Goal: Task Accomplishment & Management: Use online tool/utility

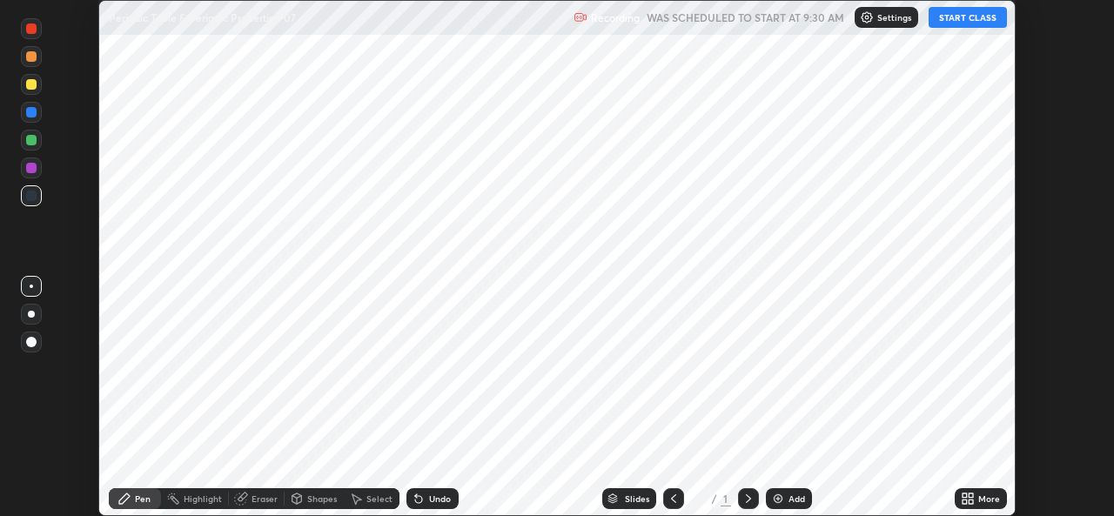
scroll to position [516, 1114]
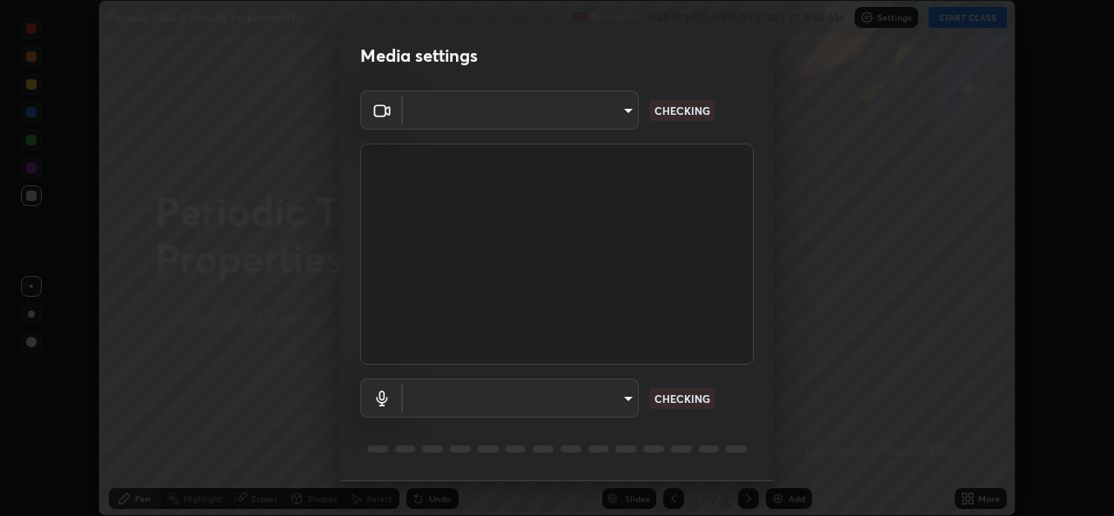
click at [622, 401] on body "Erase all Periodic Table & Periodic Properties-07 Recording WAS SCHEDULED TO ST…" at bounding box center [557, 258] width 1114 height 516
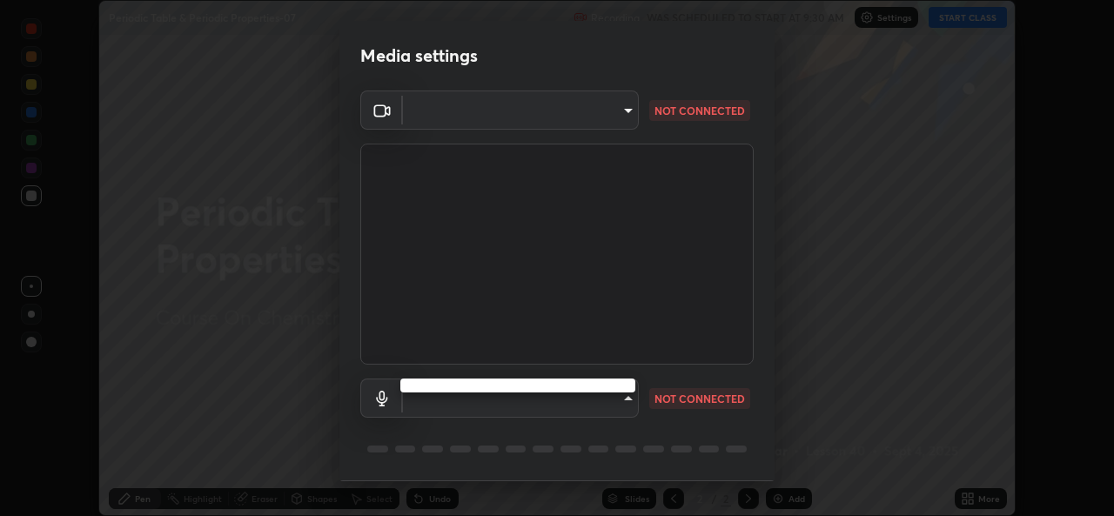
type input "1bae5219f2427241882c49d72a3831d91ccadfd921fc1ac5908e7a23ac13a840"
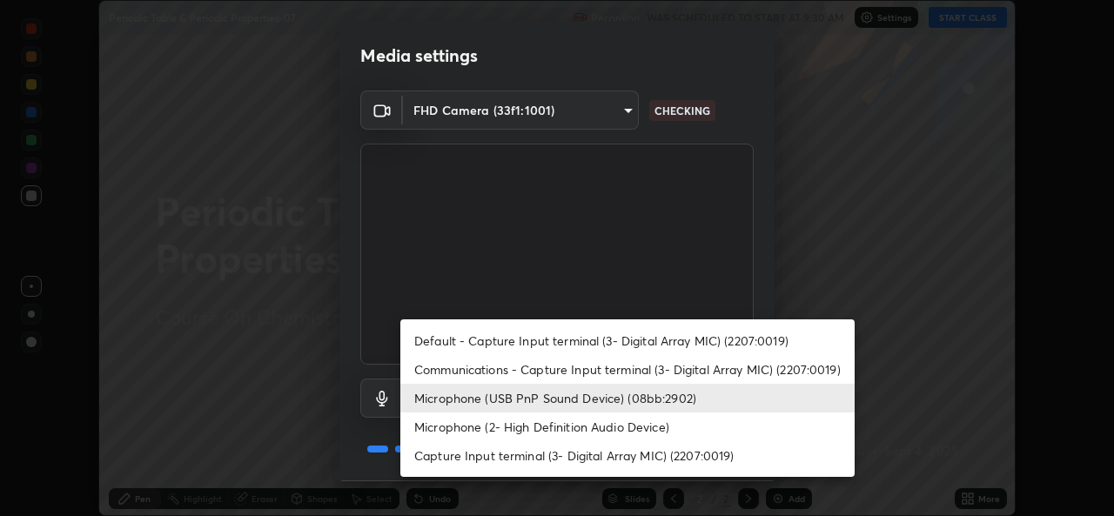
click at [593, 434] on li "Microphone (2- High Definition Audio Device)" at bounding box center [628, 427] width 454 height 29
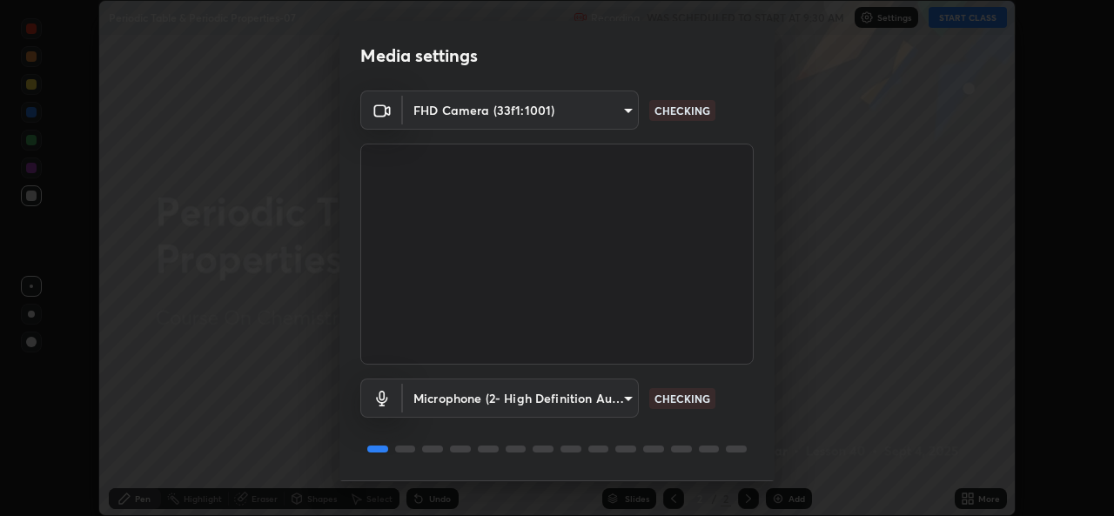
click at [616, 402] on body "Erase all Periodic Table & Periodic Properties-07 Recording WAS SCHEDULED TO ST…" at bounding box center [557, 258] width 1114 height 516
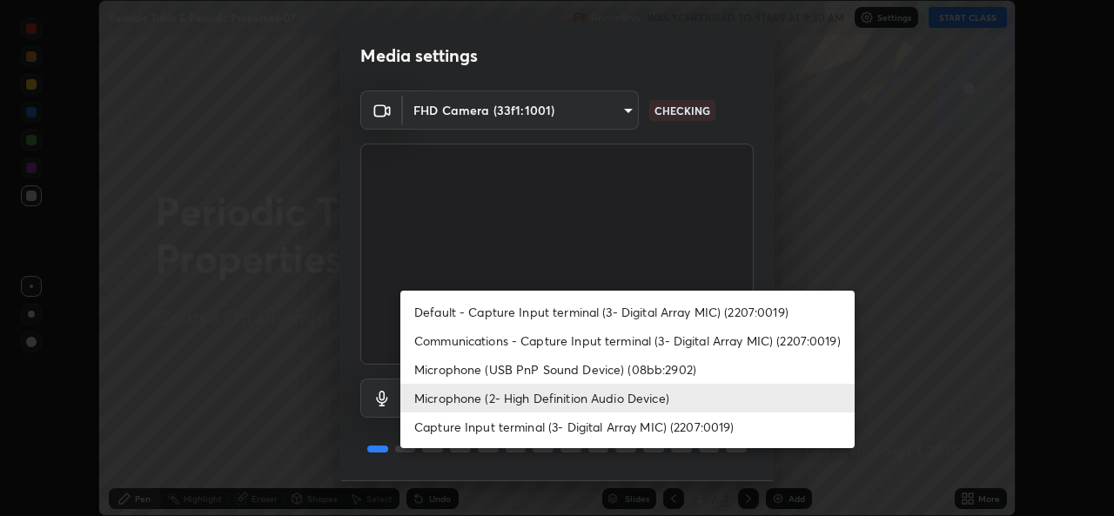
click at [589, 367] on li "Microphone (USB PnP Sound Device) (08bb:2902)" at bounding box center [628, 369] width 454 height 29
type input "d410c87dc0193b8b3cf58eff1f7b2380d82657523fa13e3063fc85e2b40aee02"
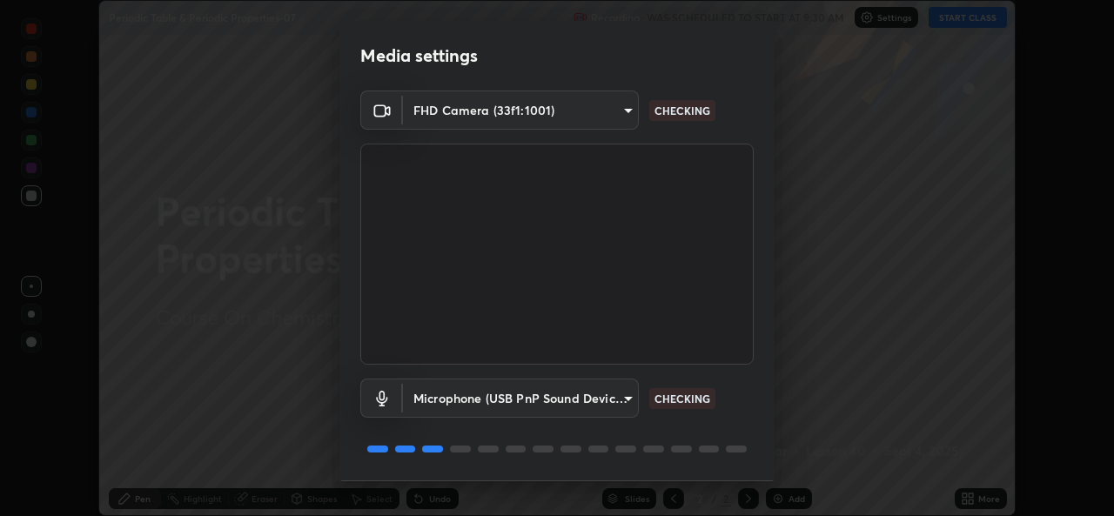
scroll to position [55, 0]
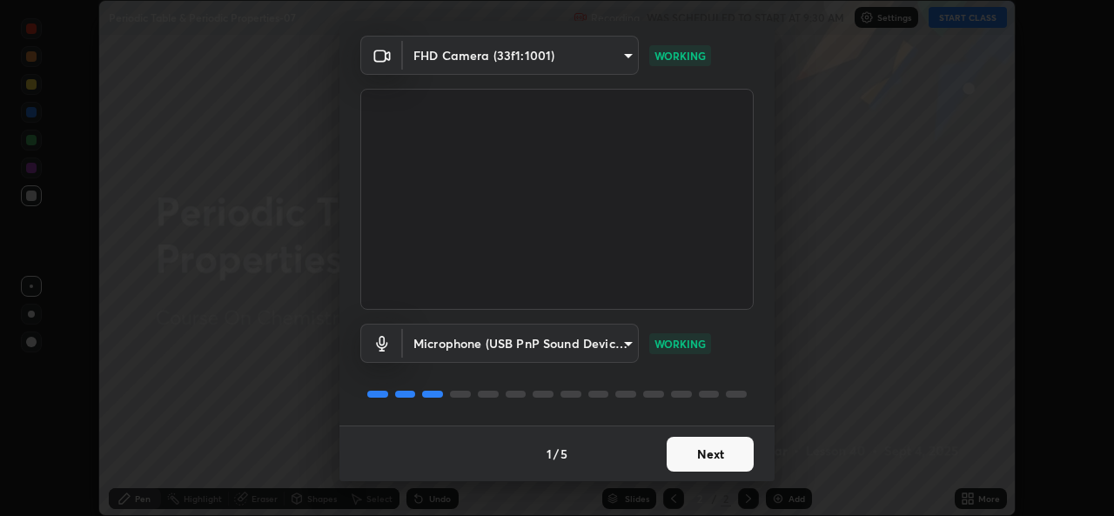
click at [672, 453] on button "Next" at bounding box center [710, 454] width 87 height 35
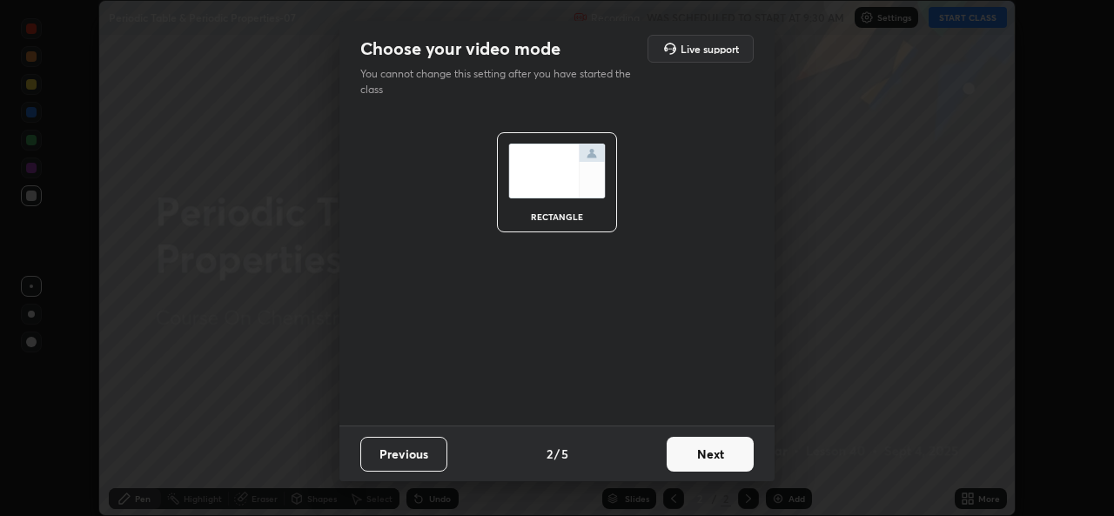
scroll to position [0, 0]
click at [686, 460] on button "Next" at bounding box center [710, 454] width 87 height 35
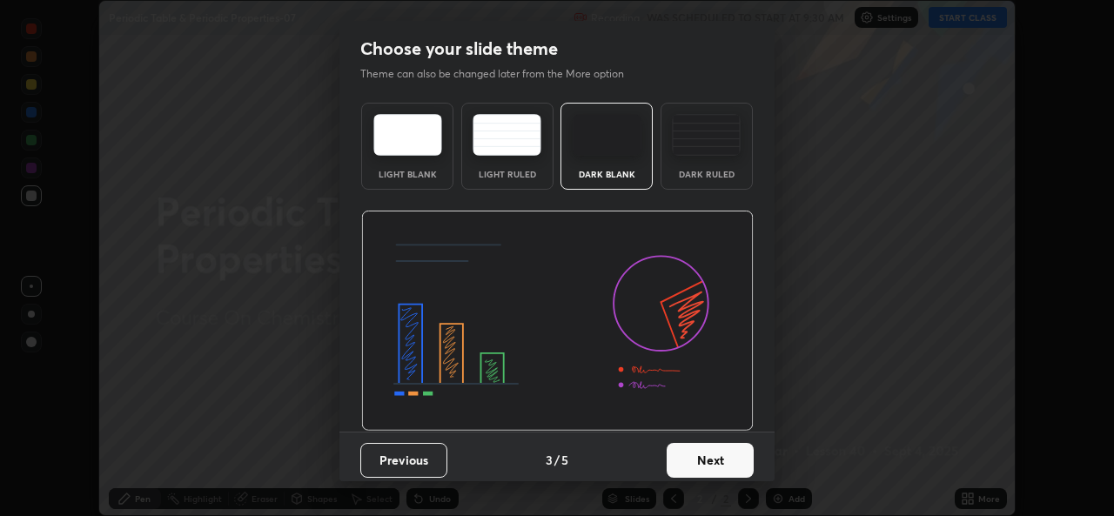
click at [708, 467] on button "Next" at bounding box center [710, 460] width 87 height 35
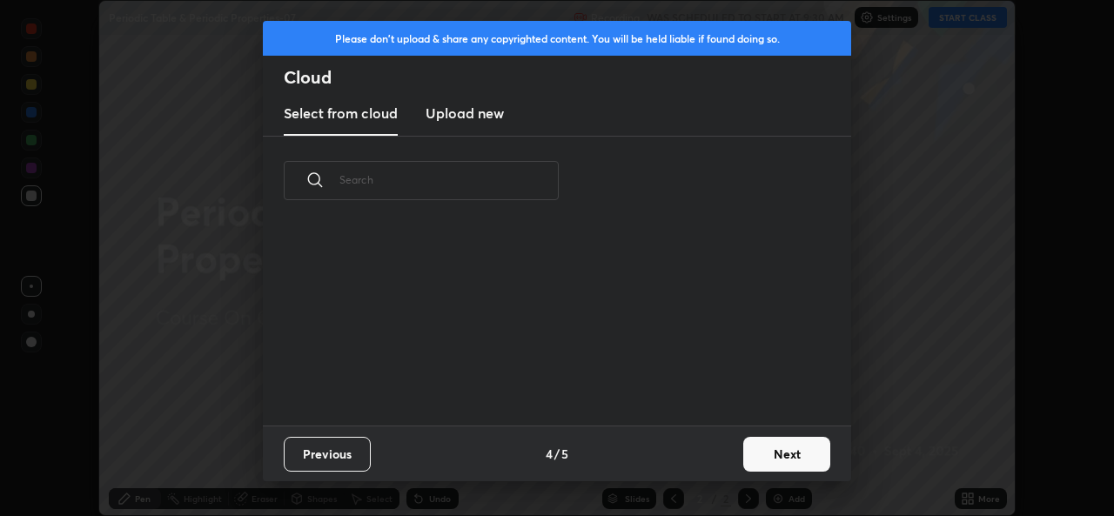
click at [747, 454] on button "Next" at bounding box center [787, 454] width 87 height 35
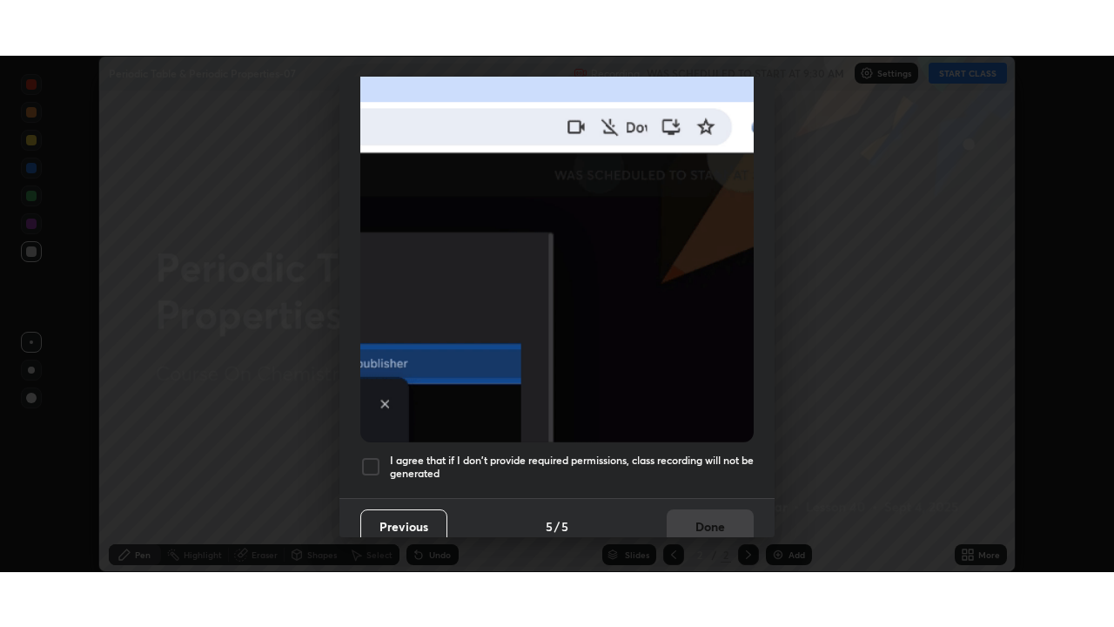
scroll to position [403, 0]
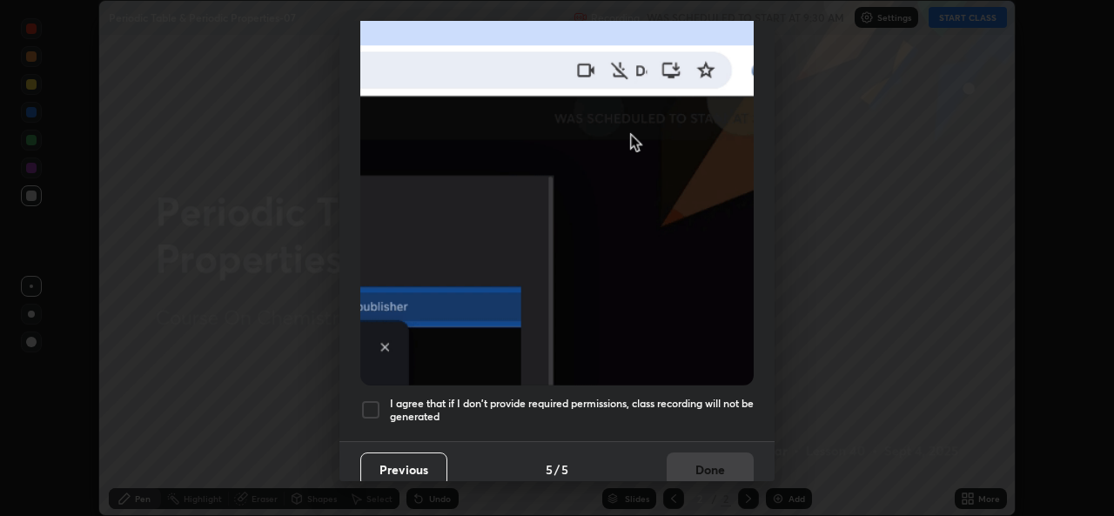
click at [627, 403] on h5 "I agree that if I don't provide required permissions, class recording will not …" at bounding box center [572, 410] width 364 height 27
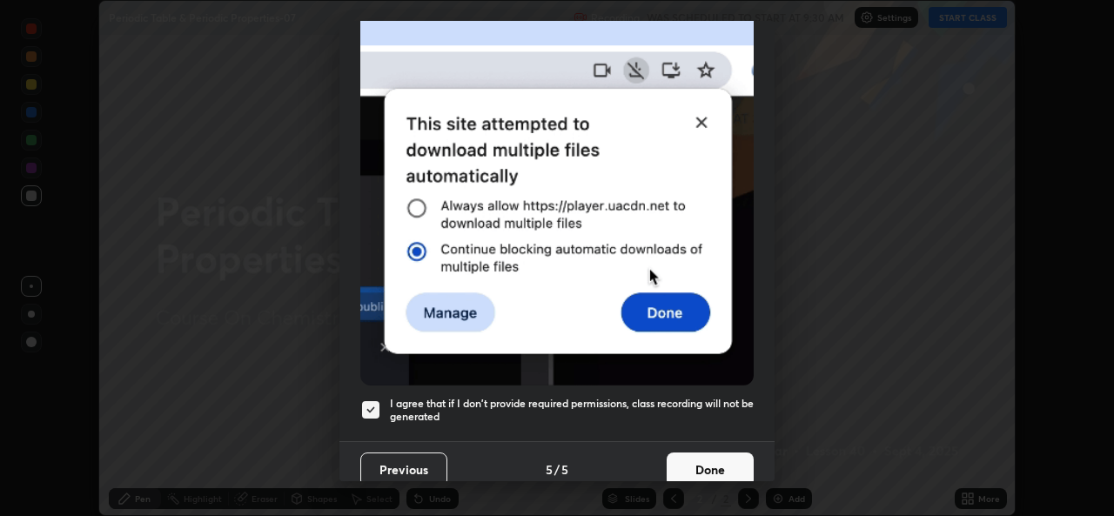
click at [690, 454] on button "Done" at bounding box center [710, 470] width 87 height 35
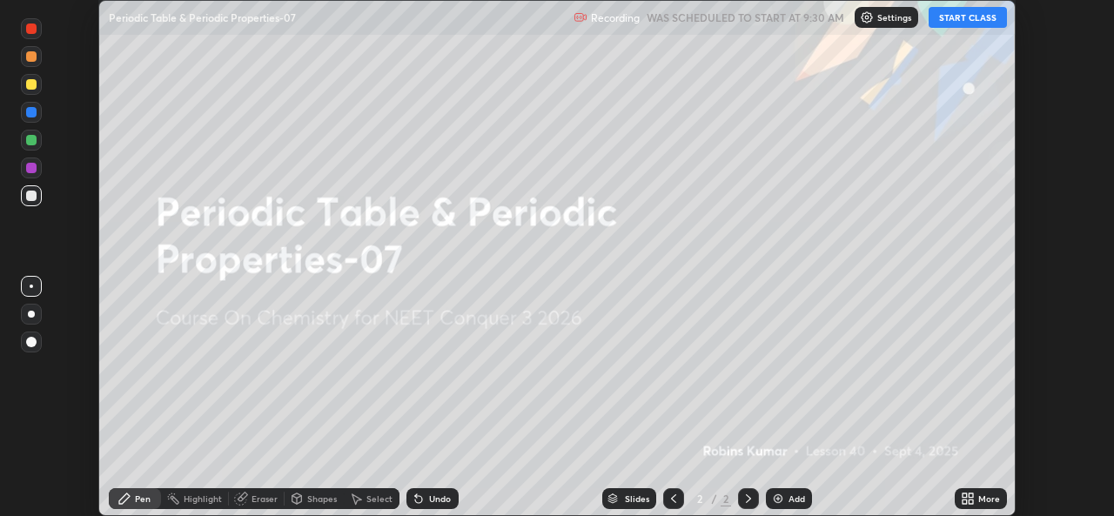
click at [965, 501] on icon at bounding box center [965, 502] width 4 height 4
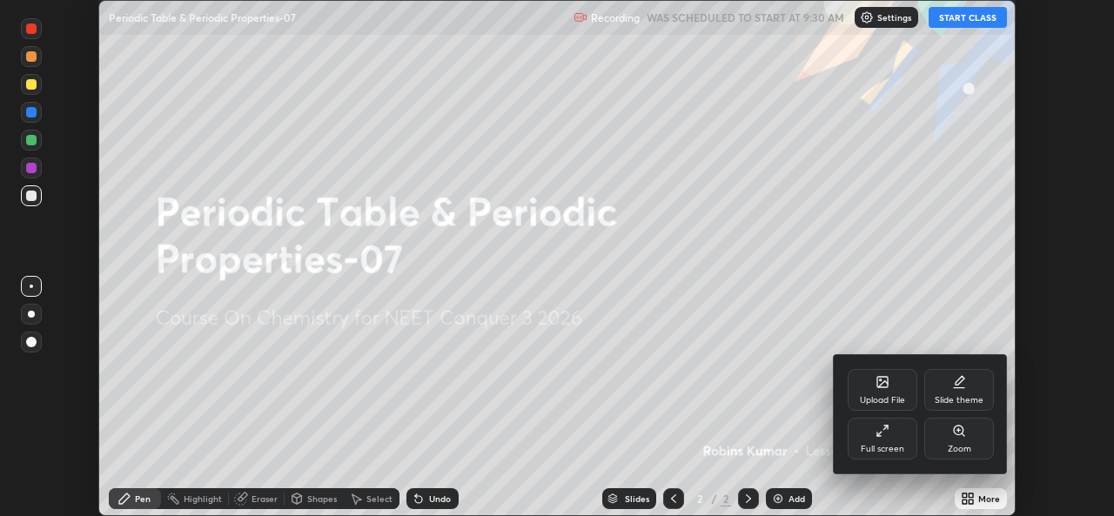
click at [879, 442] on div "Full screen" at bounding box center [883, 439] width 70 height 42
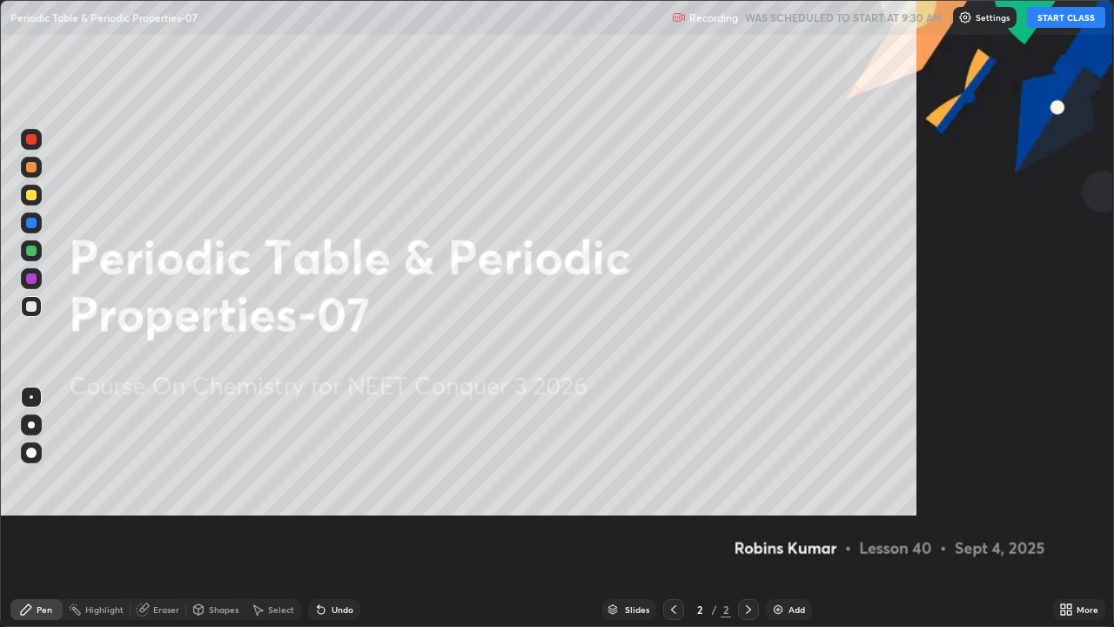
scroll to position [627, 1114]
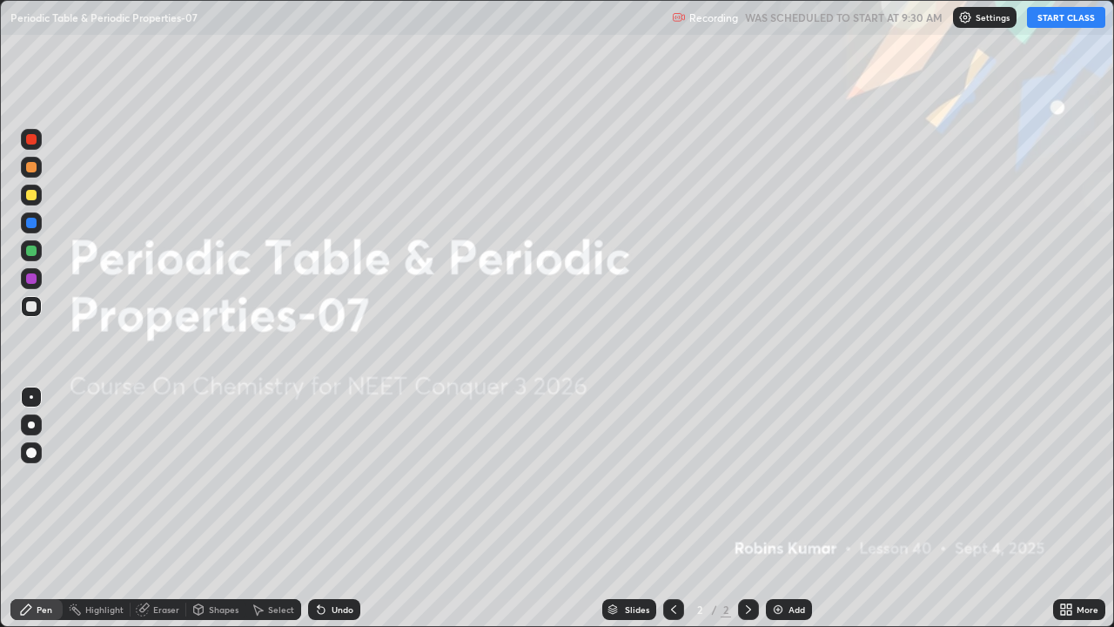
click at [1062, 26] on button "START CLASS" at bounding box center [1066, 17] width 78 height 21
click at [773, 515] on img at bounding box center [778, 609] width 14 height 14
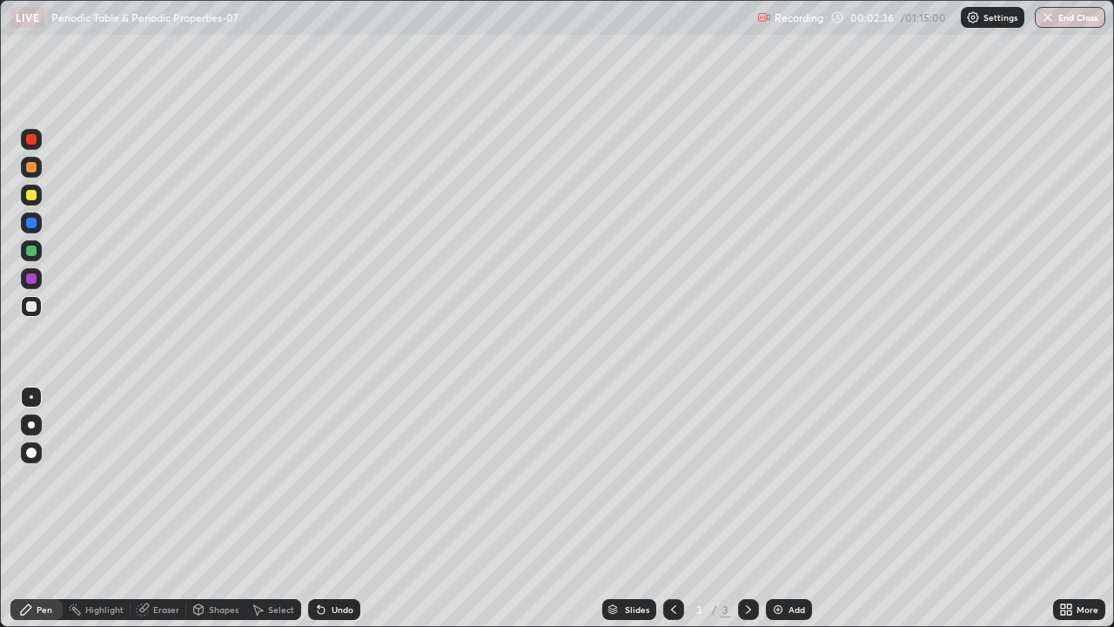
click at [773, 515] on img at bounding box center [778, 609] width 14 height 14
click at [780, 515] on img at bounding box center [778, 609] width 14 height 14
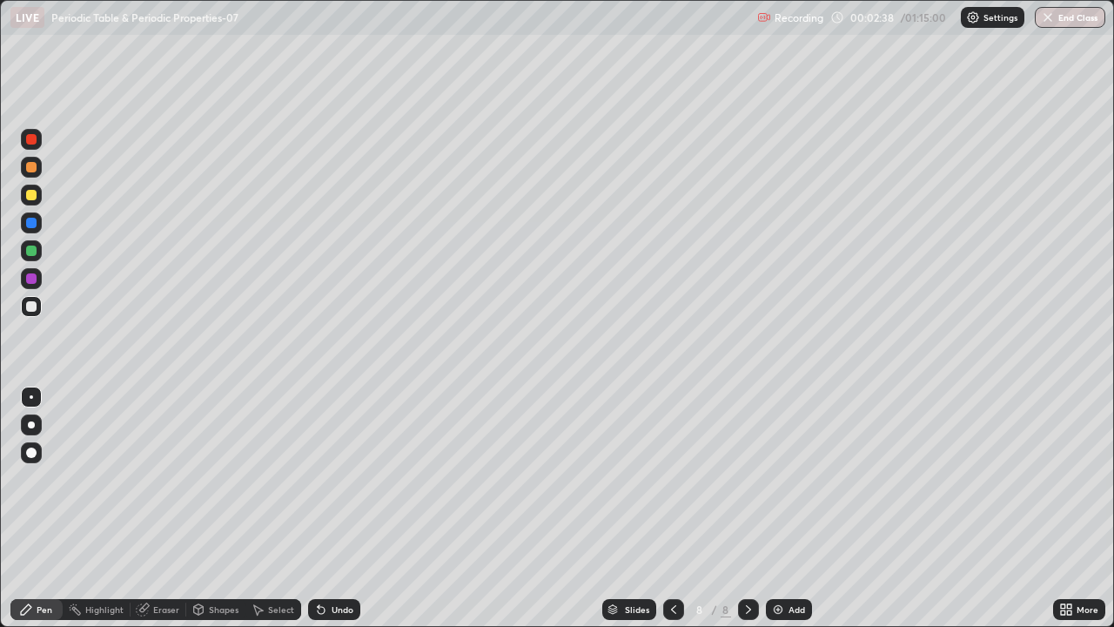
click at [789, 515] on div "Add" at bounding box center [797, 609] width 17 height 9
click at [681, 515] on div at bounding box center [673, 609] width 21 height 21
click at [675, 515] on icon at bounding box center [674, 609] width 14 height 14
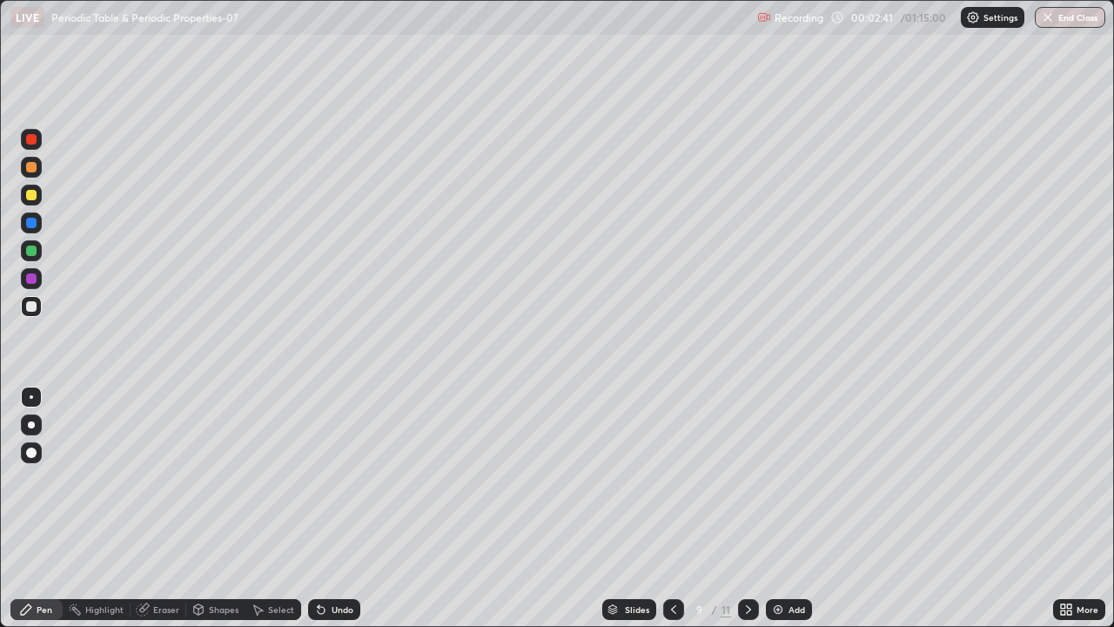
click at [675, 515] on icon at bounding box center [674, 609] width 14 height 14
click at [673, 515] on icon at bounding box center [673, 609] width 5 height 9
click at [672, 515] on icon at bounding box center [674, 609] width 14 height 14
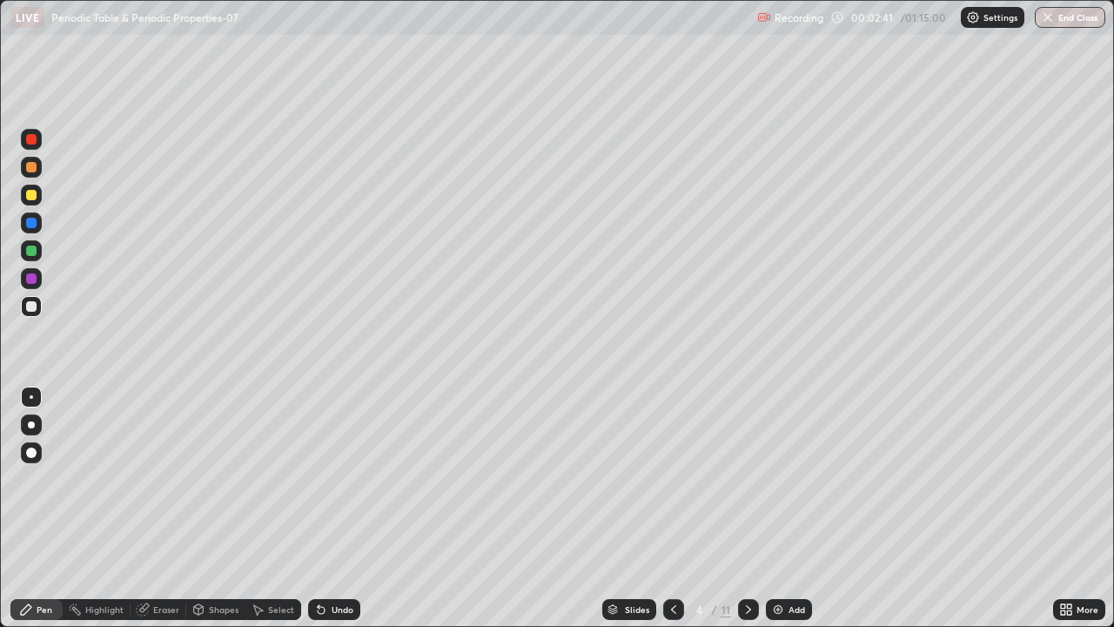
click at [672, 515] on icon at bounding box center [674, 609] width 14 height 14
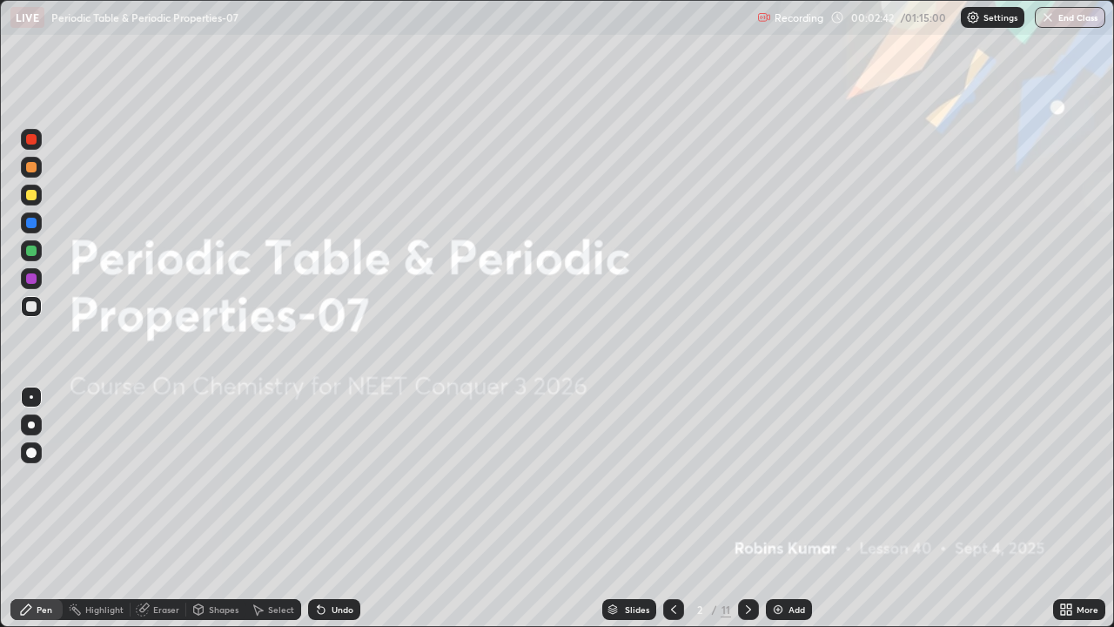
click at [744, 515] on div at bounding box center [748, 609] width 21 height 21
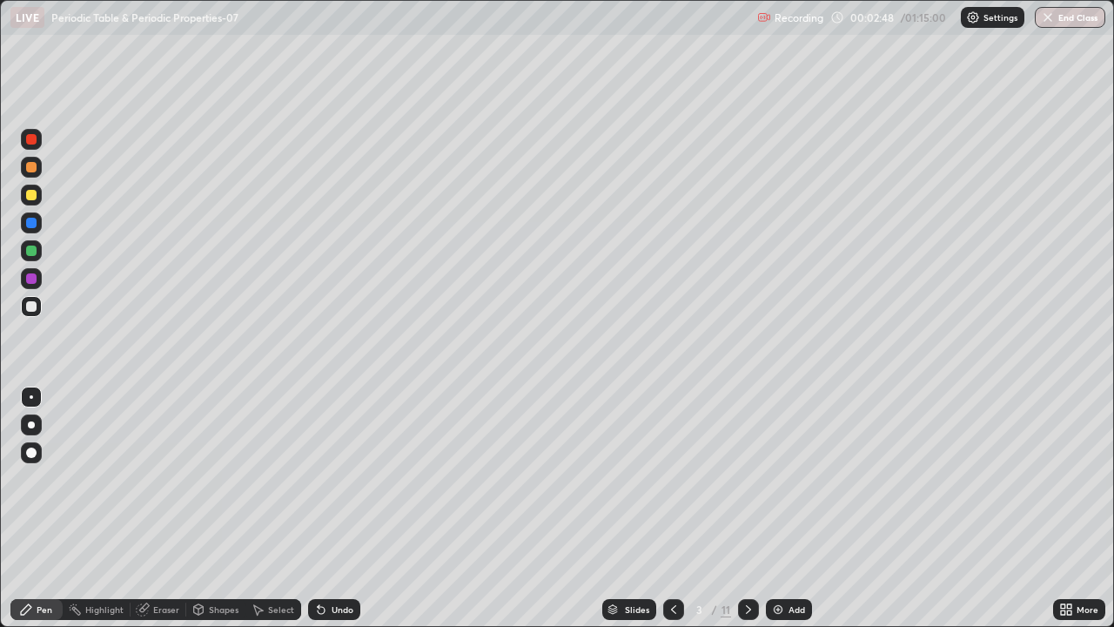
click at [36, 162] on div at bounding box center [31, 167] width 21 height 21
click at [30, 191] on div at bounding box center [31, 195] width 10 height 10
click at [36, 166] on div at bounding box center [31, 167] width 10 height 10
click at [33, 246] on div at bounding box center [31, 251] width 10 height 10
click at [319, 515] on icon at bounding box center [321, 610] width 7 height 7
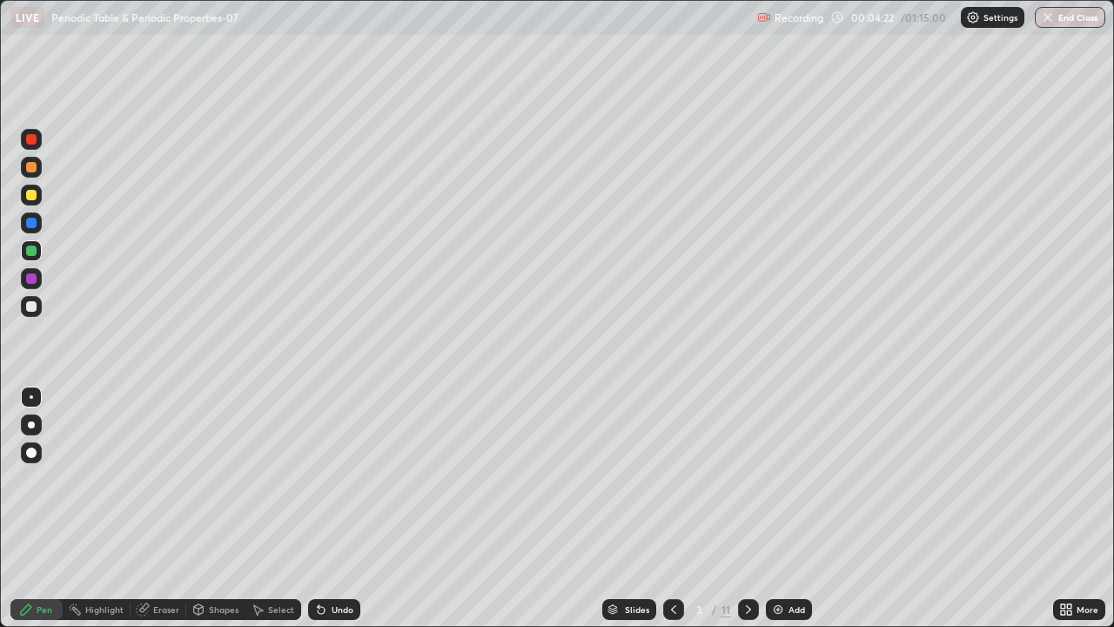
click at [29, 286] on div at bounding box center [31, 278] width 21 height 21
click at [33, 199] on div at bounding box center [31, 195] width 10 height 10
click at [34, 170] on div at bounding box center [31, 167] width 10 height 10
click at [351, 515] on div "Undo" at bounding box center [334, 609] width 52 height 21
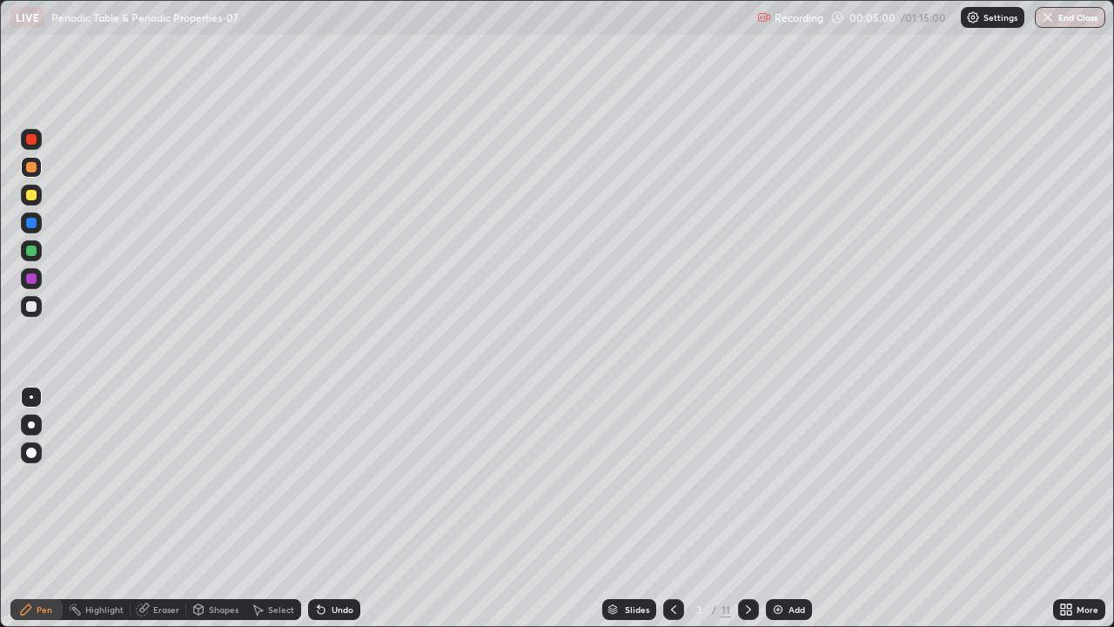
click at [355, 515] on div "Undo" at bounding box center [334, 609] width 52 height 21
click at [31, 224] on div at bounding box center [31, 223] width 10 height 10
click at [221, 515] on div "Shapes" at bounding box center [224, 609] width 30 height 9
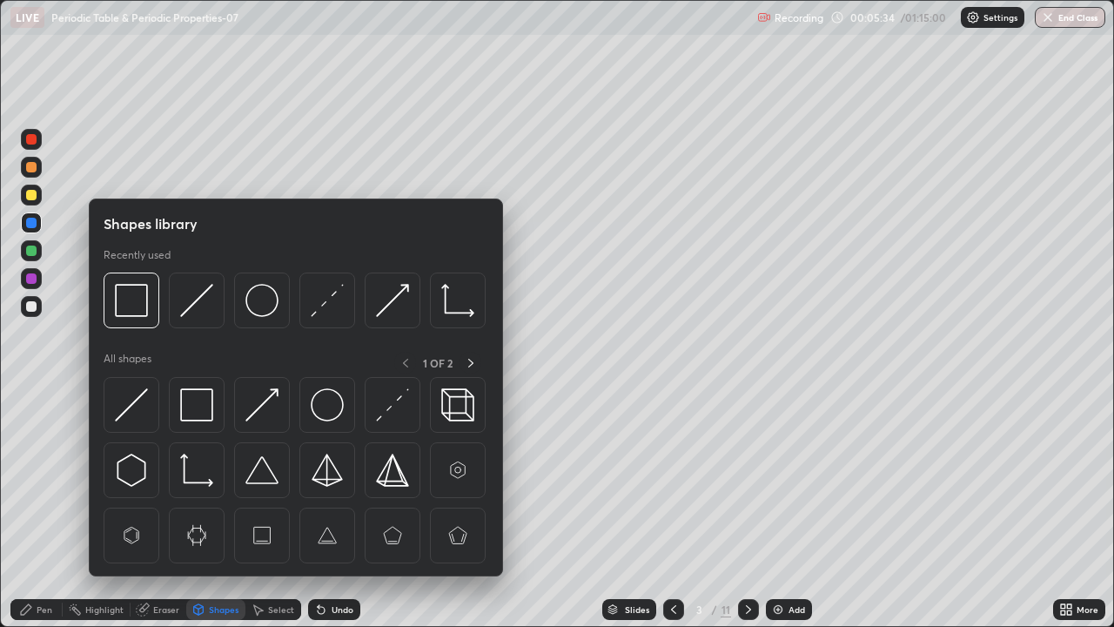
click at [136, 313] on img at bounding box center [131, 300] width 33 height 33
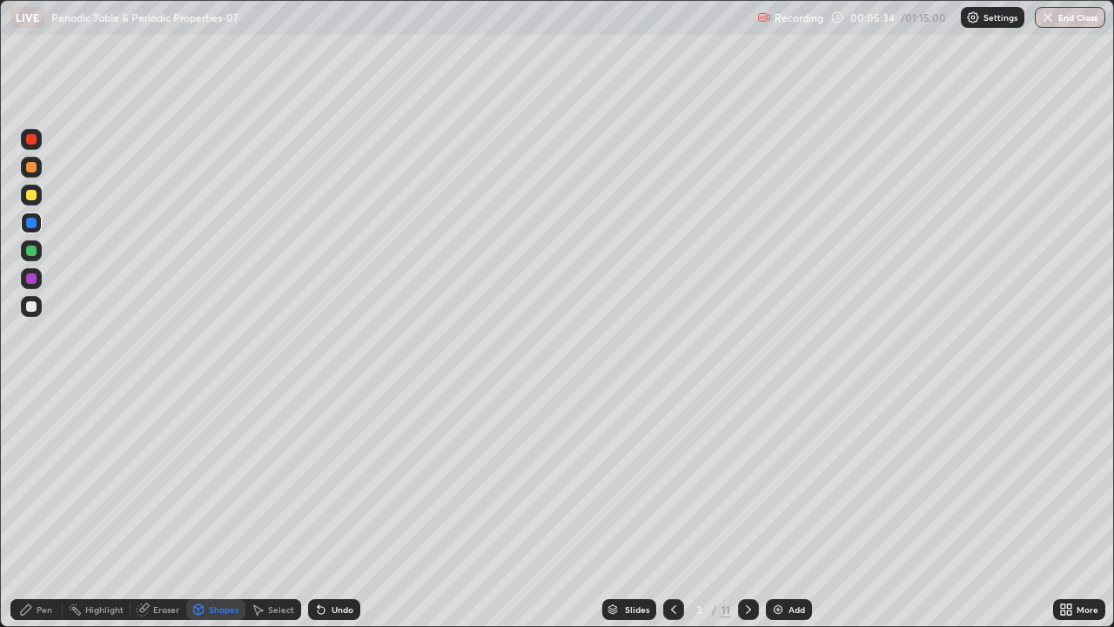
click at [38, 200] on div at bounding box center [31, 195] width 21 height 21
click at [40, 515] on div "Pen" at bounding box center [36, 609] width 52 height 21
click at [32, 167] on div at bounding box center [31, 167] width 10 height 10
click at [36, 139] on div at bounding box center [31, 139] width 10 height 10
click at [35, 308] on div at bounding box center [31, 306] width 10 height 10
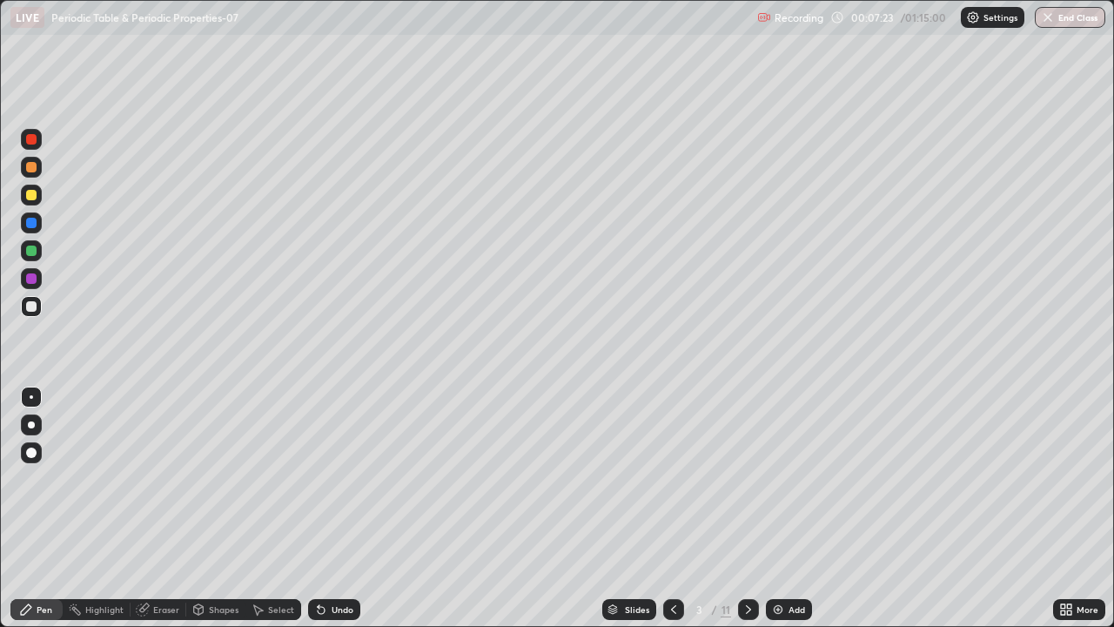
click at [32, 257] on div at bounding box center [31, 250] width 21 height 21
click at [33, 283] on div at bounding box center [31, 278] width 10 height 10
click at [103, 515] on div "Highlight" at bounding box center [104, 609] width 38 height 9
click at [31, 302] on div at bounding box center [31, 306] width 10 height 10
click at [33, 515] on div "Pen" at bounding box center [36, 609] width 52 height 21
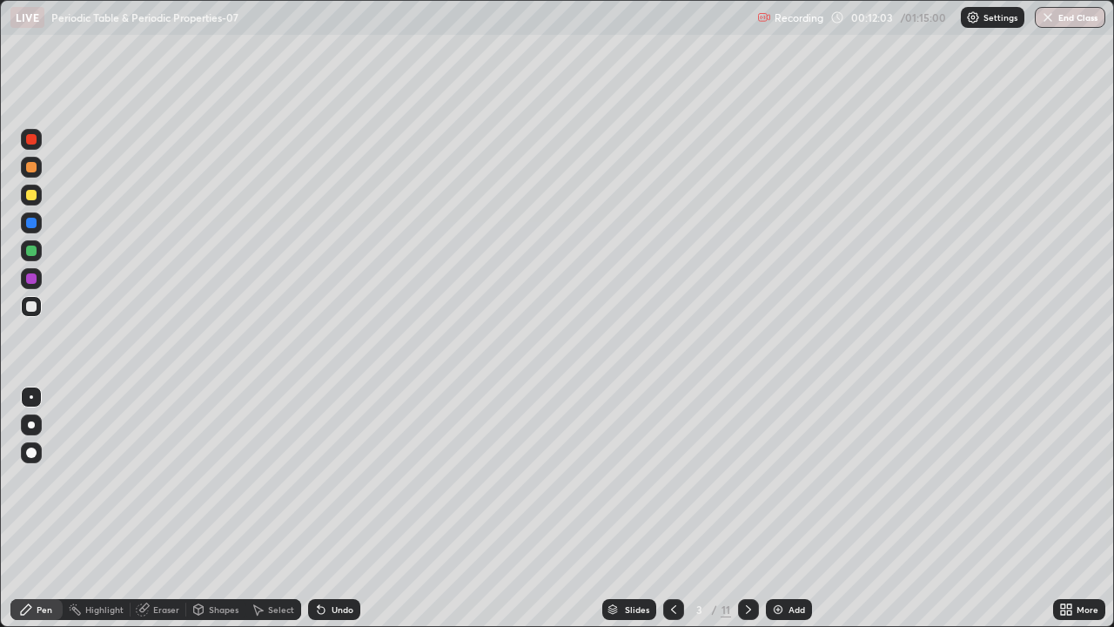
click at [30, 195] on div at bounding box center [31, 195] width 10 height 10
click at [96, 515] on div "Highlight" at bounding box center [104, 609] width 38 height 9
click at [30, 142] on div at bounding box center [31, 139] width 10 height 10
click at [32, 273] on div at bounding box center [31, 278] width 10 height 10
click at [746, 515] on icon at bounding box center [749, 609] width 14 height 14
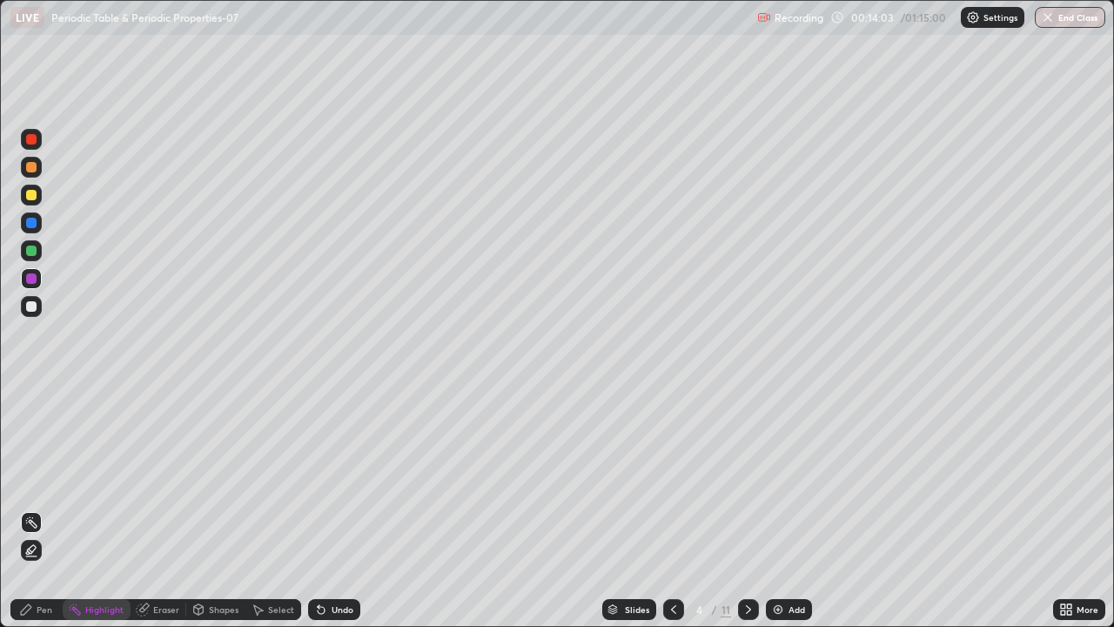
click at [40, 515] on div "Pen" at bounding box center [45, 609] width 16 height 9
click at [34, 171] on div at bounding box center [31, 167] width 10 height 10
click at [34, 194] on div at bounding box center [31, 195] width 10 height 10
click at [329, 515] on div "Undo" at bounding box center [334, 609] width 52 height 21
click at [350, 515] on div "Undo" at bounding box center [334, 609] width 52 height 21
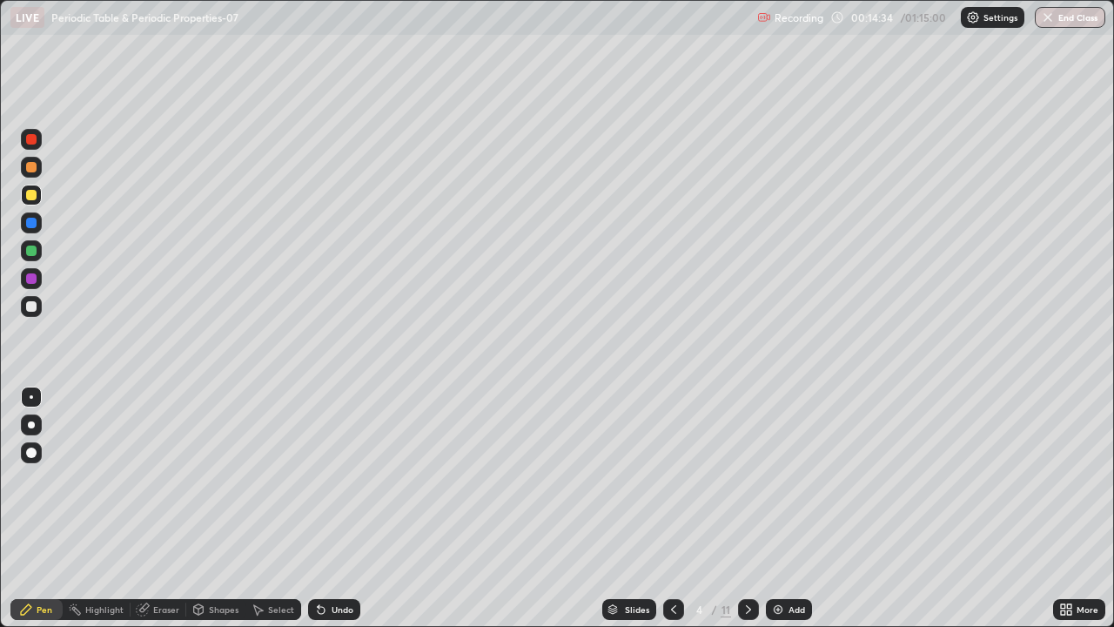
click at [31, 225] on div at bounding box center [31, 223] width 10 height 10
click at [32, 251] on div at bounding box center [31, 251] width 10 height 10
click at [34, 301] on div at bounding box center [31, 306] width 10 height 10
click at [339, 515] on div "Undo" at bounding box center [334, 609] width 52 height 21
click at [326, 515] on div "Undo" at bounding box center [334, 609] width 52 height 21
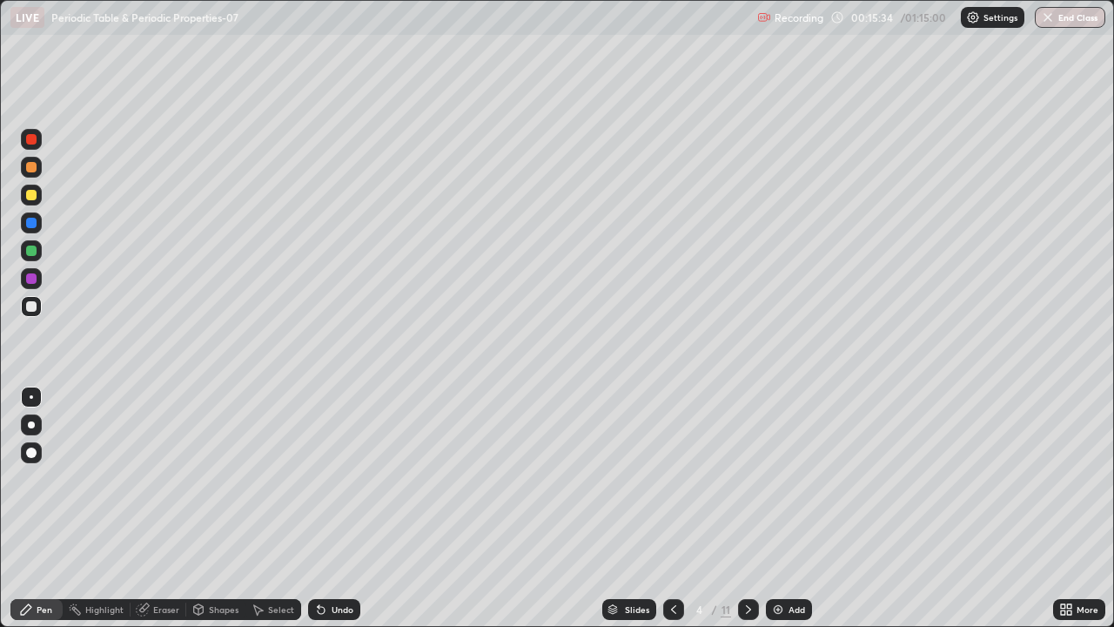
click at [31, 253] on div at bounding box center [31, 251] width 10 height 10
click at [34, 305] on div at bounding box center [31, 306] width 10 height 10
click at [29, 170] on div at bounding box center [31, 167] width 10 height 10
click at [27, 144] on div at bounding box center [31, 139] width 10 height 10
click at [33, 248] on div at bounding box center [31, 251] width 10 height 10
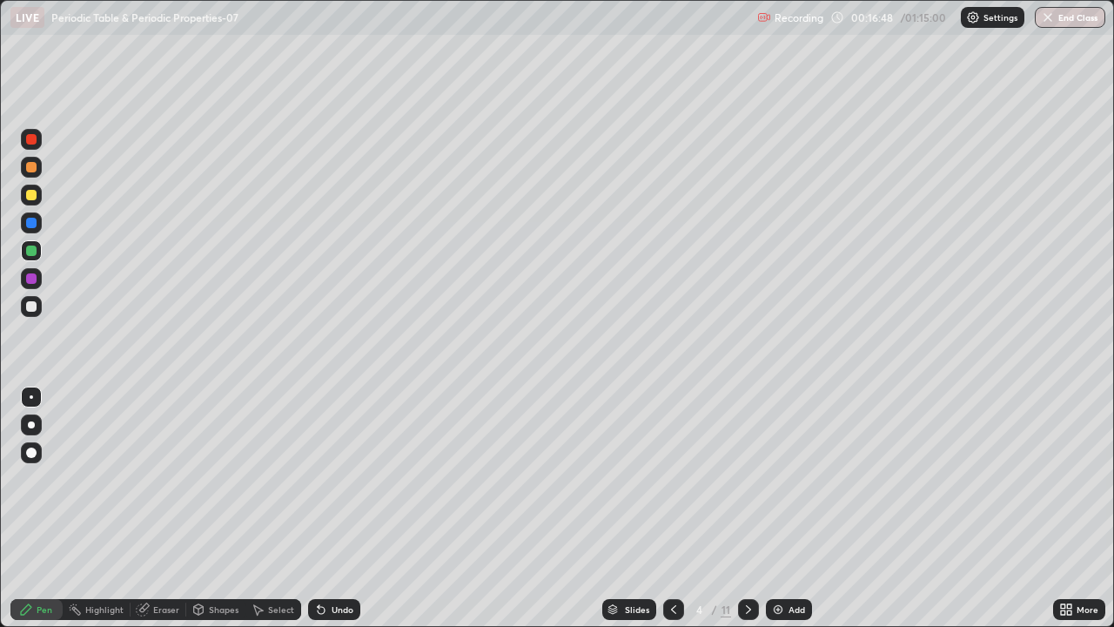
click at [31, 224] on div at bounding box center [31, 223] width 10 height 10
click at [34, 280] on div at bounding box center [31, 278] width 10 height 10
click at [37, 258] on div at bounding box center [31, 250] width 21 height 21
click at [747, 515] on icon at bounding box center [749, 609] width 14 height 14
click at [31, 195] on div at bounding box center [31, 195] width 10 height 10
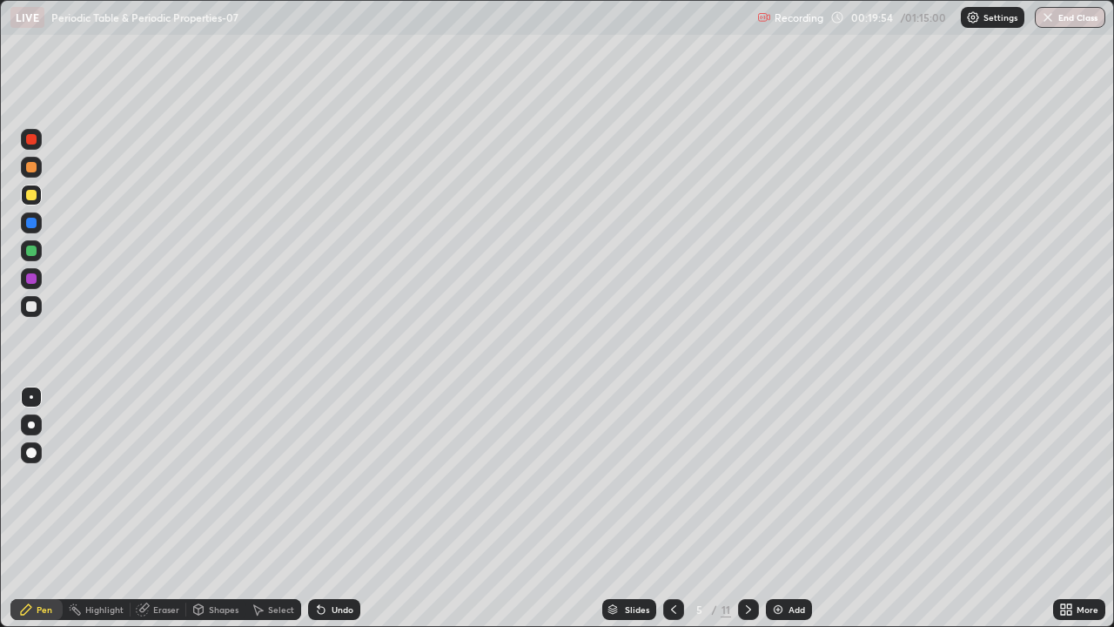
click at [31, 246] on div at bounding box center [31, 251] width 10 height 10
click at [33, 306] on div at bounding box center [31, 306] width 10 height 10
click at [35, 223] on div at bounding box center [31, 223] width 10 height 10
click at [33, 278] on div at bounding box center [31, 278] width 10 height 10
click at [33, 199] on div at bounding box center [31, 195] width 10 height 10
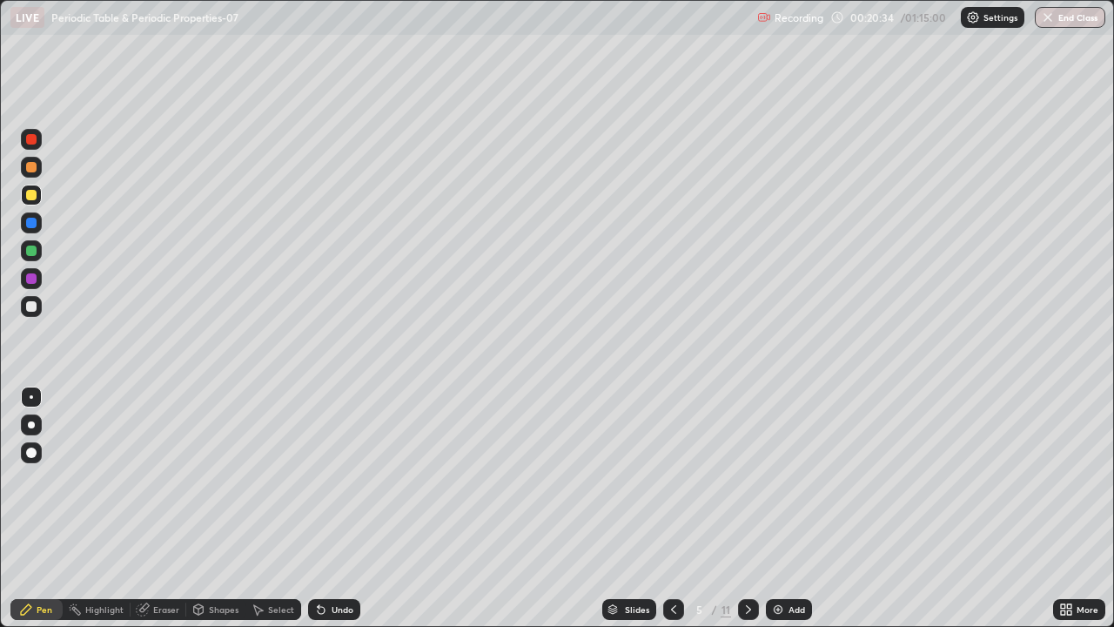
click at [214, 515] on div "Shapes" at bounding box center [224, 609] width 30 height 9
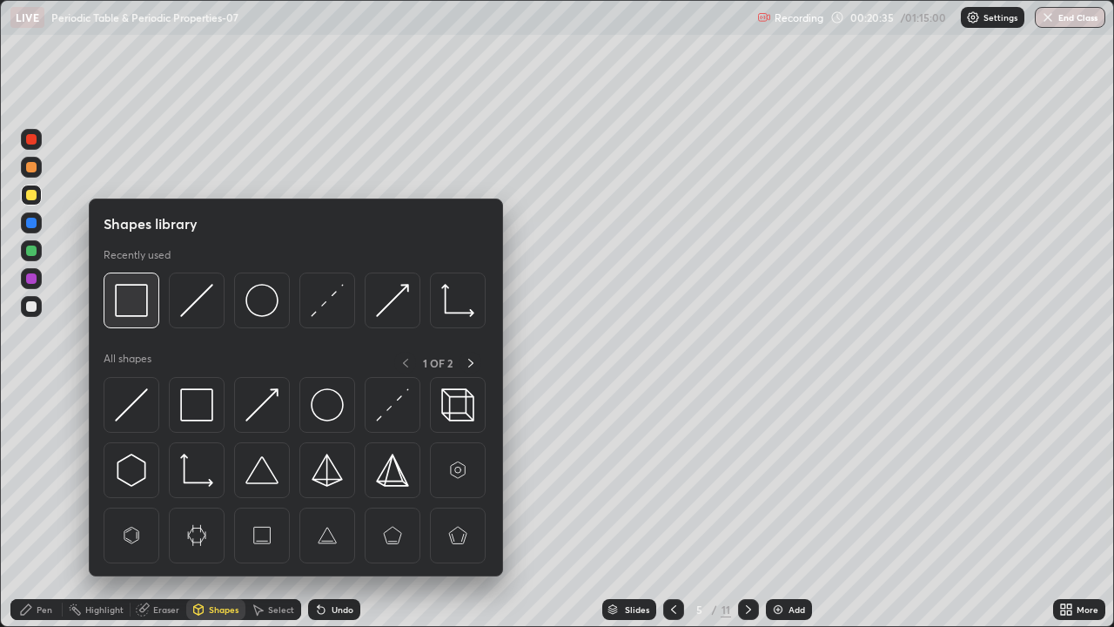
click at [122, 309] on img at bounding box center [131, 300] width 33 height 33
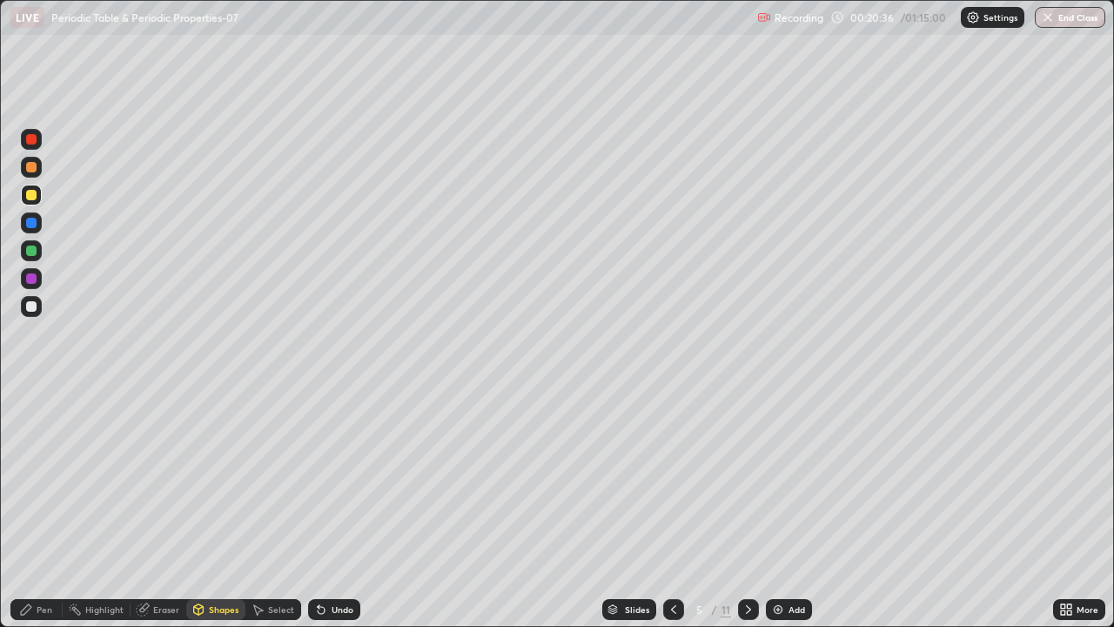
click at [29, 249] on div at bounding box center [31, 251] width 10 height 10
click at [212, 515] on div "Shapes" at bounding box center [224, 609] width 30 height 9
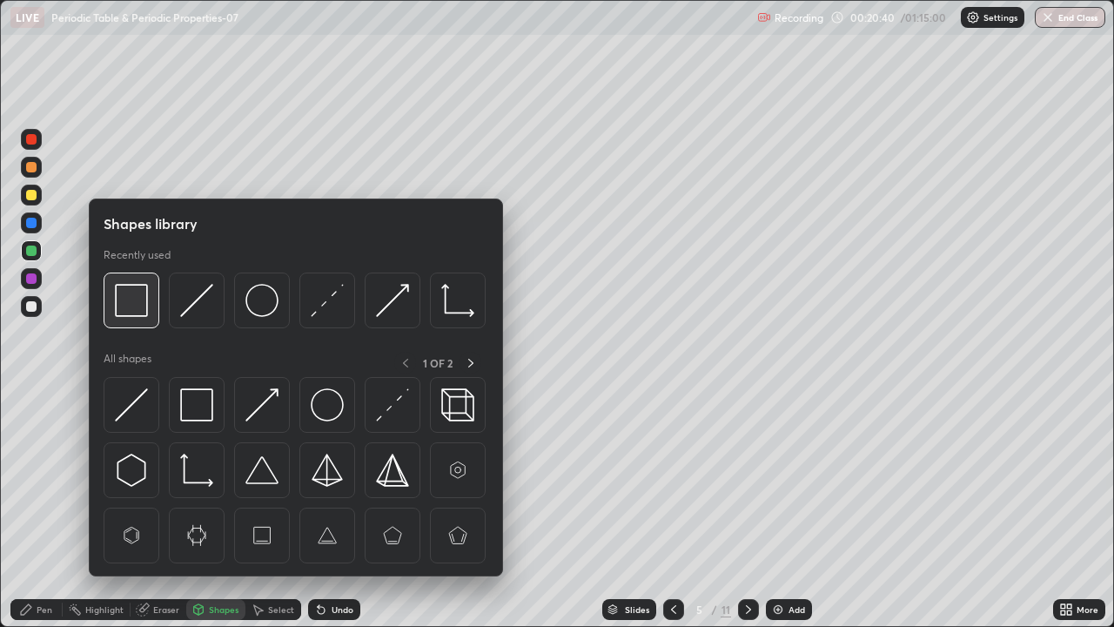
click at [125, 299] on img at bounding box center [131, 300] width 33 height 33
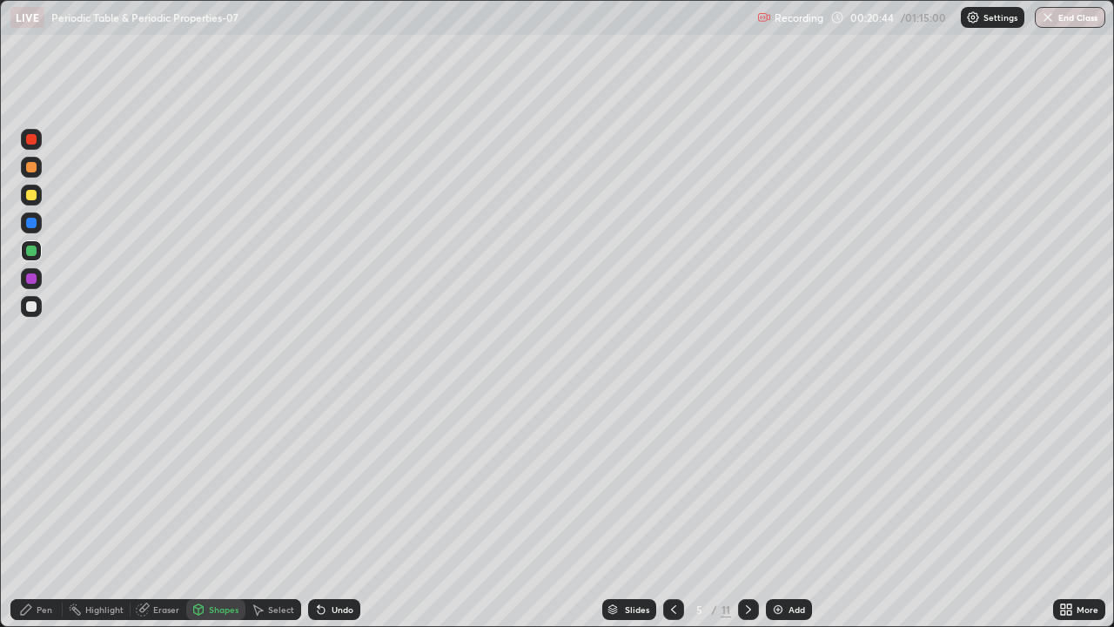
click at [27, 515] on icon at bounding box center [26, 609] width 10 height 10
click at [30, 196] on div at bounding box center [31, 195] width 10 height 10
click at [33, 225] on div at bounding box center [31, 223] width 10 height 10
click at [35, 309] on div at bounding box center [31, 306] width 10 height 10
click at [34, 202] on div at bounding box center [31, 195] width 21 height 21
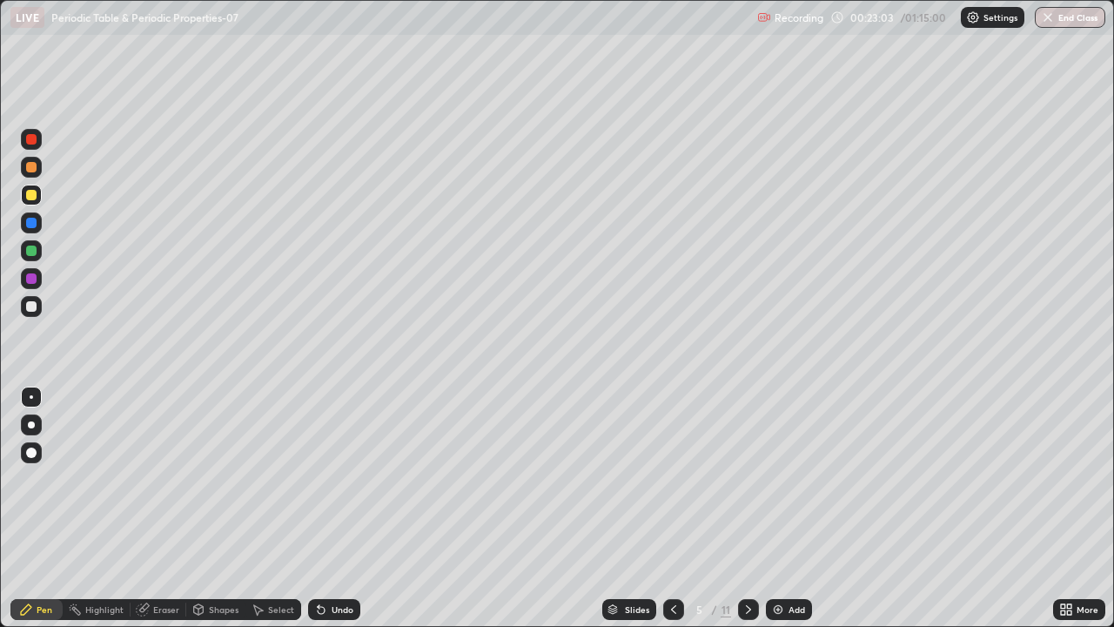
click at [33, 309] on div at bounding box center [31, 306] width 10 height 10
click at [163, 515] on div "Eraser" at bounding box center [166, 609] width 26 height 9
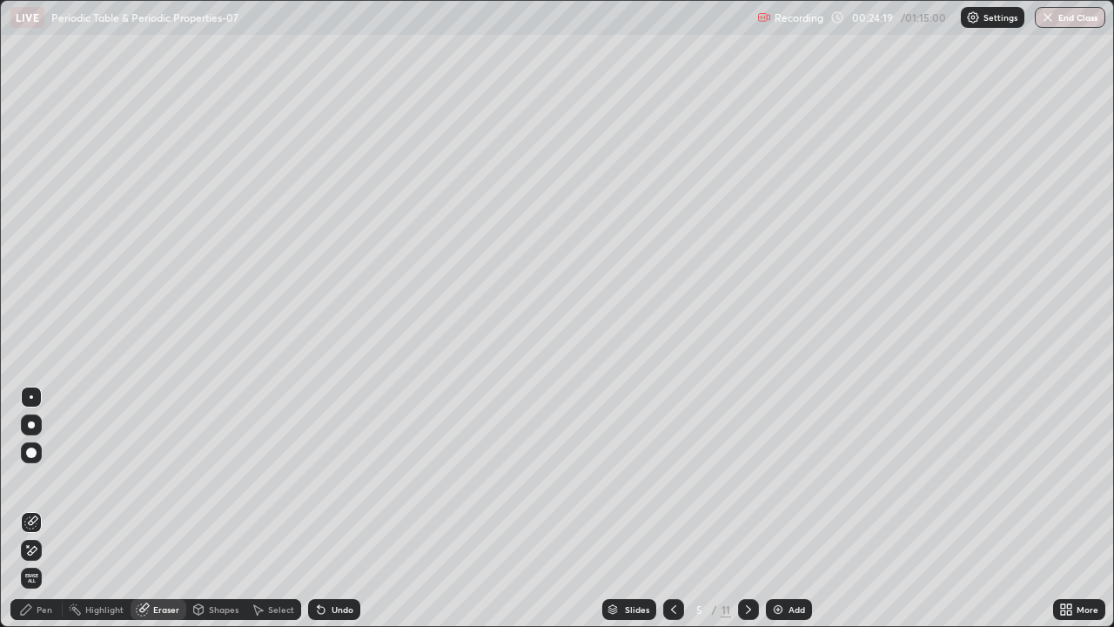
click at [33, 515] on icon at bounding box center [33, 550] width 10 height 9
click at [23, 515] on icon at bounding box center [26, 609] width 14 height 14
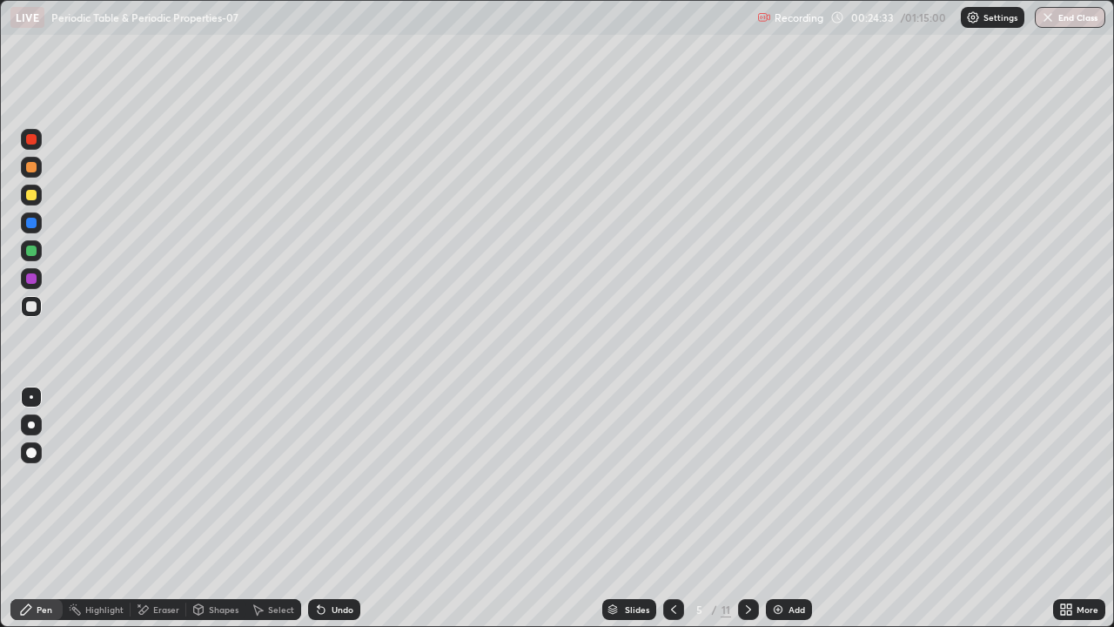
click at [39, 310] on div at bounding box center [31, 306] width 21 height 21
click at [31, 224] on div at bounding box center [31, 223] width 10 height 10
click at [222, 515] on div "Shapes" at bounding box center [224, 609] width 30 height 9
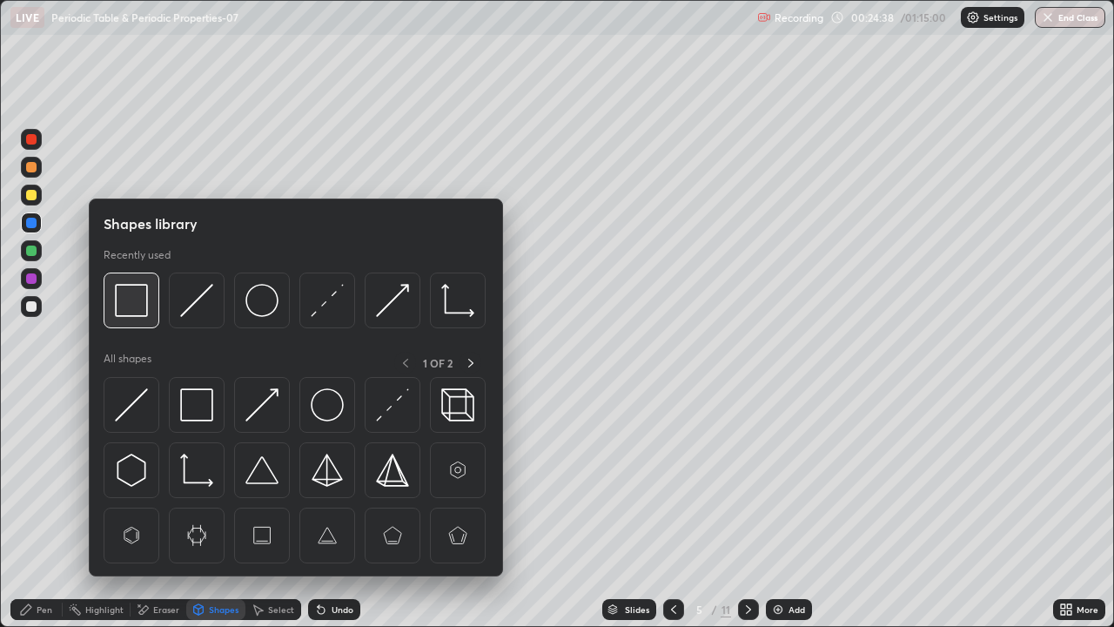
click at [130, 308] on img at bounding box center [131, 300] width 33 height 33
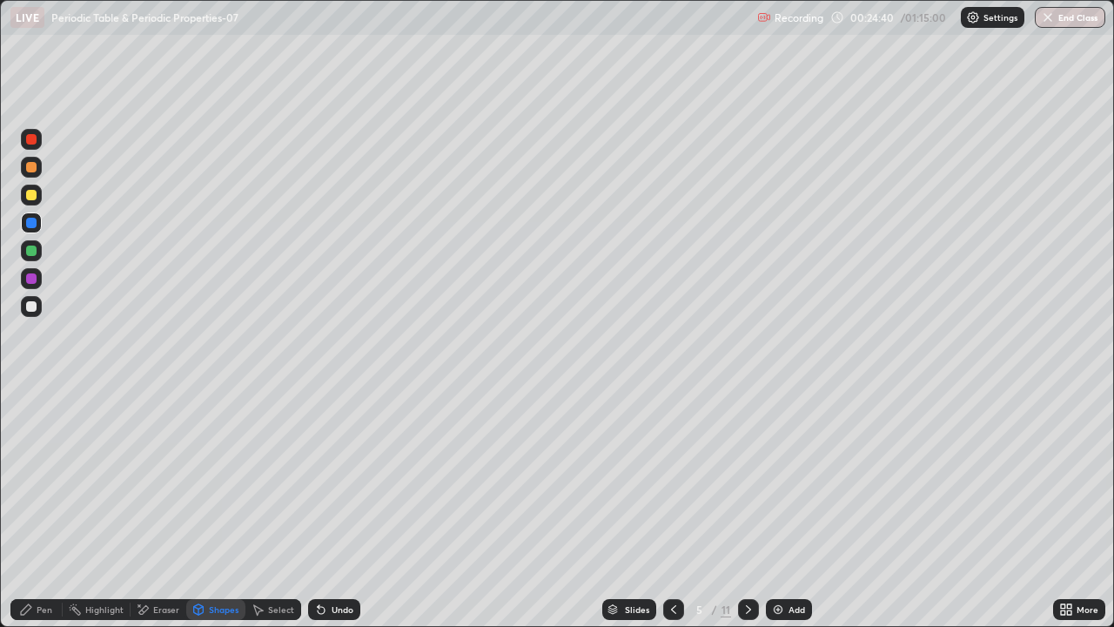
click at [31, 197] on div at bounding box center [31, 195] width 10 height 10
click at [29, 515] on icon at bounding box center [26, 609] width 10 height 10
click at [34, 304] on div at bounding box center [31, 306] width 10 height 10
click at [32, 140] on div at bounding box center [31, 139] width 10 height 10
click at [35, 225] on div at bounding box center [31, 223] width 10 height 10
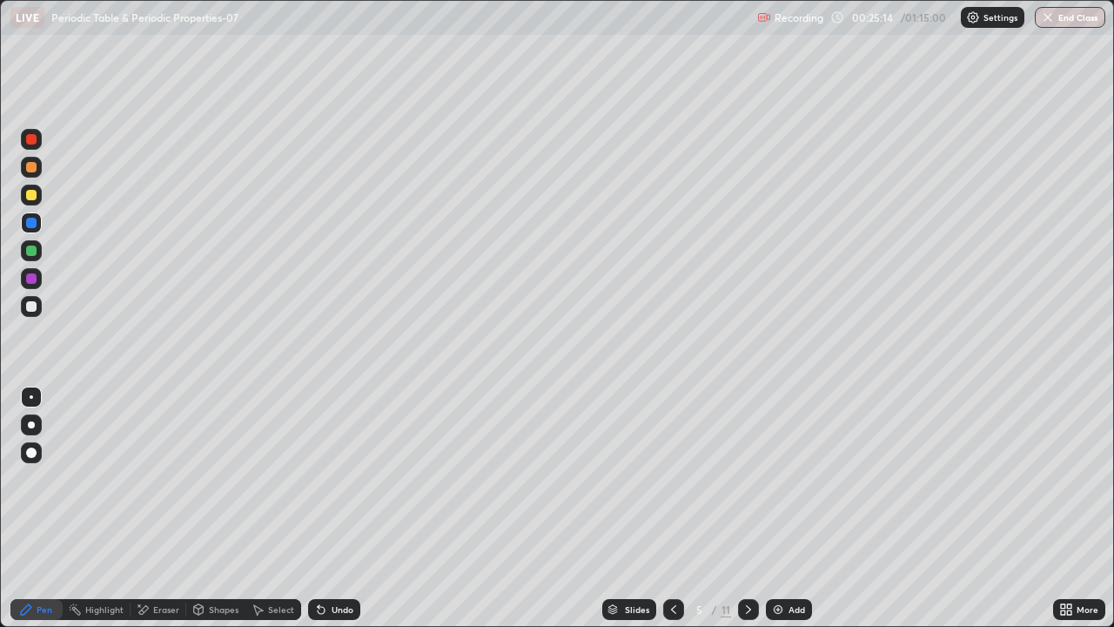
click at [29, 306] on div at bounding box center [31, 306] width 10 height 10
click at [206, 515] on div "Shapes" at bounding box center [215, 609] width 59 height 21
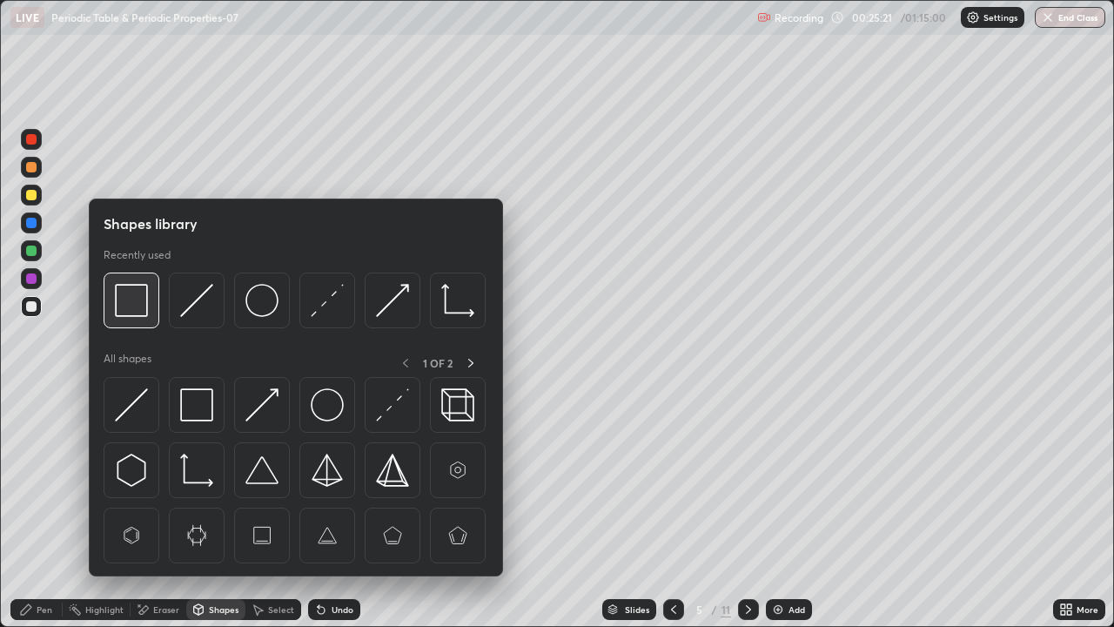
click at [125, 306] on img at bounding box center [131, 300] width 33 height 33
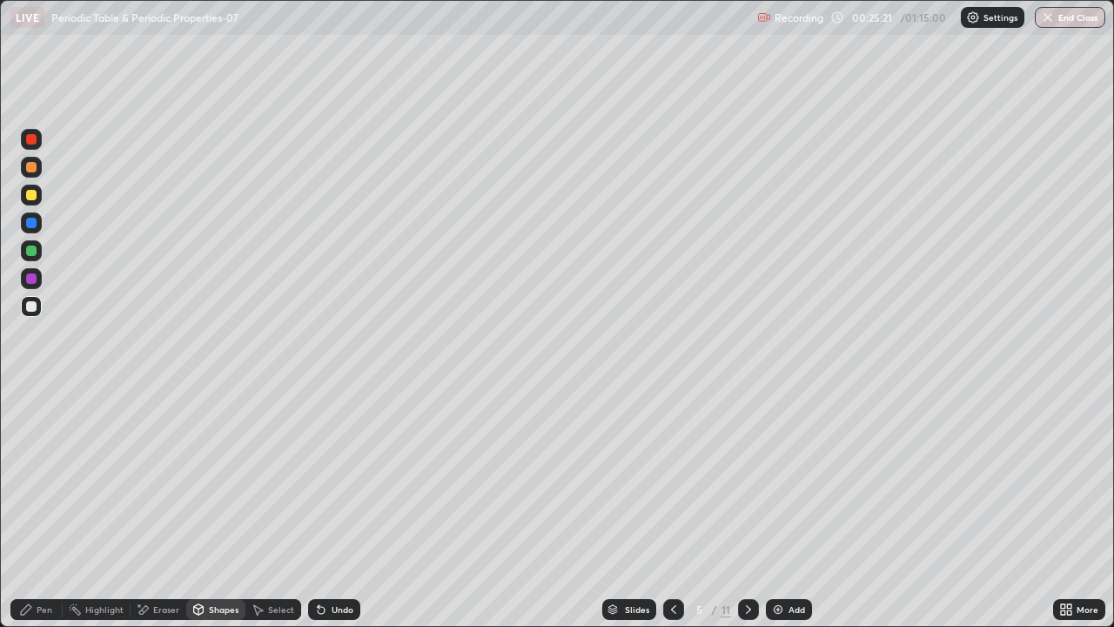
click at [32, 279] on div at bounding box center [31, 278] width 10 height 10
click at [41, 515] on div "Pen" at bounding box center [36, 609] width 52 height 21
click at [31, 171] on div at bounding box center [31, 167] width 10 height 10
click at [31, 252] on div at bounding box center [31, 251] width 10 height 10
click at [37, 224] on div at bounding box center [31, 222] width 21 height 21
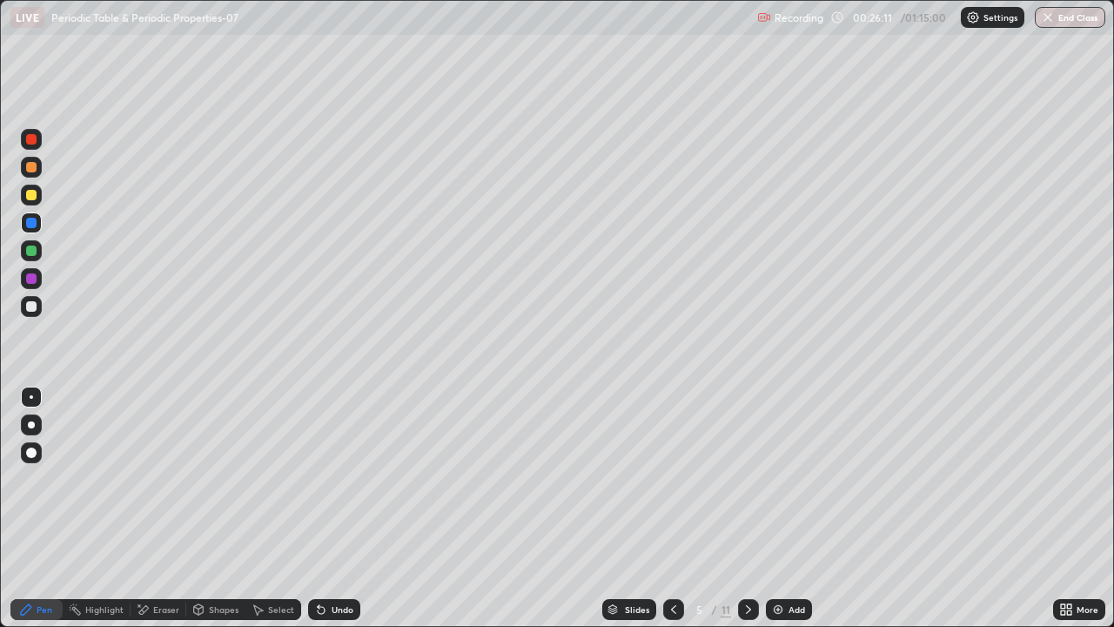
click at [333, 515] on div "Undo" at bounding box center [343, 609] width 22 height 9
click at [33, 278] on div at bounding box center [31, 278] width 10 height 10
click at [32, 306] on div at bounding box center [31, 306] width 10 height 10
click at [35, 252] on div at bounding box center [31, 251] width 10 height 10
click at [30, 227] on div at bounding box center [31, 223] width 10 height 10
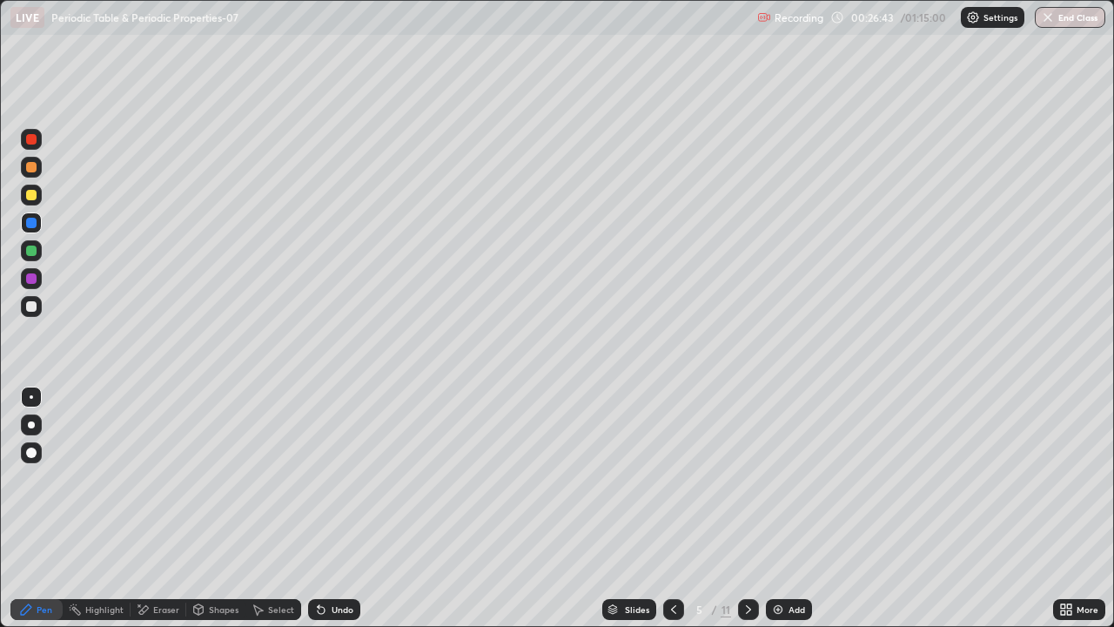
click at [29, 279] on div at bounding box center [31, 278] width 10 height 10
click at [28, 303] on div at bounding box center [31, 306] width 10 height 10
click at [112, 515] on div "Highlight" at bounding box center [104, 609] width 38 height 9
click at [209, 515] on div "Shapes" at bounding box center [224, 609] width 30 height 9
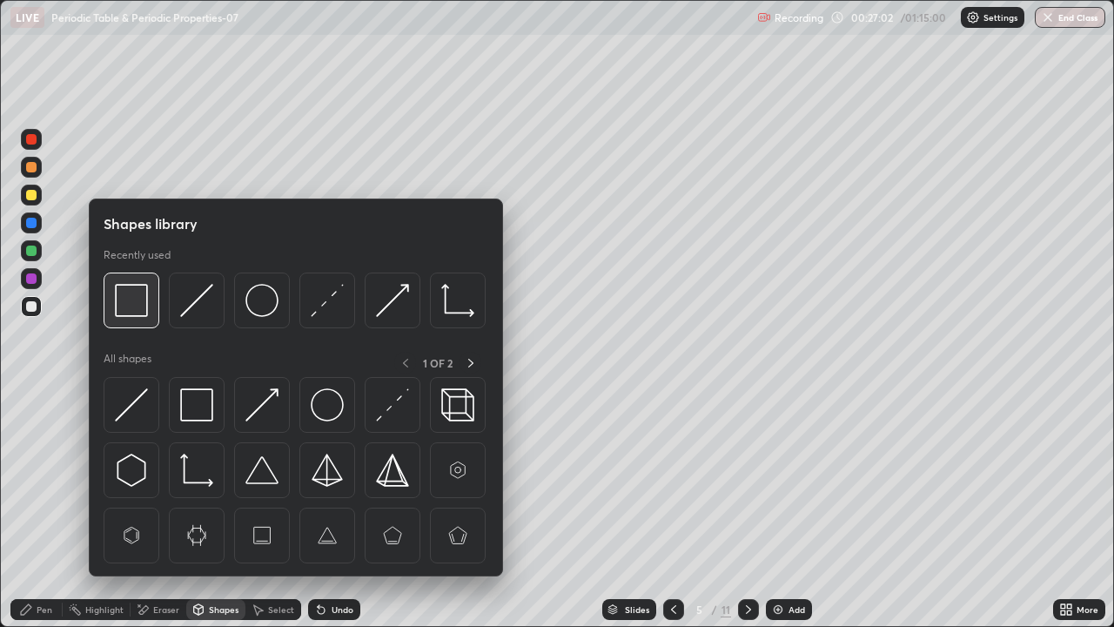
click at [124, 312] on img at bounding box center [131, 300] width 33 height 33
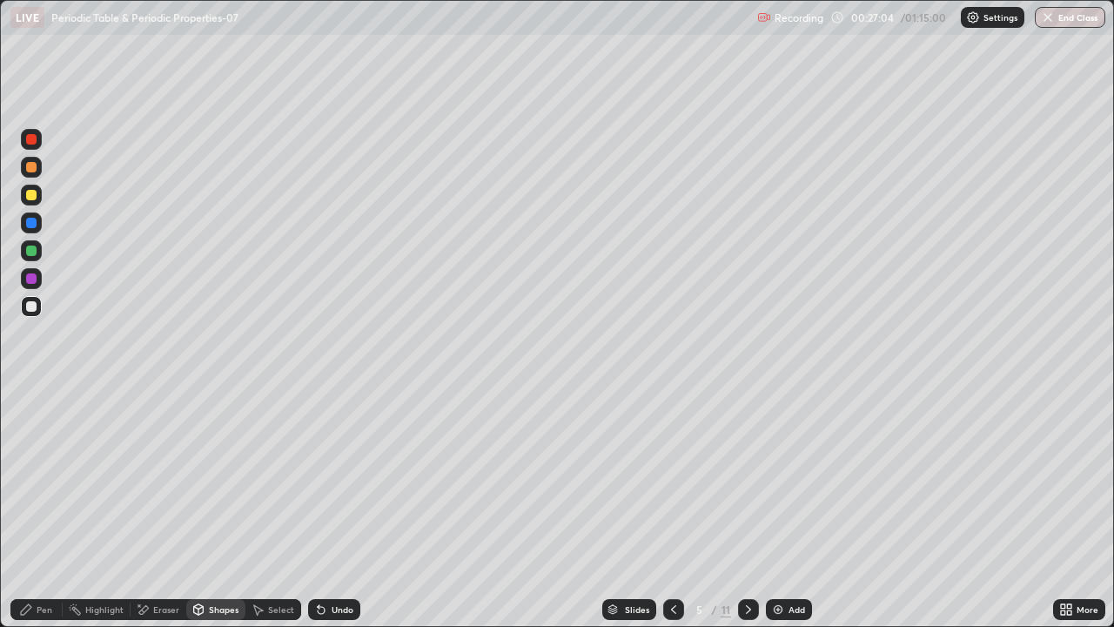
click at [27, 198] on div at bounding box center [31, 195] width 10 height 10
click at [25, 515] on div "Pen" at bounding box center [36, 609] width 52 height 21
click at [35, 313] on div at bounding box center [31, 306] width 21 height 21
click at [33, 149] on div at bounding box center [31, 139] width 21 height 21
click at [32, 252] on div at bounding box center [31, 251] width 10 height 10
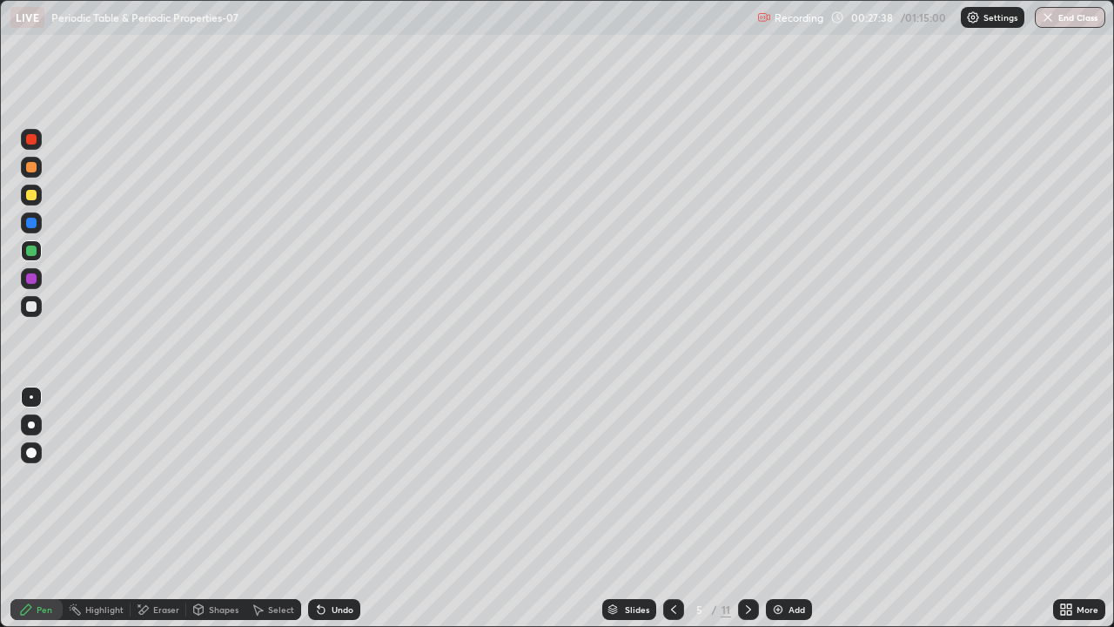
click at [30, 220] on div at bounding box center [31, 223] width 10 height 10
click at [337, 515] on div "Undo" at bounding box center [343, 609] width 22 height 9
click at [340, 515] on div "Undo" at bounding box center [343, 609] width 22 height 9
click at [33, 253] on div at bounding box center [31, 251] width 10 height 10
click at [35, 279] on div at bounding box center [31, 278] width 10 height 10
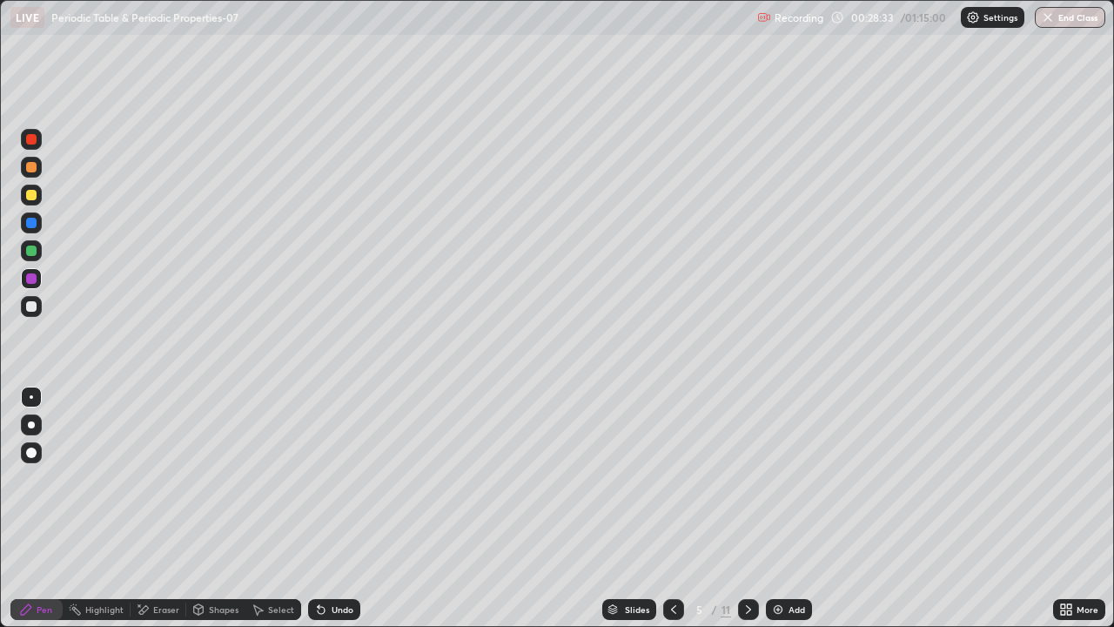
click at [33, 192] on div at bounding box center [31, 195] width 10 height 10
click at [33, 255] on div at bounding box center [31, 251] width 10 height 10
click at [209, 515] on div "Shapes" at bounding box center [224, 609] width 30 height 9
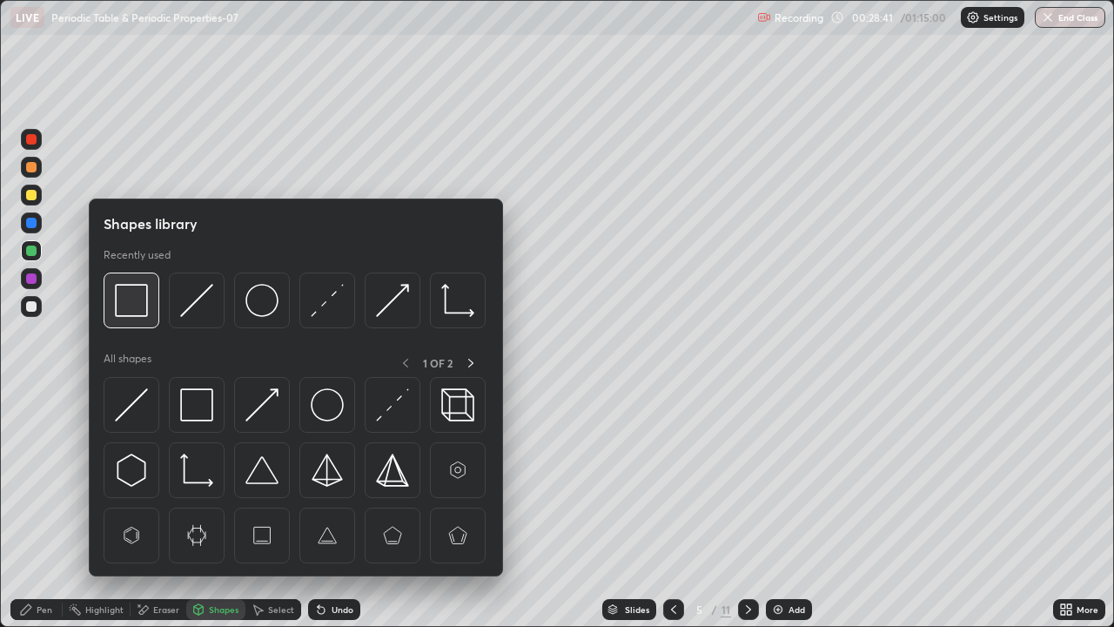
click at [142, 316] on img at bounding box center [131, 300] width 33 height 33
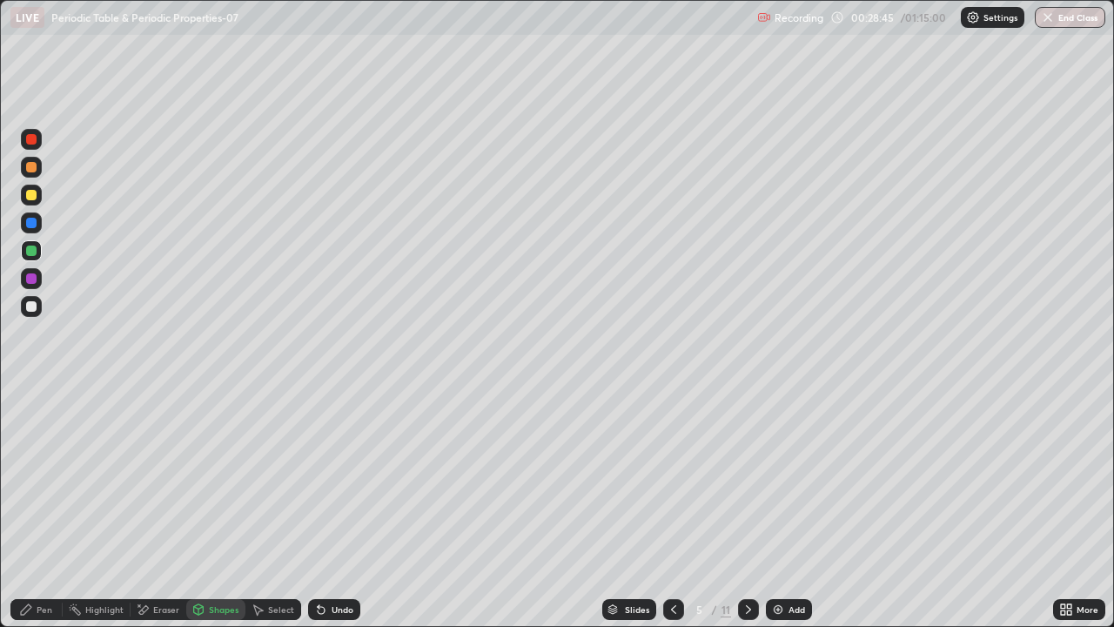
click at [51, 515] on div "Pen" at bounding box center [36, 609] width 52 height 21
click at [37, 306] on div at bounding box center [31, 306] width 21 height 21
click at [37, 279] on div at bounding box center [31, 278] width 21 height 21
click at [33, 134] on div at bounding box center [31, 139] width 10 height 10
click at [33, 308] on div at bounding box center [31, 306] width 10 height 10
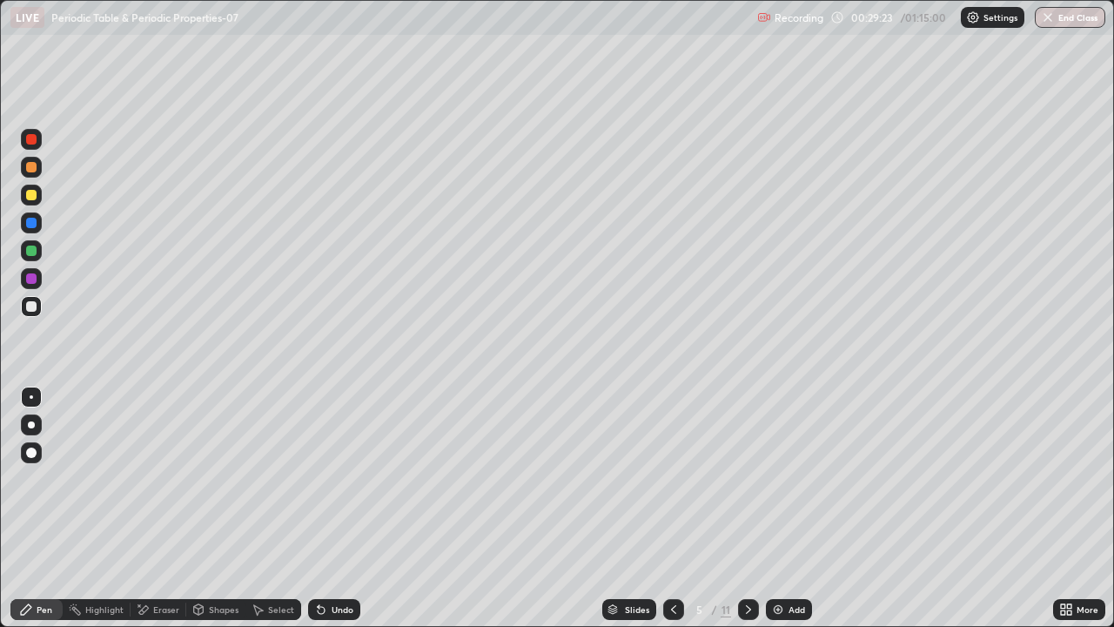
click at [29, 199] on div at bounding box center [31, 195] width 10 height 10
click at [219, 515] on div "Shapes" at bounding box center [224, 609] width 30 height 9
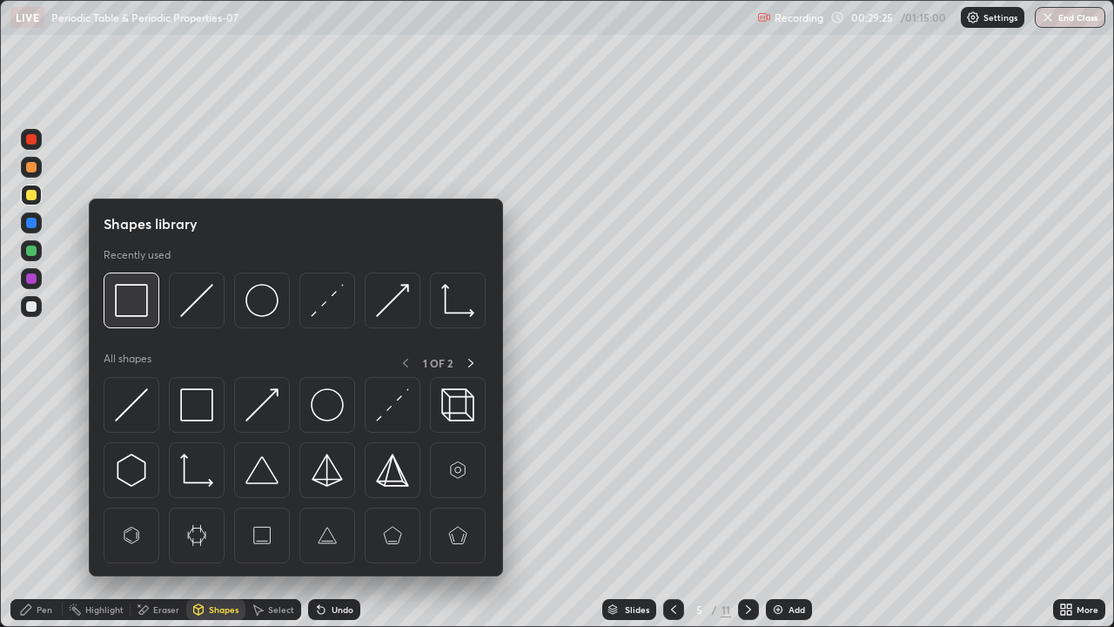
click at [127, 312] on img at bounding box center [131, 300] width 33 height 33
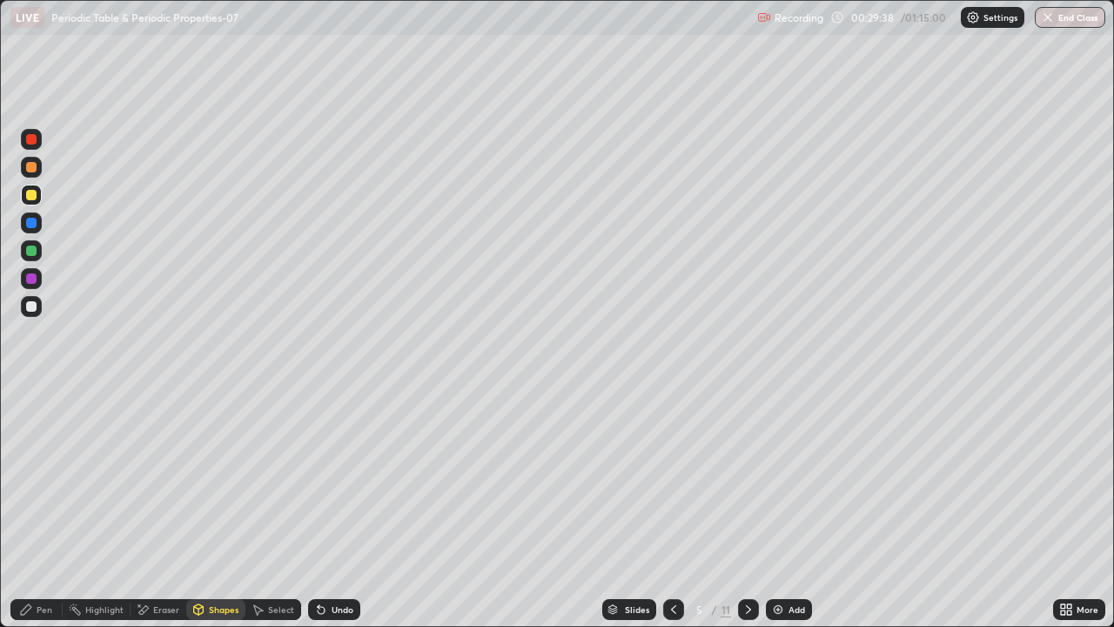
click at [49, 515] on div "Pen" at bounding box center [45, 609] width 16 height 9
click at [31, 168] on div at bounding box center [31, 167] width 10 height 10
click at [753, 515] on icon at bounding box center [749, 609] width 14 height 14
click at [33, 197] on div at bounding box center [31, 195] width 10 height 10
click at [34, 251] on div at bounding box center [31, 251] width 10 height 10
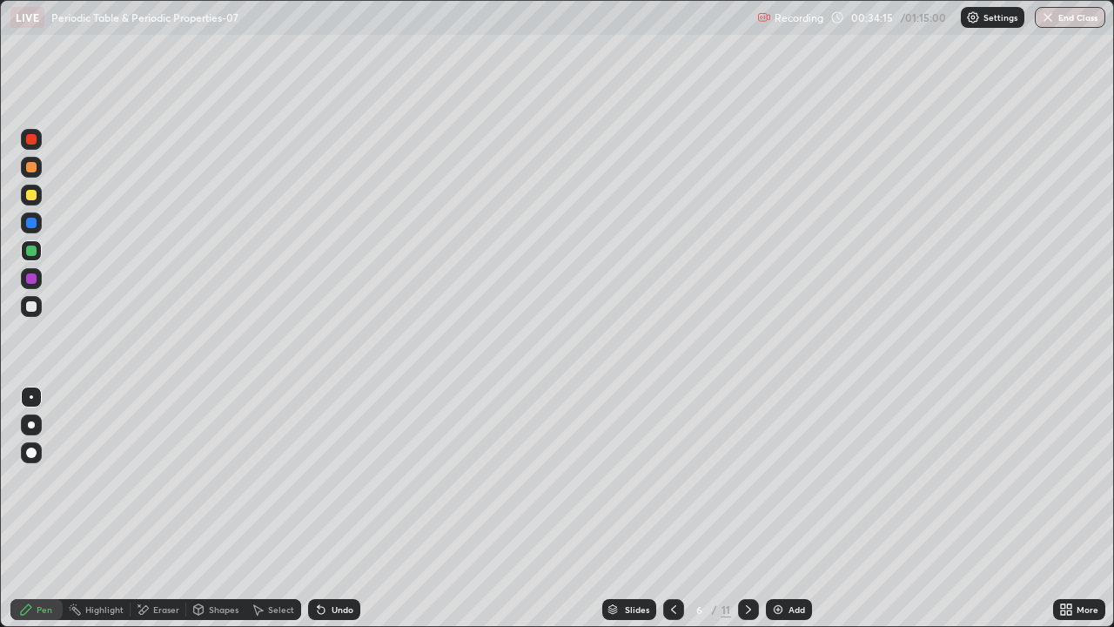
click at [27, 274] on div at bounding box center [31, 278] width 10 height 10
click at [34, 223] on div at bounding box center [31, 223] width 10 height 10
click at [325, 515] on div "Undo" at bounding box center [334, 609] width 52 height 21
click at [30, 309] on div at bounding box center [31, 306] width 10 height 10
click at [32, 247] on div at bounding box center [31, 251] width 10 height 10
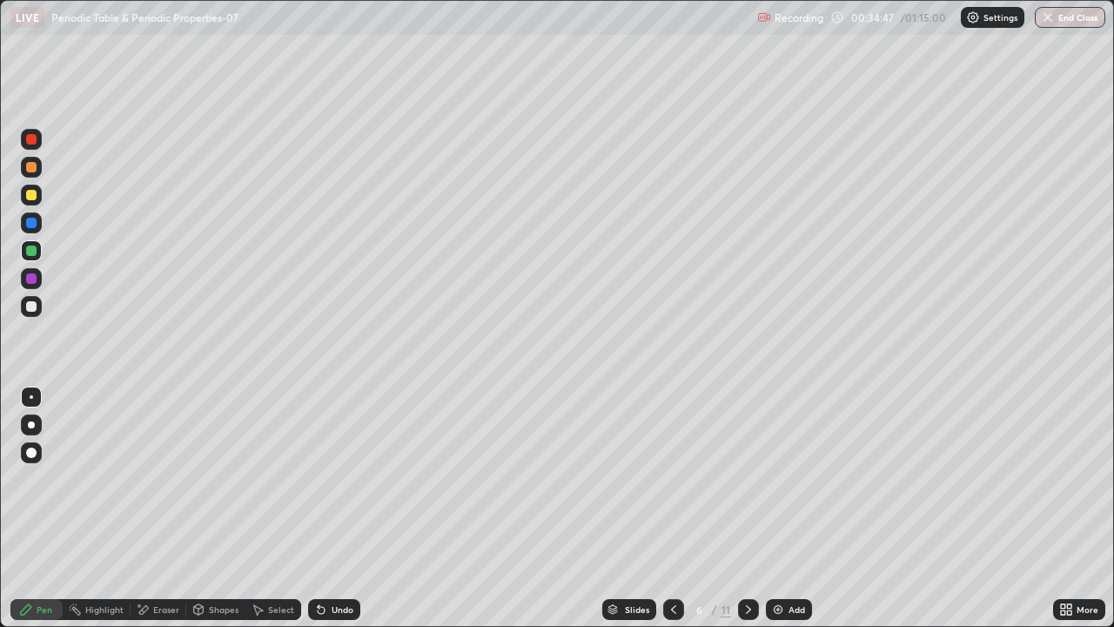
click at [33, 171] on div at bounding box center [31, 167] width 10 height 10
click at [318, 515] on icon at bounding box center [321, 610] width 7 height 7
click at [30, 276] on div at bounding box center [31, 278] width 10 height 10
click at [212, 515] on div "Shapes" at bounding box center [224, 609] width 30 height 9
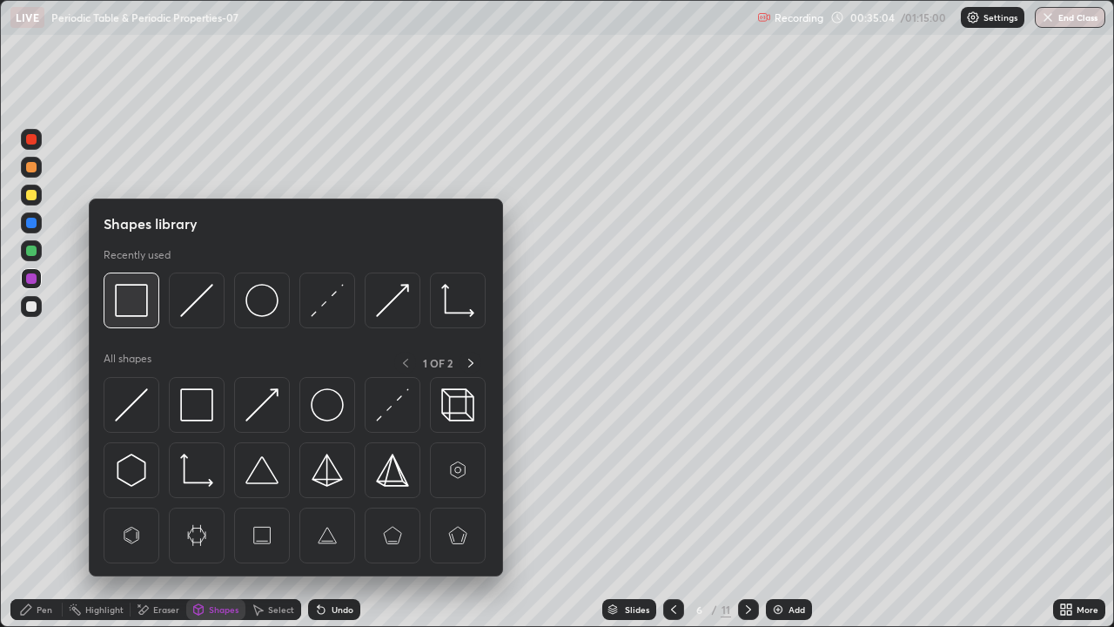
click at [131, 312] on img at bounding box center [131, 300] width 33 height 33
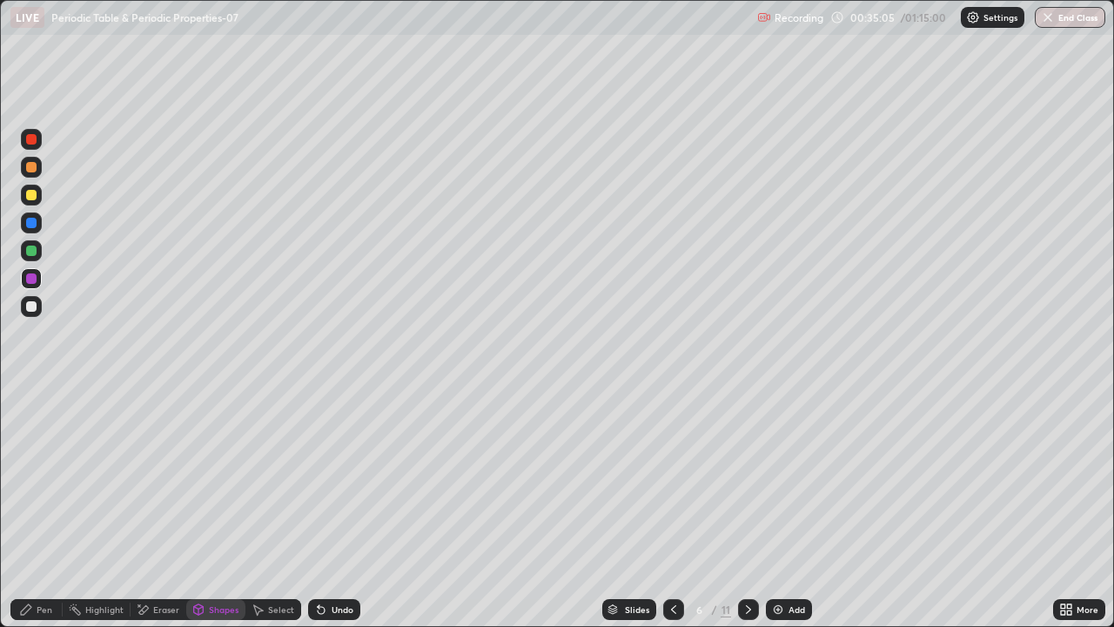
click at [31, 201] on div at bounding box center [31, 195] width 21 height 21
click at [36, 515] on div "Pen" at bounding box center [36, 609] width 52 height 21
click at [32, 252] on div at bounding box center [31, 251] width 10 height 10
click at [31, 168] on div at bounding box center [31, 167] width 10 height 10
click at [32, 306] on div at bounding box center [31, 306] width 10 height 10
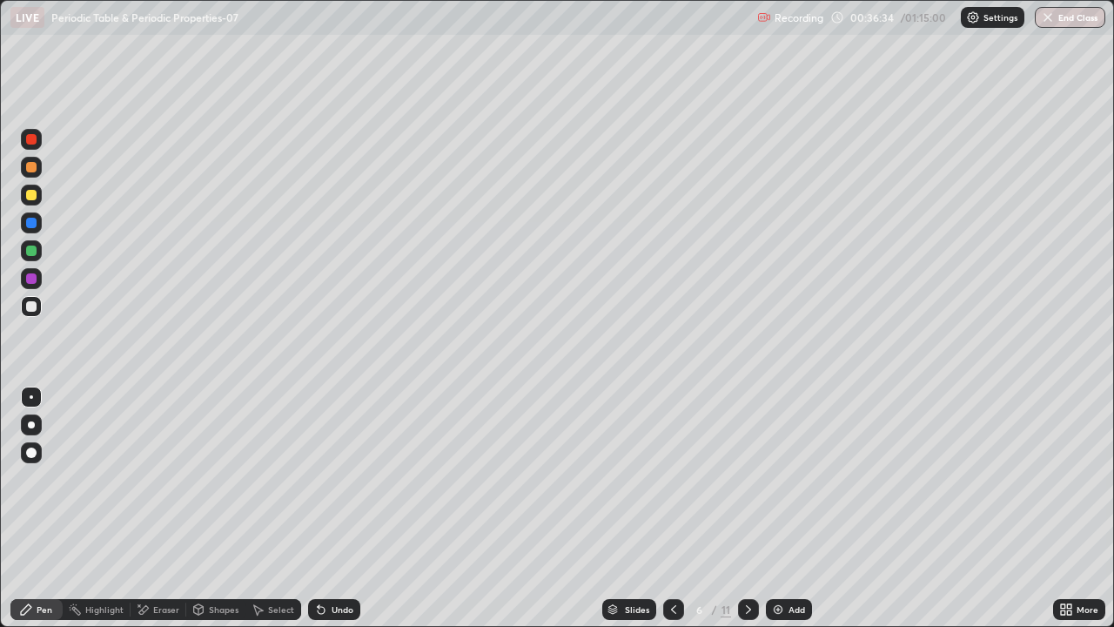
click at [30, 172] on div at bounding box center [31, 167] width 10 height 10
click at [29, 246] on div at bounding box center [31, 251] width 10 height 10
click at [40, 306] on div at bounding box center [31, 306] width 21 height 21
click at [211, 515] on div "Shapes" at bounding box center [224, 609] width 30 height 9
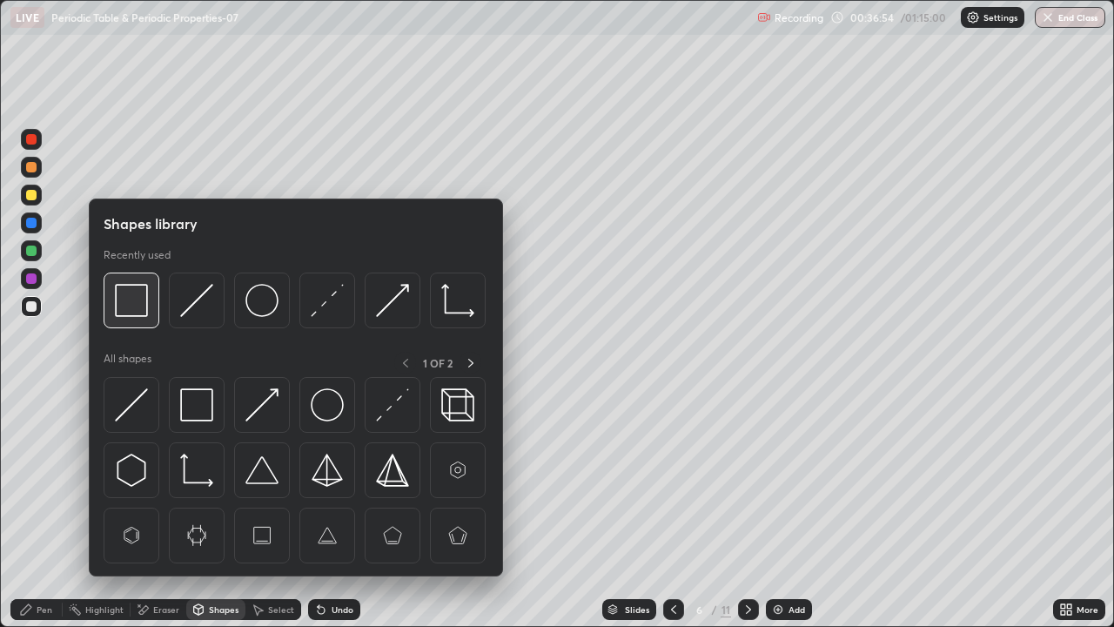
click at [129, 306] on img at bounding box center [131, 300] width 33 height 33
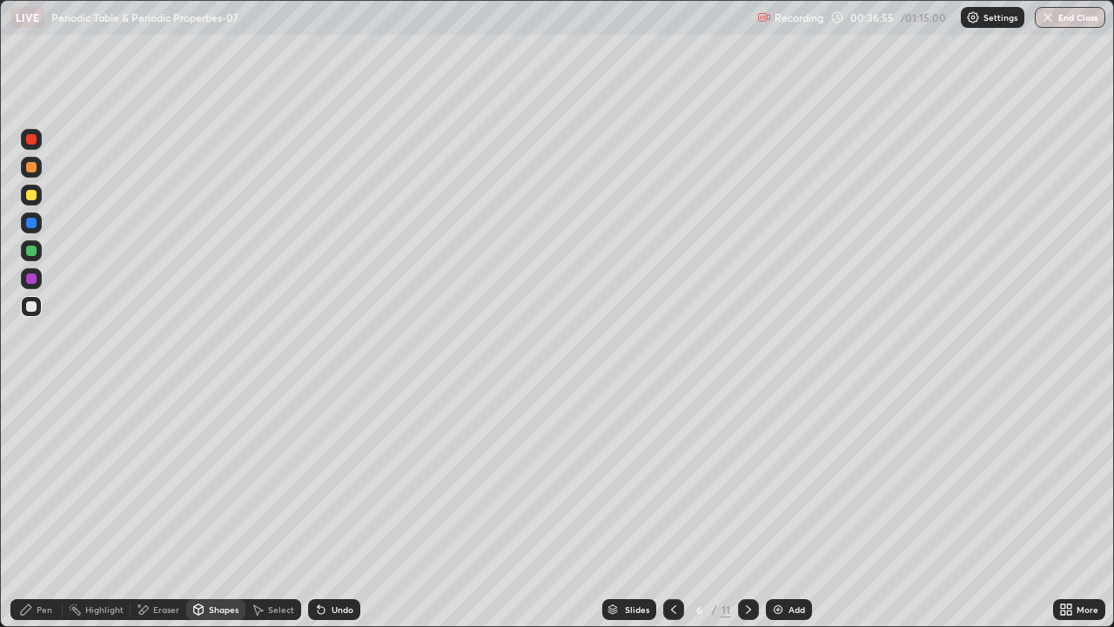
click at [32, 196] on div at bounding box center [31, 195] width 10 height 10
click at [742, 515] on icon at bounding box center [749, 609] width 14 height 14
click at [43, 515] on div "Pen" at bounding box center [36, 609] width 52 height 21
click at [30, 170] on div at bounding box center [31, 167] width 10 height 10
click at [224, 515] on div "Shapes" at bounding box center [224, 609] width 30 height 9
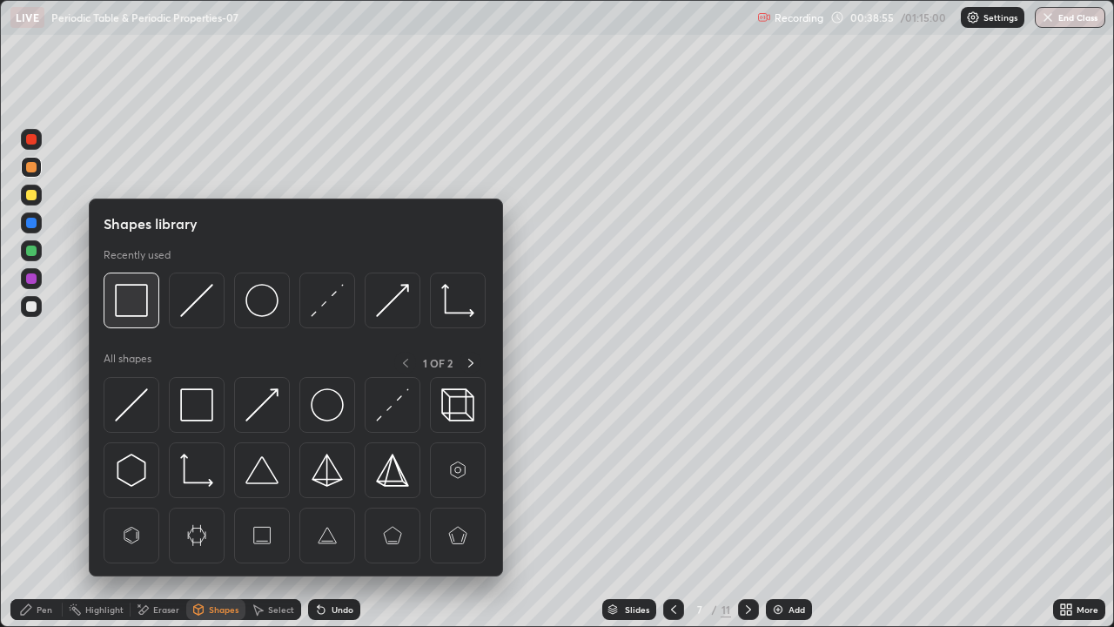
click at [131, 313] on img at bounding box center [131, 300] width 33 height 33
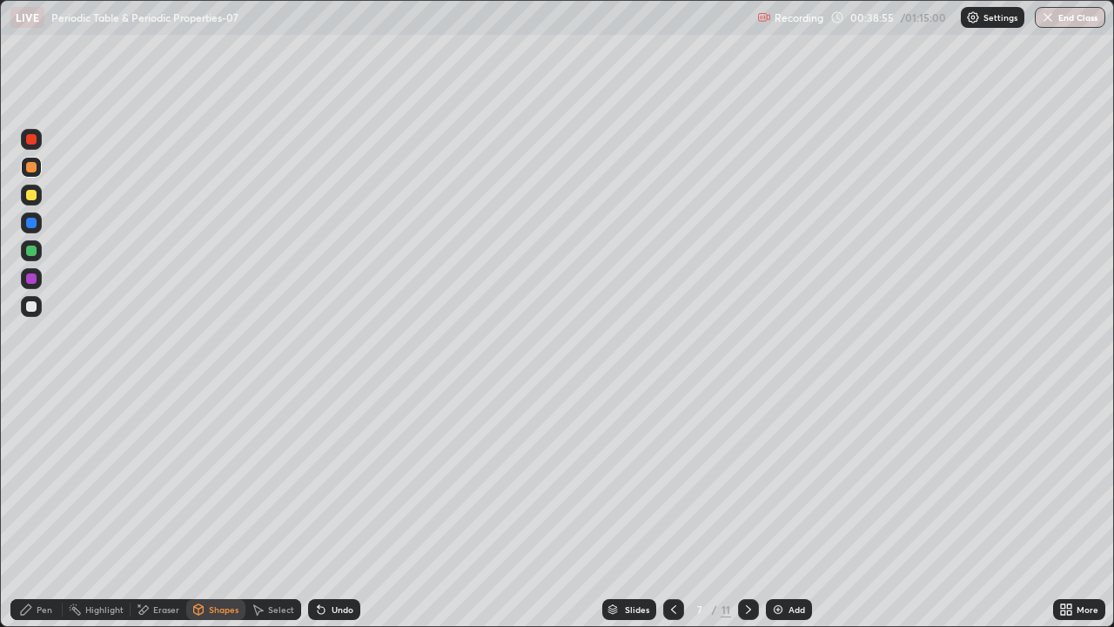
click at [26, 199] on div at bounding box center [31, 195] width 21 height 21
click at [37, 515] on div "Pen" at bounding box center [45, 609] width 16 height 9
click at [29, 308] on div at bounding box center [31, 306] width 10 height 10
click at [29, 251] on div at bounding box center [31, 251] width 10 height 10
click at [332, 515] on div "Undo" at bounding box center [343, 609] width 22 height 9
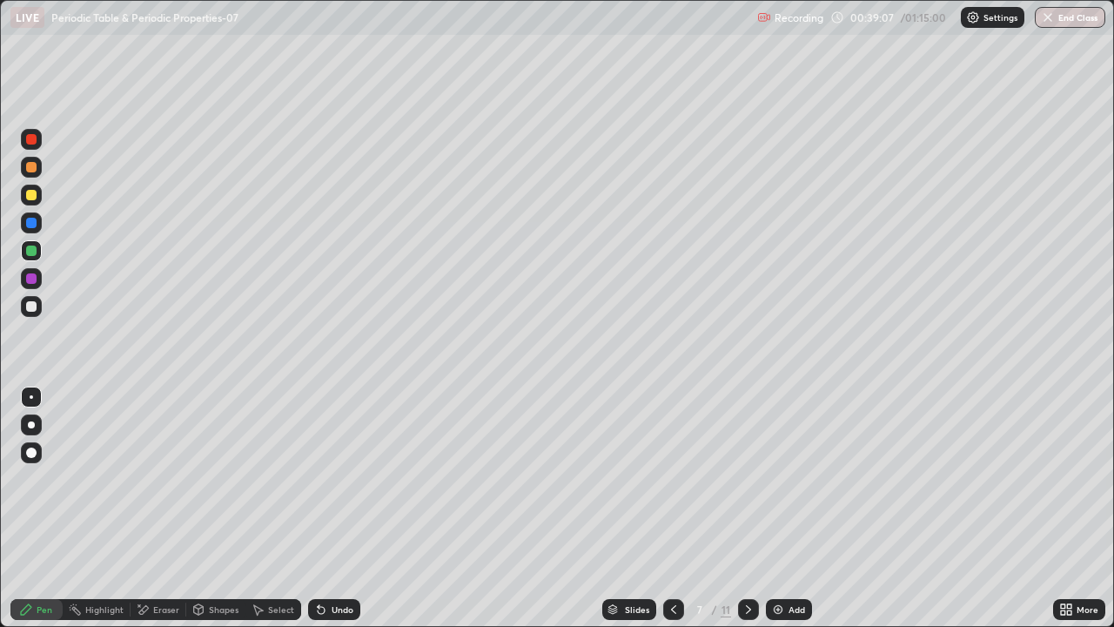
click at [332, 515] on div "Undo" at bounding box center [343, 609] width 22 height 9
click at [328, 515] on div "Undo" at bounding box center [334, 609] width 52 height 21
click at [326, 515] on icon at bounding box center [321, 609] width 14 height 14
click at [44, 515] on div "Pen" at bounding box center [45, 609] width 16 height 9
click at [27, 306] on div at bounding box center [31, 306] width 10 height 10
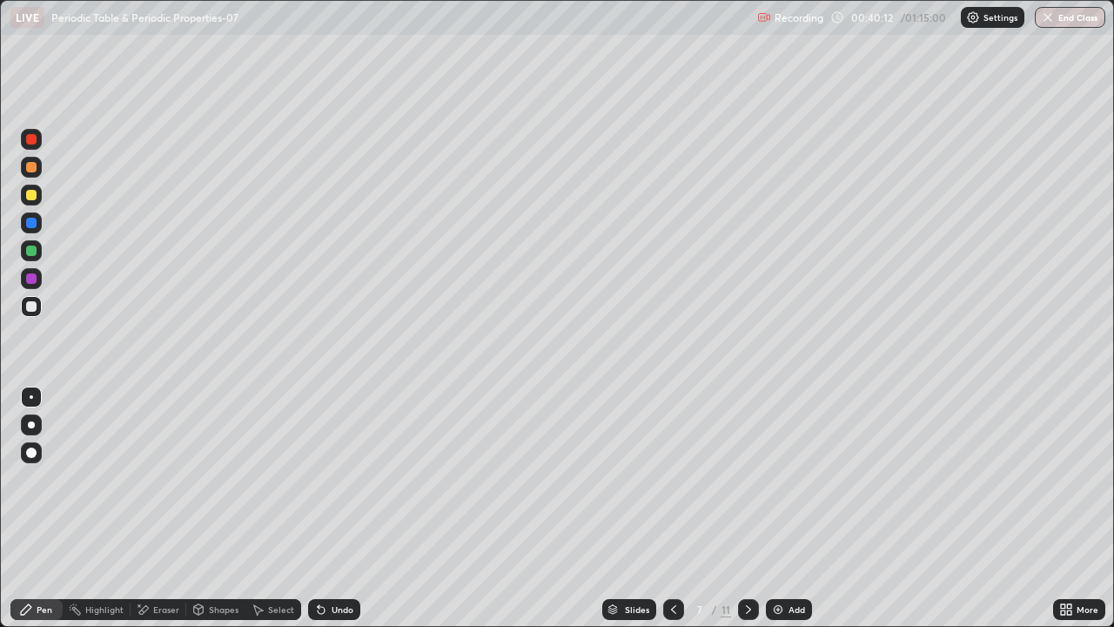
click at [217, 515] on div "Shapes" at bounding box center [224, 609] width 30 height 9
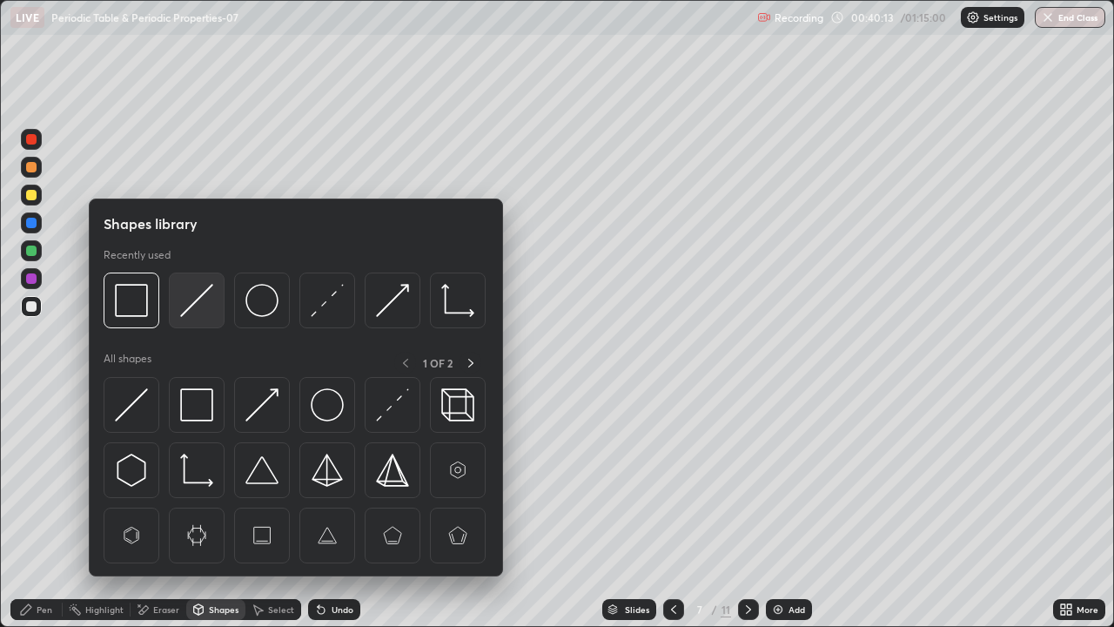
click at [183, 310] on img at bounding box center [196, 300] width 33 height 33
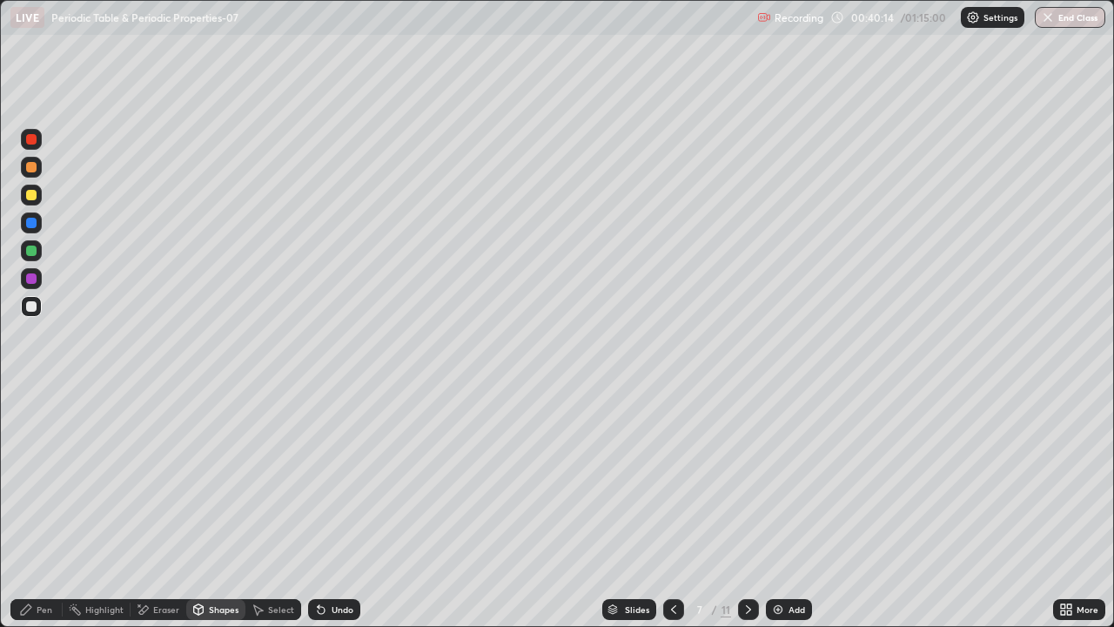
click at [30, 224] on div at bounding box center [31, 223] width 10 height 10
click at [46, 515] on div "Pen" at bounding box center [45, 609] width 16 height 9
click at [26, 252] on div at bounding box center [31, 251] width 10 height 10
click at [30, 224] on div at bounding box center [31, 223] width 10 height 10
click at [30, 300] on div at bounding box center [31, 306] width 21 height 21
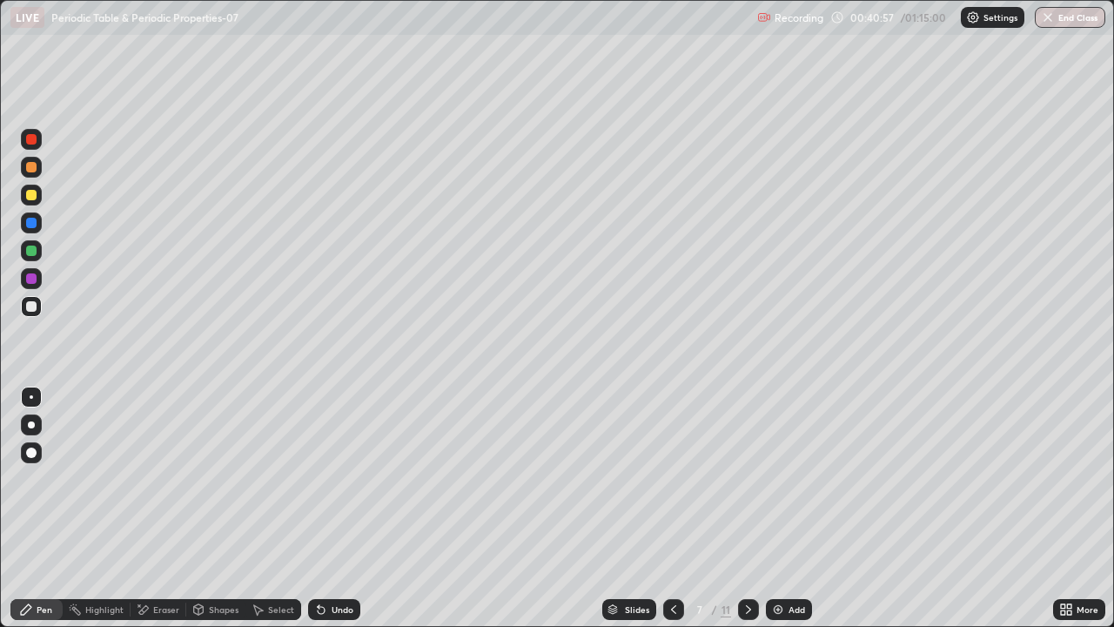
click at [38, 223] on div at bounding box center [31, 222] width 21 height 21
click at [357, 515] on div "Undo" at bounding box center [334, 609] width 52 height 21
click at [30, 253] on div at bounding box center [31, 251] width 10 height 10
click at [33, 304] on div at bounding box center [31, 306] width 10 height 10
click at [32, 252] on div at bounding box center [31, 251] width 10 height 10
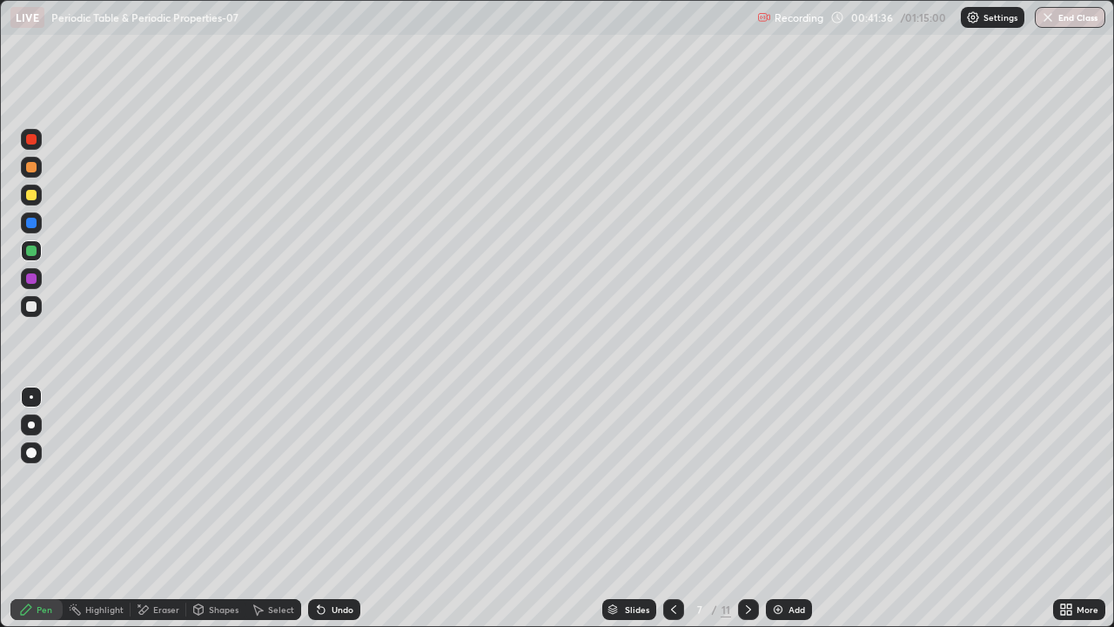
click at [219, 515] on div "Shapes" at bounding box center [224, 609] width 30 height 9
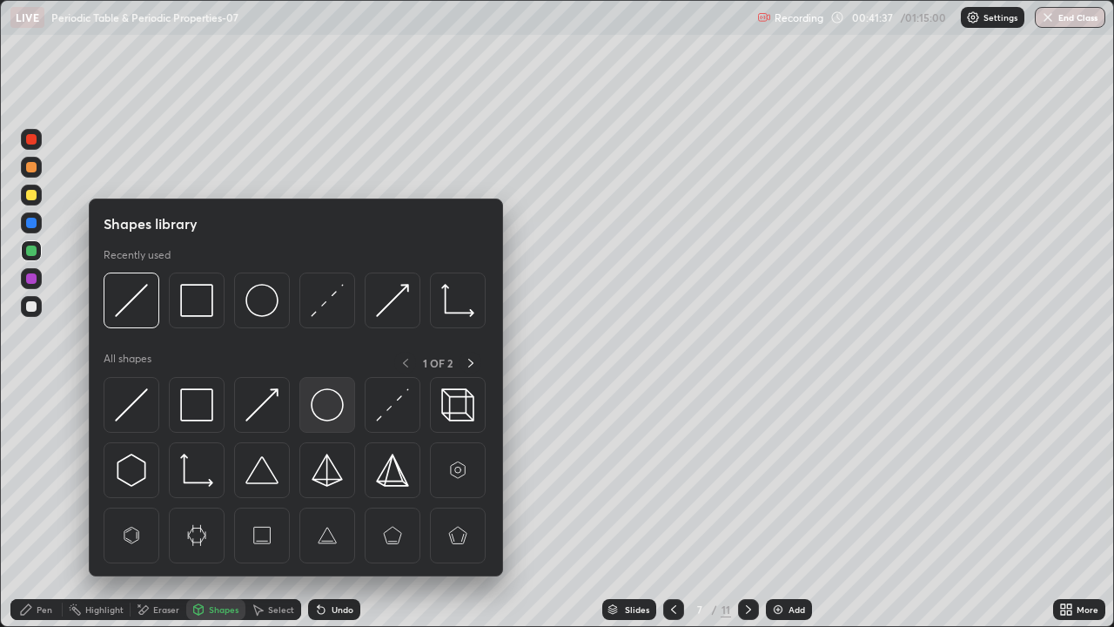
click at [322, 413] on img at bounding box center [327, 404] width 33 height 33
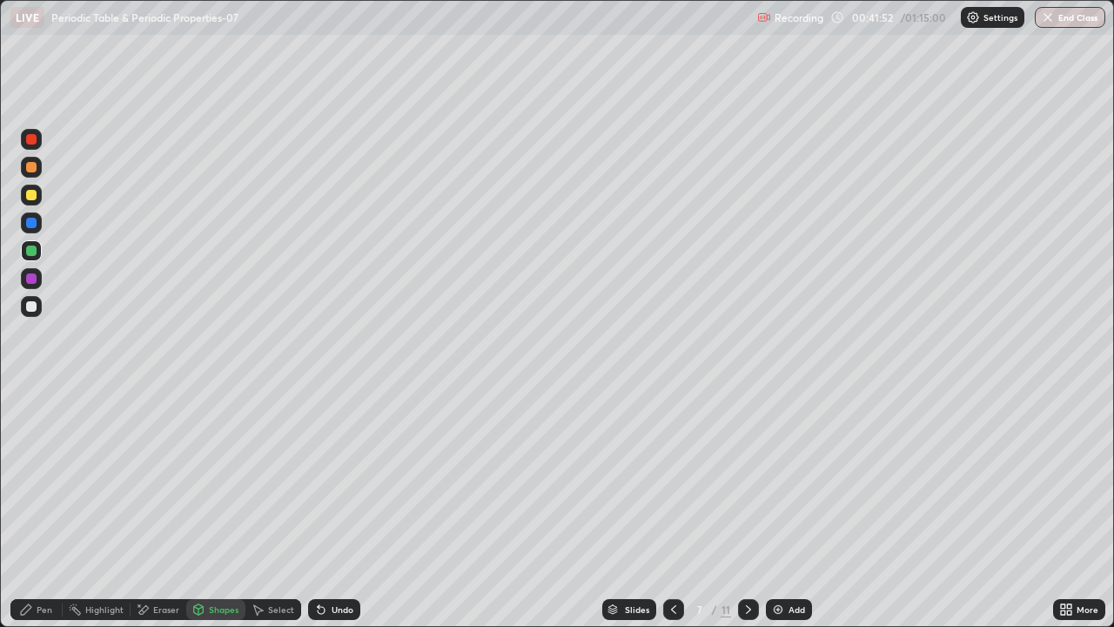
click at [29, 515] on icon at bounding box center [26, 609] width 14 height 14
click at [33, 307] on div at bounding box center [31, 306] width 10 height 10
click at [29, 199] on div at bounding box center [31, 195] width 10 height 10
click at [32, 275] on div at bounding box center [31, 278] width 10 height 10
click at [31, 143] on div at bounding box center [31, 139] width 10 height 10
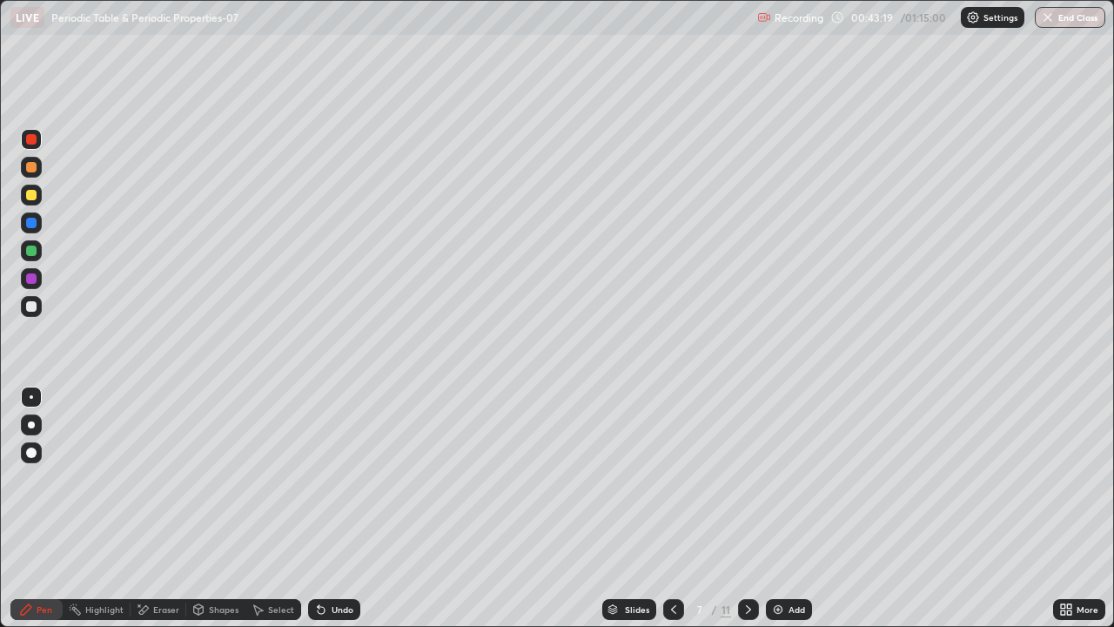
click at [28, 306] on div at bounding box center [31, 306] width 10 height 10
click at [33, 248] on div at bounding box center [31, 251] width 10 height 10
click at [30, 219] on div at bounding box center [31, 223] width 10 height 10
click at [31, 313] on div at bounding box center [31, 306] width 21 height 21
click at [23, 257] on div at bounding box center [31, 250] width 21 height 21
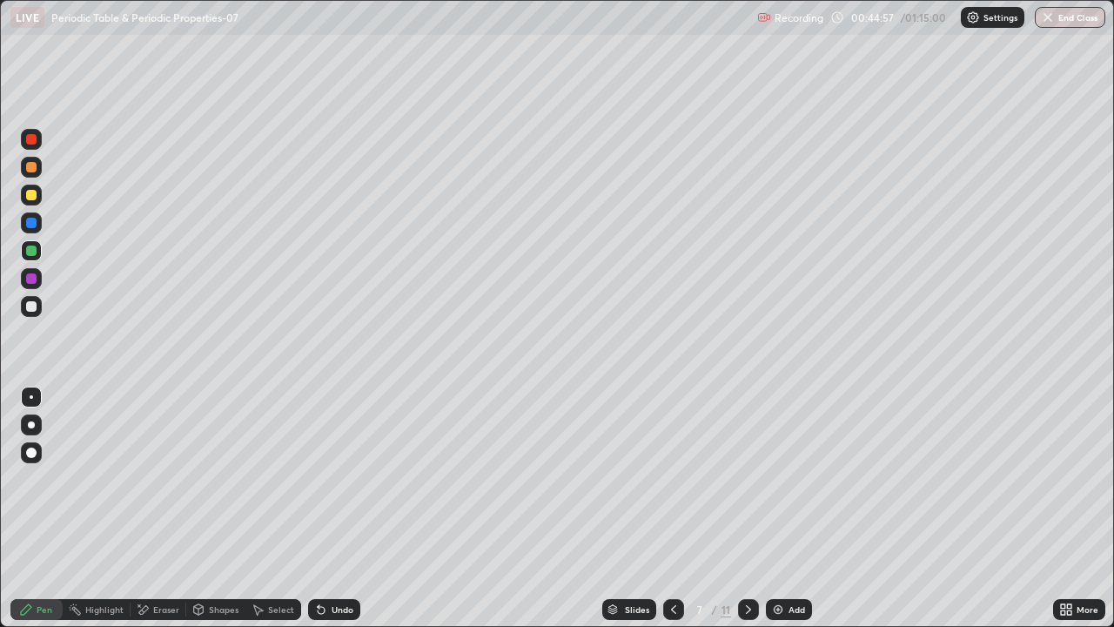
click at [36, 142] on div at bounding box center [31, 139] width 10 height 10
click at [31, 196] on div at bounding box center [31, 195] width 10 height 10
click at [32, 169] on div at bounding box center [31, 167] width 10 height 10
click at [746, 515] on icon at bounding box center [749, 609] width 14 height 14
click at [32, 306] on div at bounding box center [31, 306] width 10 height 10
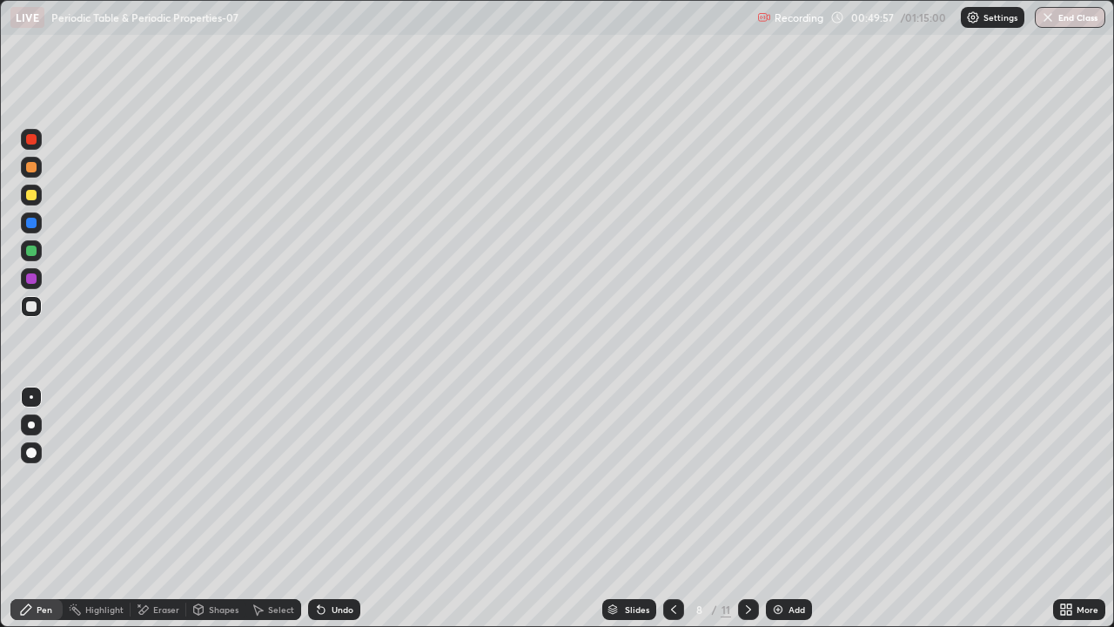
click at [30, 250] on div at bounding box center [31, 251] width 10 height 10
click at [28, 304] on div at bounding box center [31, 306] width 10 height 10
click at [32, 252] on div at bounding box center [31, 251] width 10 height 10
click at [37, 304] on div at bounding box center [31, 306] width 21 height 21
click at [35, 251] on div at bounding box center [31, 251] width 10 height 10
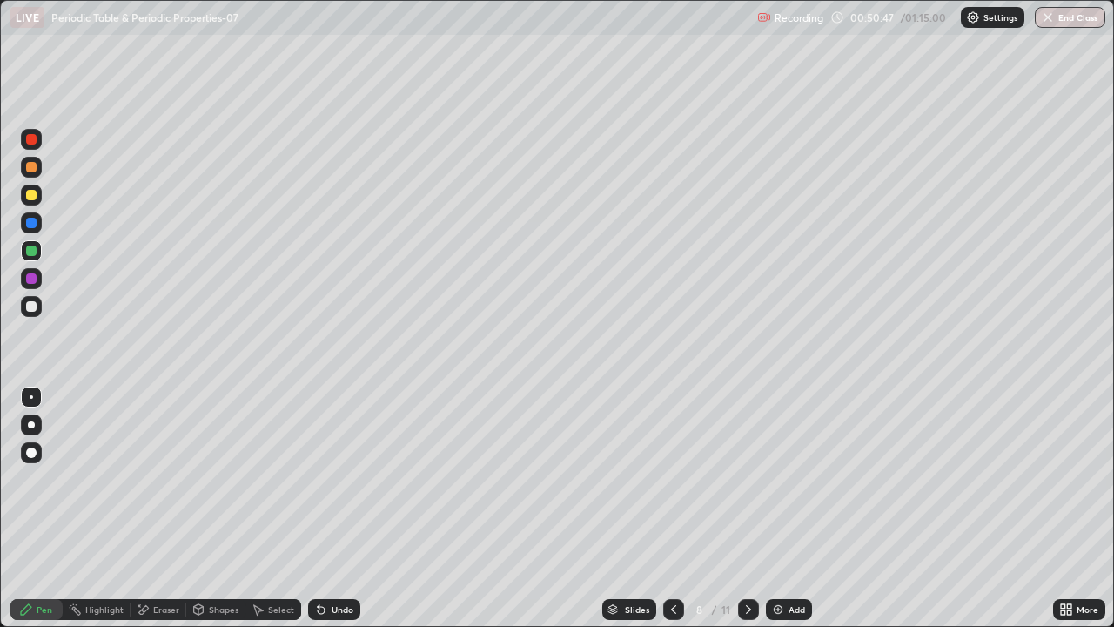
click at [32, 306] on div at bounding box center [31, 306] width 10 height 10
click at [41, 251] on div at bounding box center [31, 250] width 21 height 21
click at [26, 307] on div at bounding box center [31, 306] width 10 height 10
click at [339, 515] on div "Undo" at bounding box center [343, 609] width 22 height 9
click at [32, 251] on div at bounding box center [31, 251] width 10 height 10
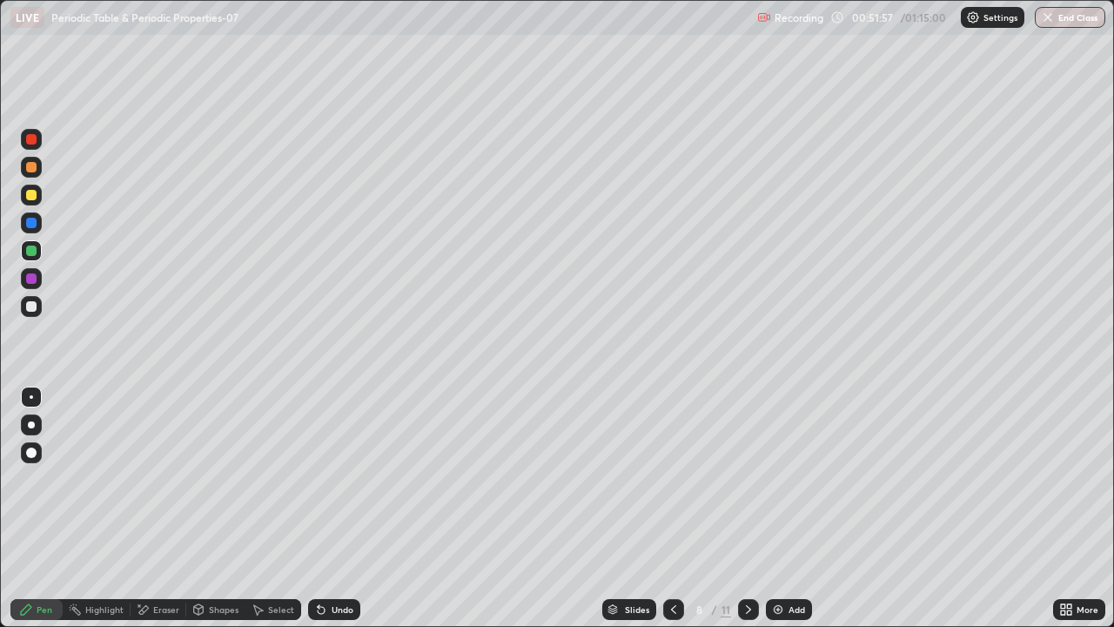
click at [38, 303] on div at bounding box center [31, 306] width 21 height 21
click at [36, 251] on div at bounding box center [31, 251] width 10 height 10
click at [33, 279] on div at bounding box center [31, 278] width 10 height 10
click at [34, 197] on div at bounding box center [31, 195] width 10 height 10
click at [36, 313] on div at bounding box center [31, 306] width 21 height 21
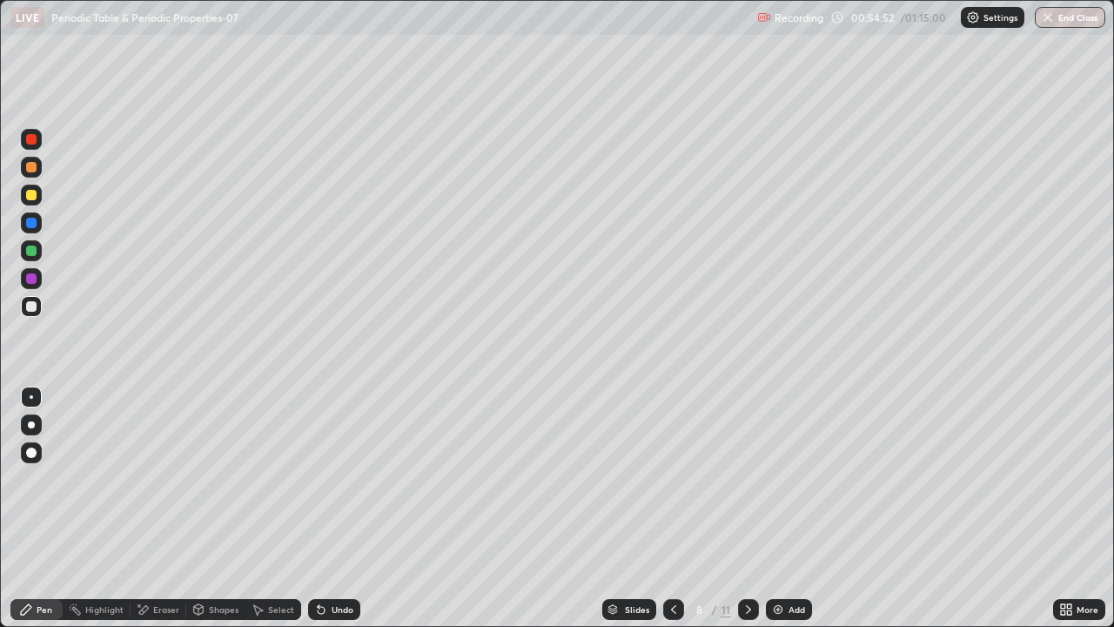
click at [35, 220] on div at bounding box center [31, 223] width 10 height 10
click at [35, 306] on div at bounding box center [31, 306] width 10 height 10
click at [37, 286] on div at bounding box center [31, 278] width 21 height 21
click at [158, 515] on div "Eraser" at bounding box center [159, 609] width 56 height 21
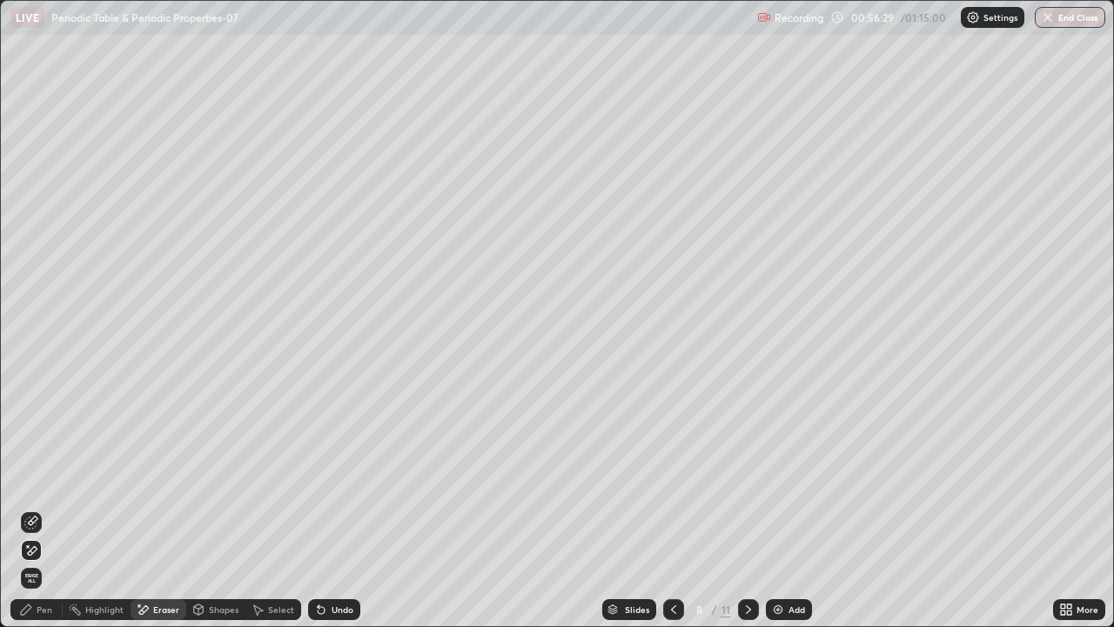
click at [33, 515] on icon at bounding box center [31, 550] width 14 height 15
click at [27, 515] on icon at bounding box center [26, 609] width 10 height 10
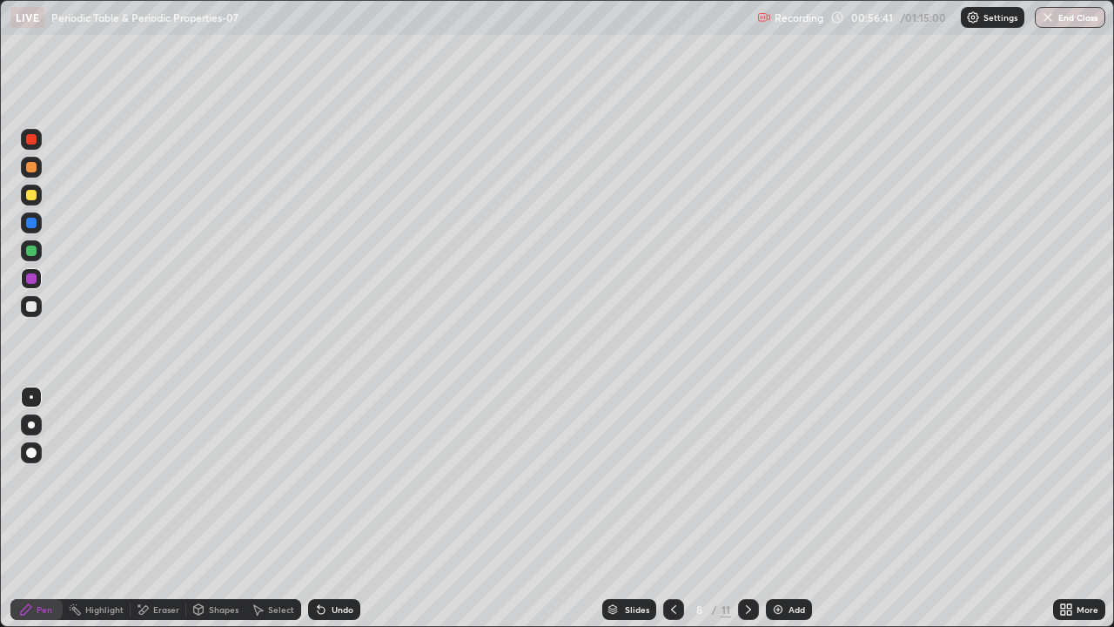
click at [27, 306] on div at bounding box center [31, 306] width 10 height 10
click at [34, 169] on div at bounding box center [31, 167] width 10 height 10
click at [33, 198] on div at bounding box center [31, 195] width 10 height 10
click at [212, 515] on div "Shapes" at bounding box center [224, 609] width 30 height 9
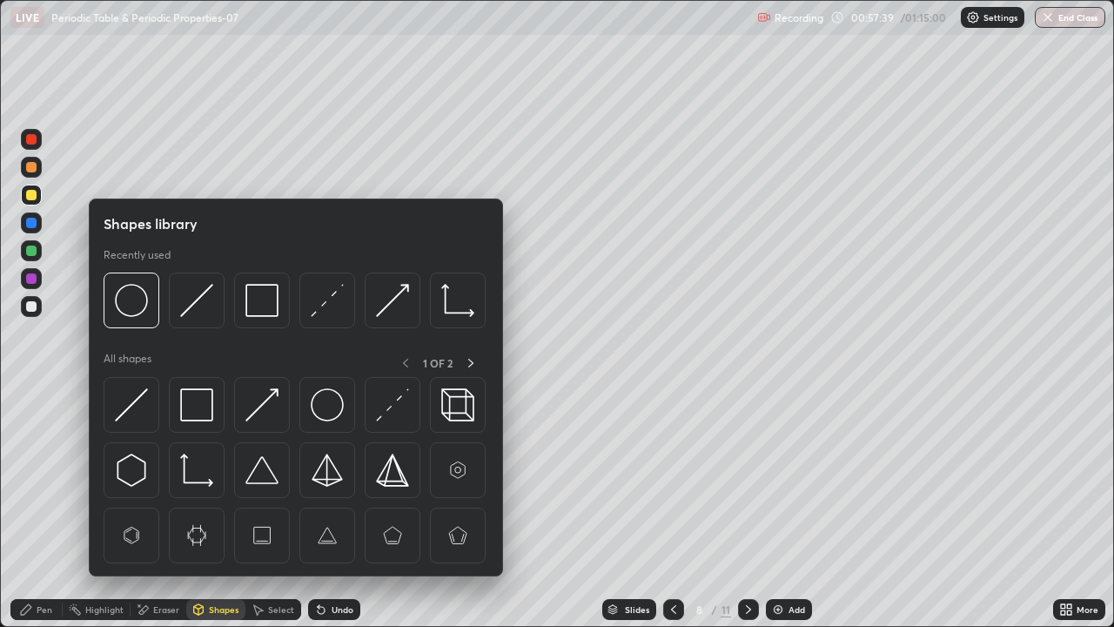
click at [257, 308] on img at bounding box center [262, 300] width 33 height 33
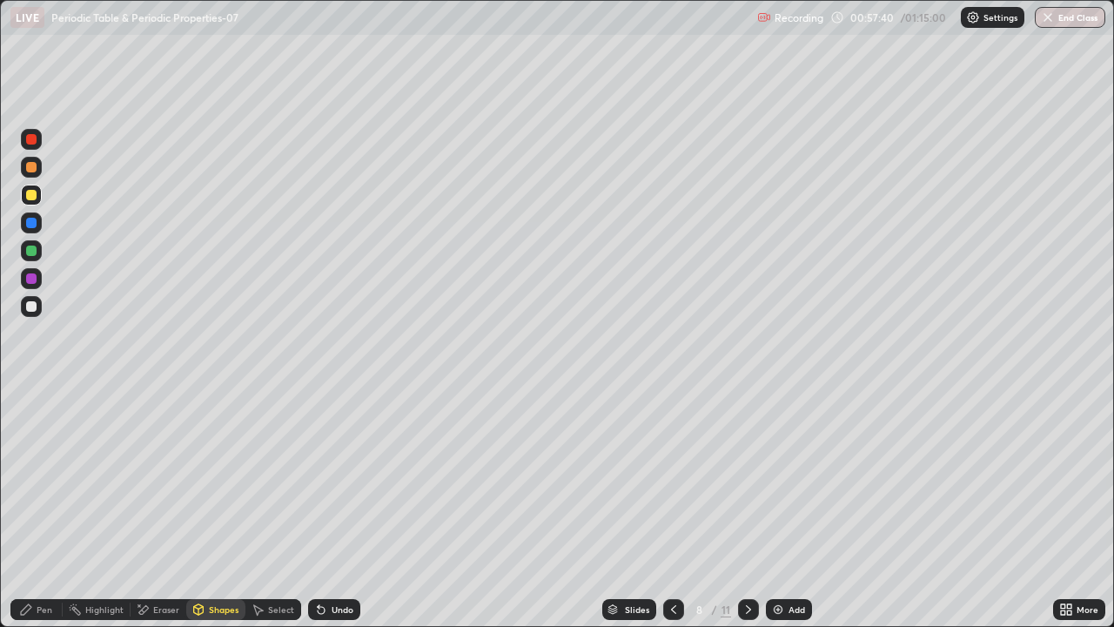
click at [29, 281] on div at bounding box center [31, 278] width 10 height 10
click at [158, 515] on div "Eraser" at bounding box center [159, 609] width 56 height 21
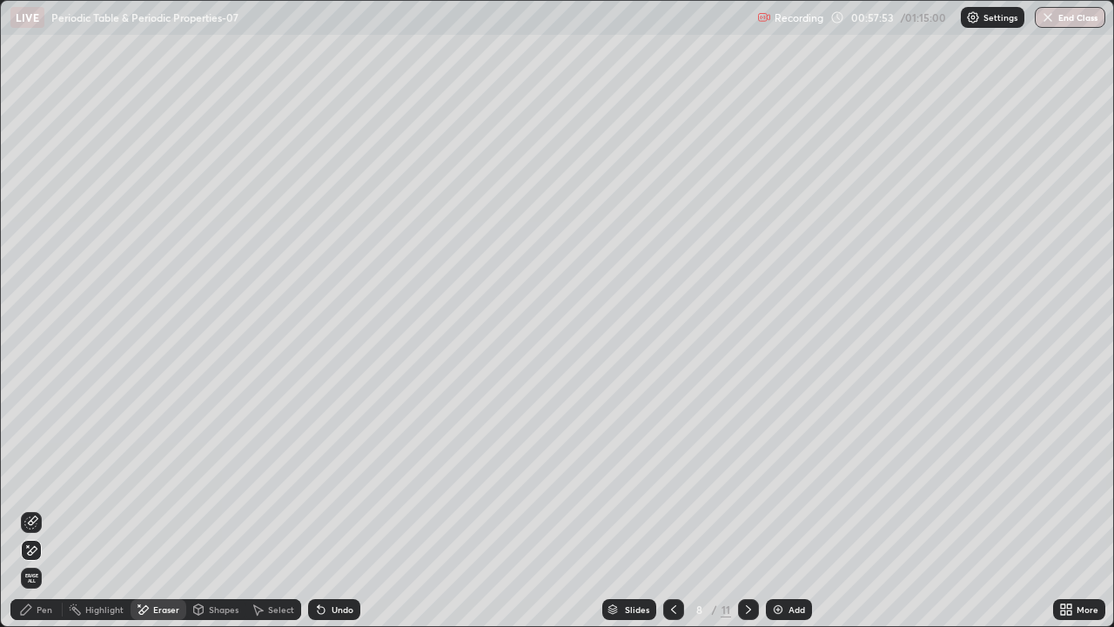
click at [40, 515] on div "Pen" at bounding box center [36, 609] width 52 height 21
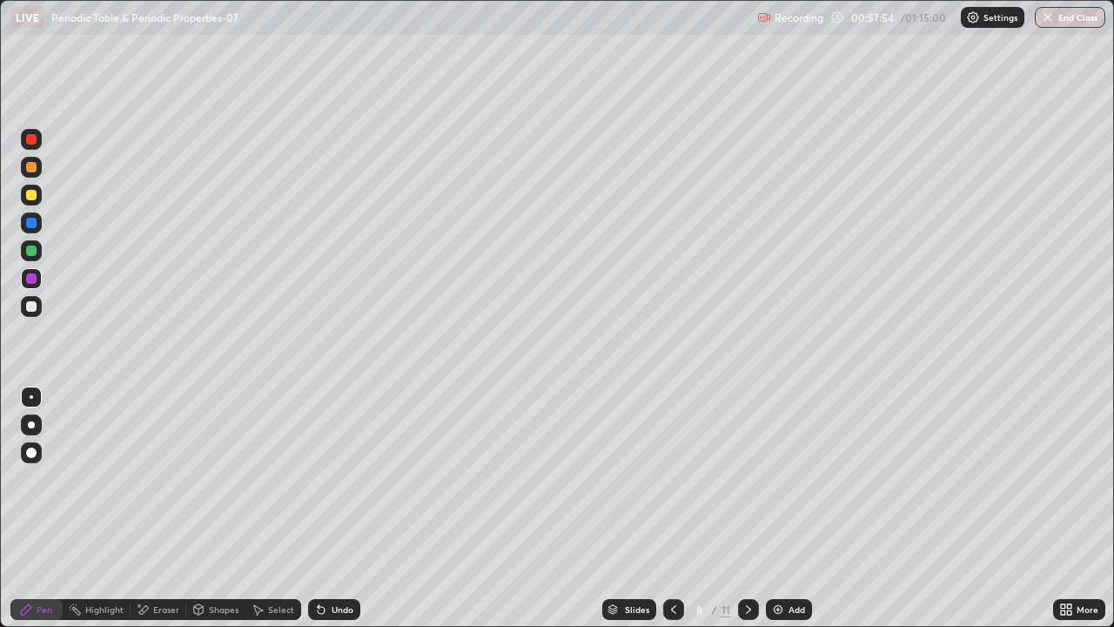
click at [29, 303] on div at bounding box center [31, 306] width 10 height 10
click at [31, 198] on div at bounding box center [31, 195] width 10 height 10
click at [33, 250] on div at bounding box center [31, 251] width 10 height 10
click at [31, 168] on div at bounding box center [31, 167] width 10 height 10
click at [35, 252] on div at bounding box center [31, 251] width 10 height 10
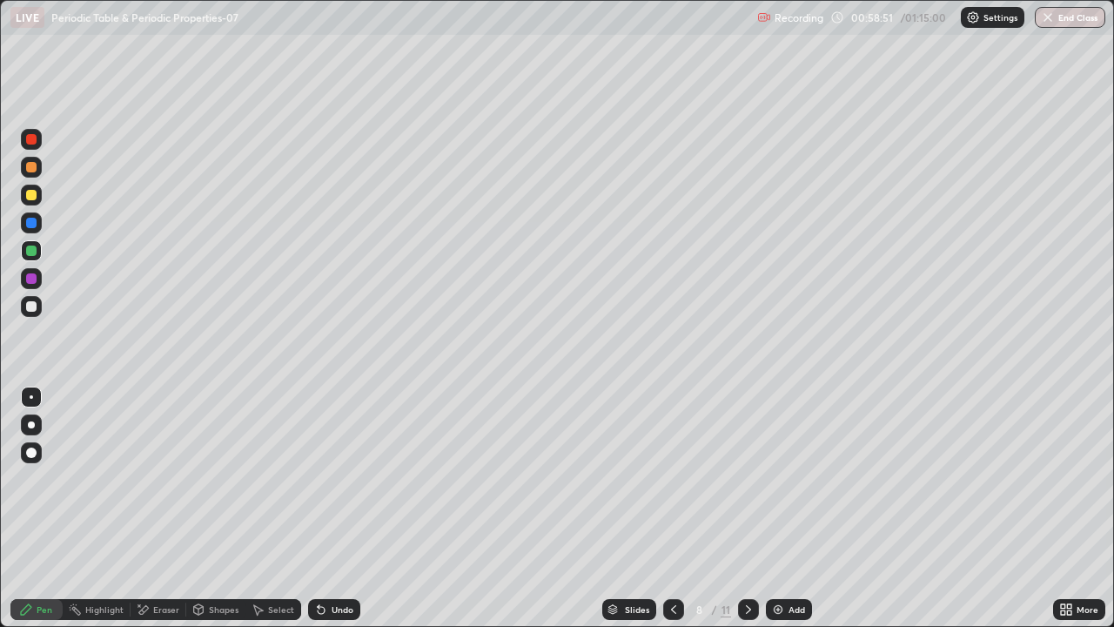
click at [31, 279] on div at bounding box center [31, 278] width 10 height 10
click at [32, 250] on div at bounding box center [31, 251] width 10 height 10
click at [31, 280] on div at bounding box center [31, 278] width 10 height 10
click at [33, 252] on div at bounding box center [31, 251] width 10 height 10
click at [30, 282] on div at bounding box center [31, 278] width 10 height 10
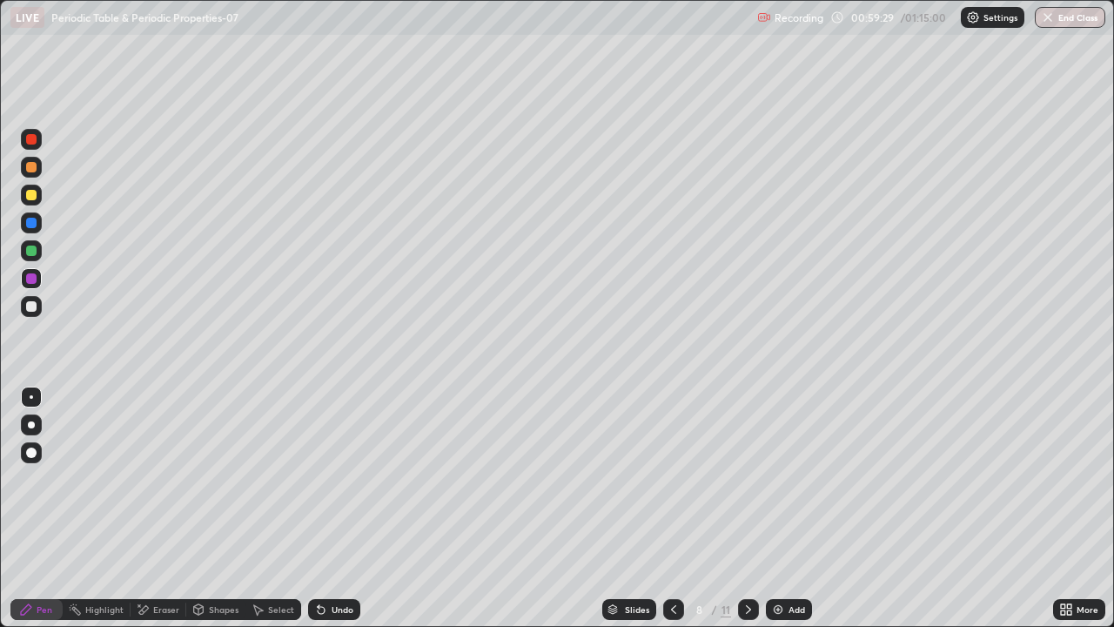
click at [31, 173] on div at bounding box center [31, 167] width 21 height 21
click at [33, 252] on div at bounding box center [31, 251] width 10 height 10
click at [33, 283] on div at bounding box center [31, 278] width 10 height 10
click at [33, 172] on div at bounding box center [31, 167] width 10 height 10
click at [33, 249] on div at bounding box center [31, 251] width 10 height 10
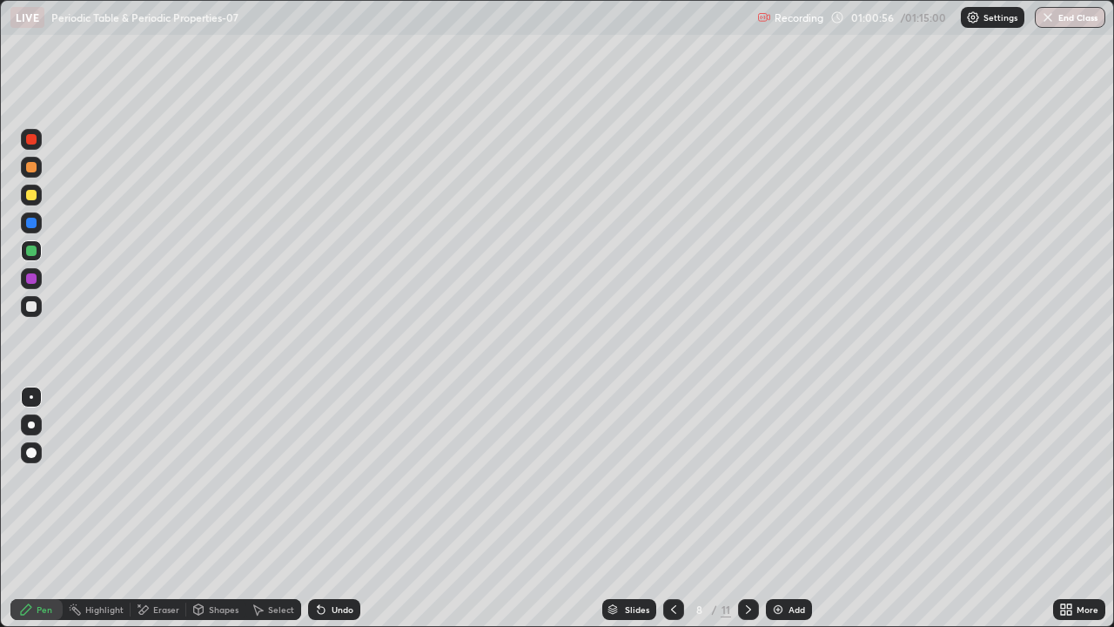
click at [219, 515] on div "Shapes" at bounding box center [224, 609] width 30 height 9
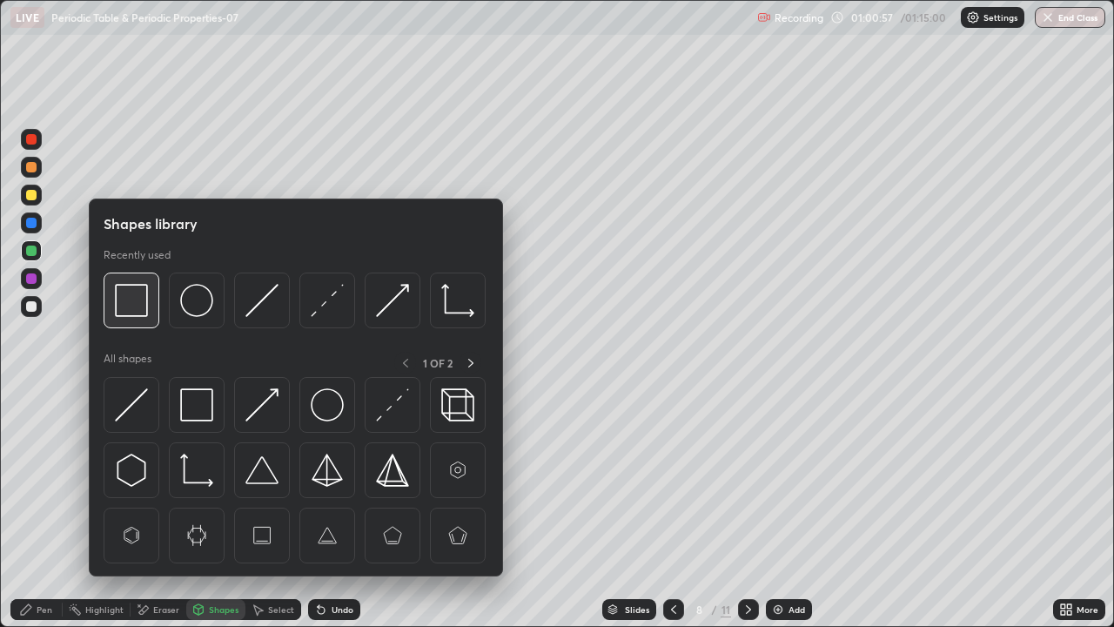
click at [140, 310] on img at bounding box center [131, 300] width 33 height 33
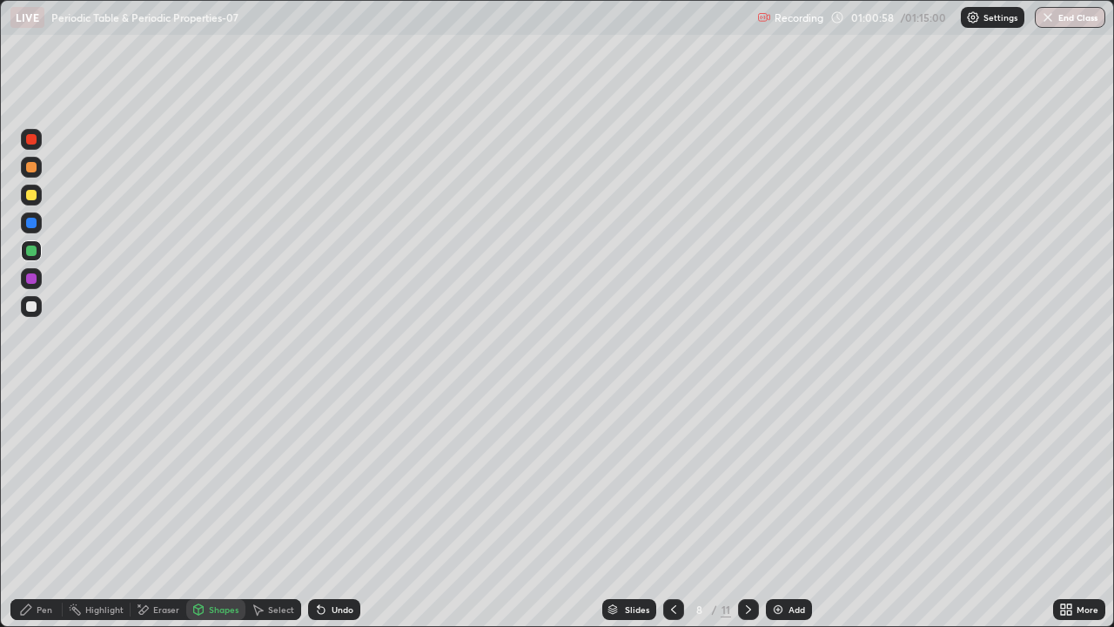
click at [32, 283] on div at bounding box center [31, 278] width 10 height 10
click at [747, 515] on icon at bounding box center [749, 609] width 14 height 14
click at [38, 515] on div "Pen" at bounding box center [45, 609] width 16 height 9
click at [29, 198] on div at bounding box center [31, 195] width 10 height 10
click at [33, 247] on div at bounding box center [31, 251] width 10 height 10
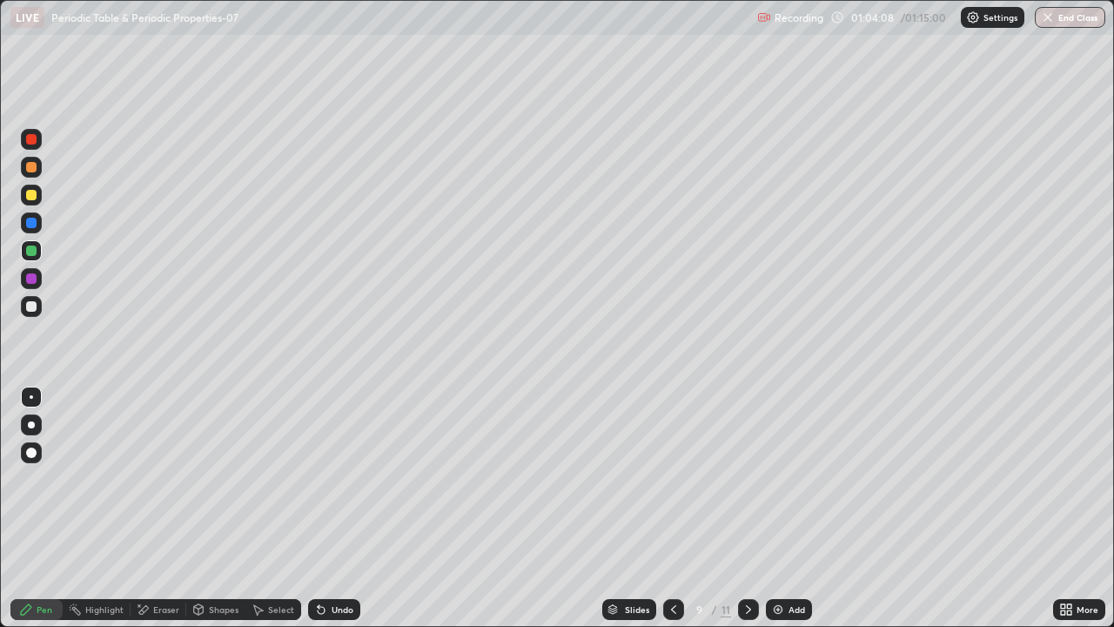
click at [223, 515] on div "Shapes" at bounding box center [224, 609] width 30 height 9
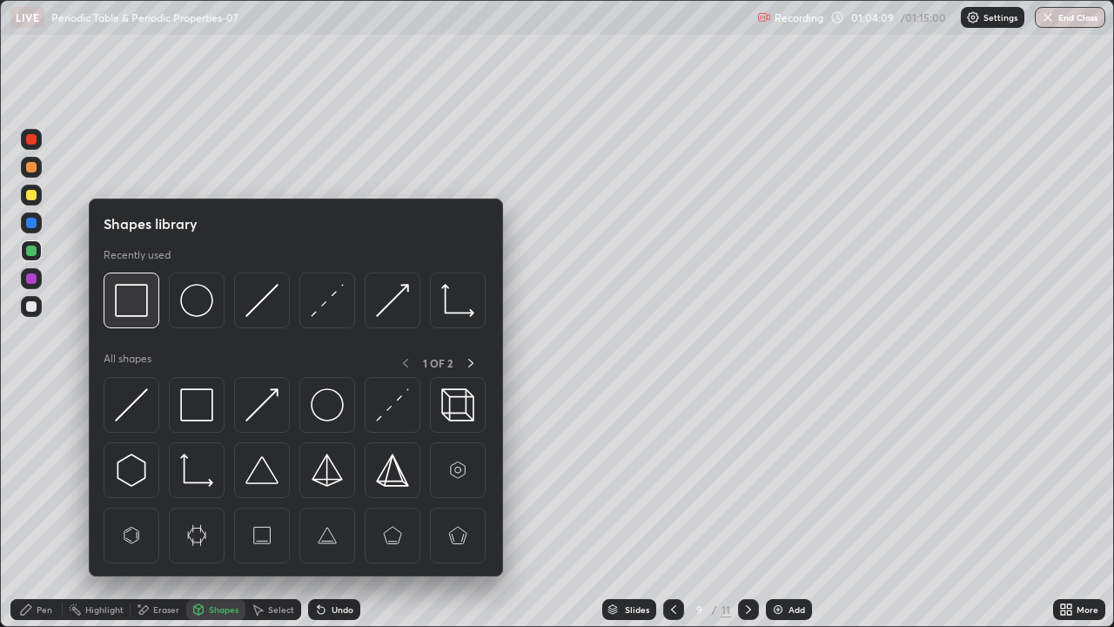
click at [136, 312] on img at bounding box center [131, 300] width 33 height 33
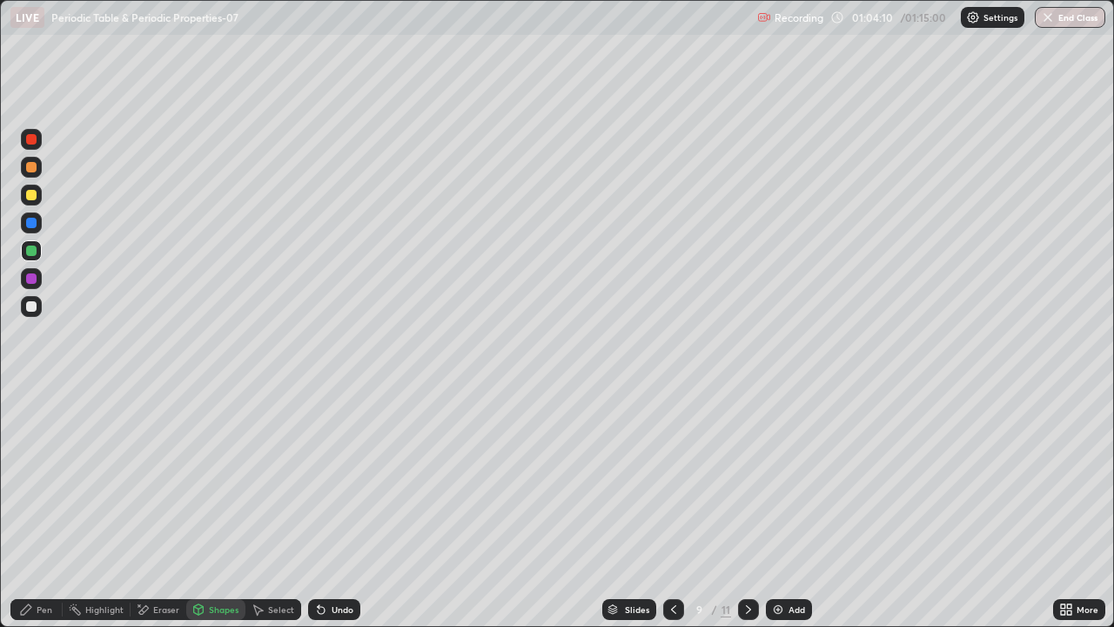
click at [38, 193] on div at bounding box center [31, 195] width 21 height 21
click at [38, 276] on div at bounding box center [31, 278] width 21 height 21
click at [33, 251] on div at bounding box center [31, 251] width 10 height 10
click at [31, 306] on div at bounding box center [31, 306] width 10 height 10
click at [318, 515] on icon at bounding box center [321, 610] width 7 height 7
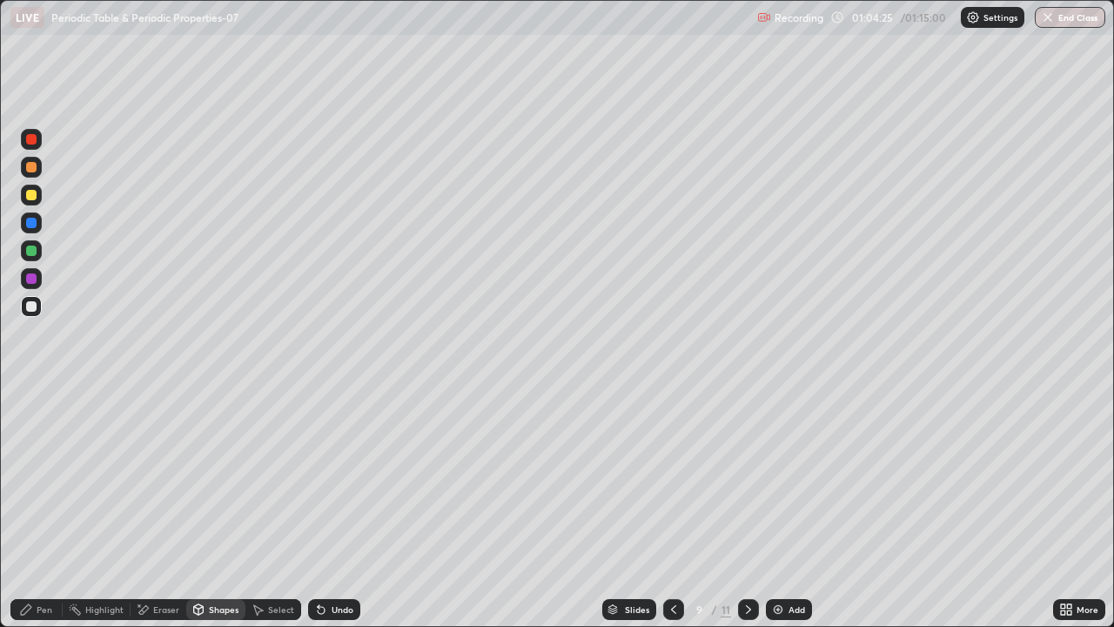
click at [29, 515] on icon at bounding box center [26, 609] width 10 height 10
click at [34, 171] on div at bounding box center [31, 167] width 10 height 10
click at [35, 140] on div at bounding box center [31, 139] width 10 height 10
click at [35, 196] on div at bounding box center [31, 195] width 10 height 10
click at [32, 136] on div at bounding box center [31, 139] width 10 height 10
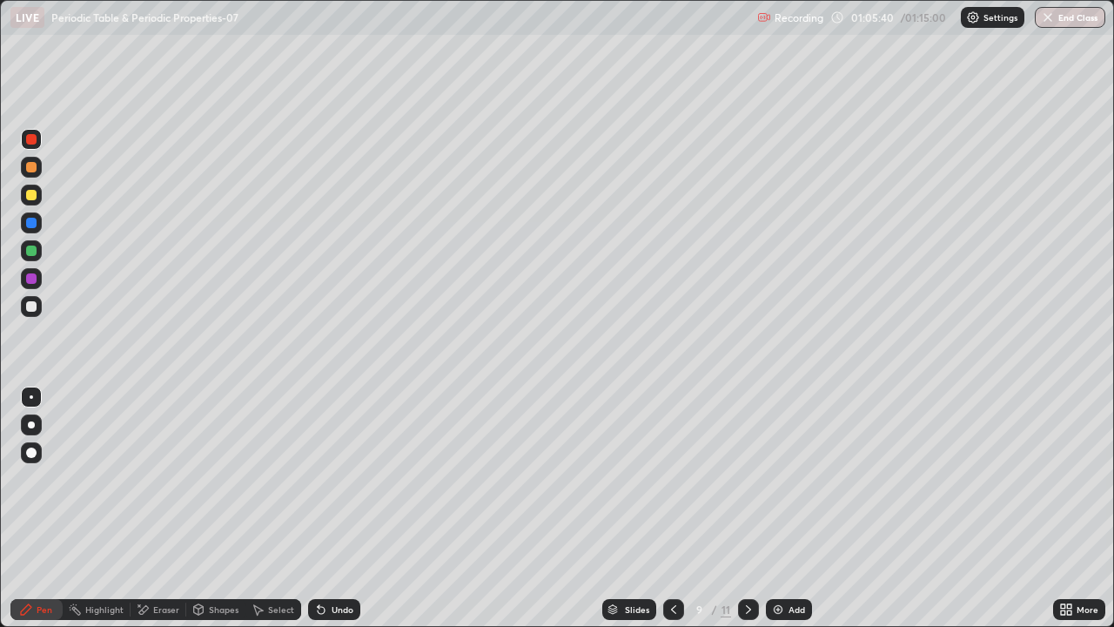
click at [33, 277] on div at bounding box center [31, 278] width 10 height 10
click at [34, 222] on div at bounding box center [31, 223] width 10 height 10
click at [28, 303] on div at bounding box center [31, 306] width 10 height 10
click at [32, 171] on div at bounding box center [31, 167] width 10 height 10
click at [318, 515] on icon at bounding box center [319, 606] width 2 height 2
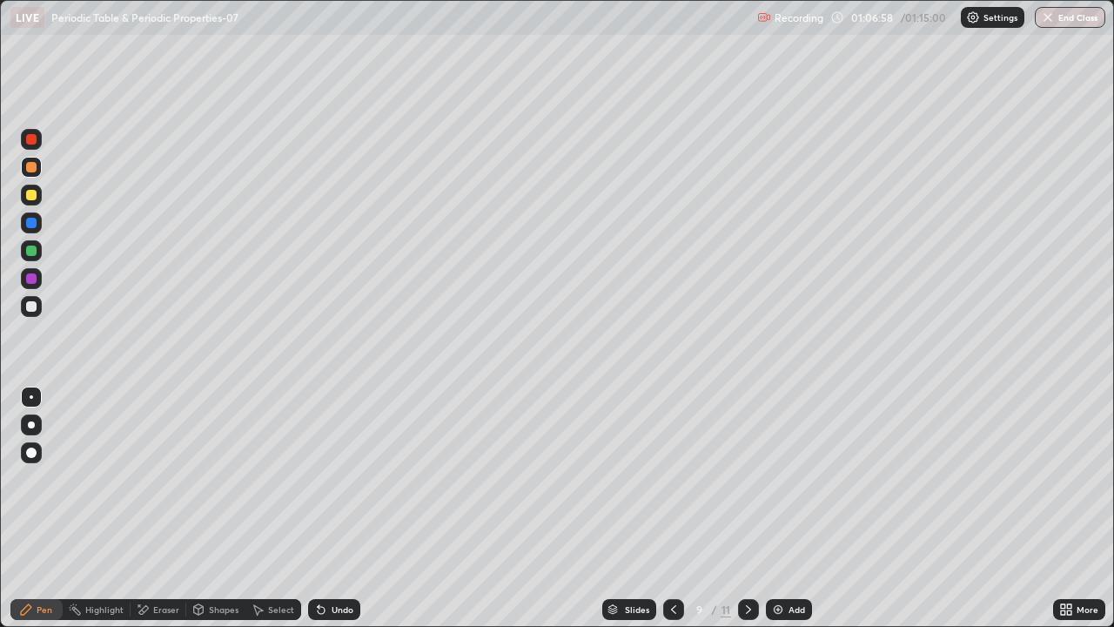
click at [38, 194] on div at bounding box center [31, 195] width 21 height 21
click at [228, 515] on div "Shapes" at bounding box center [224, 609] width 30 height 9
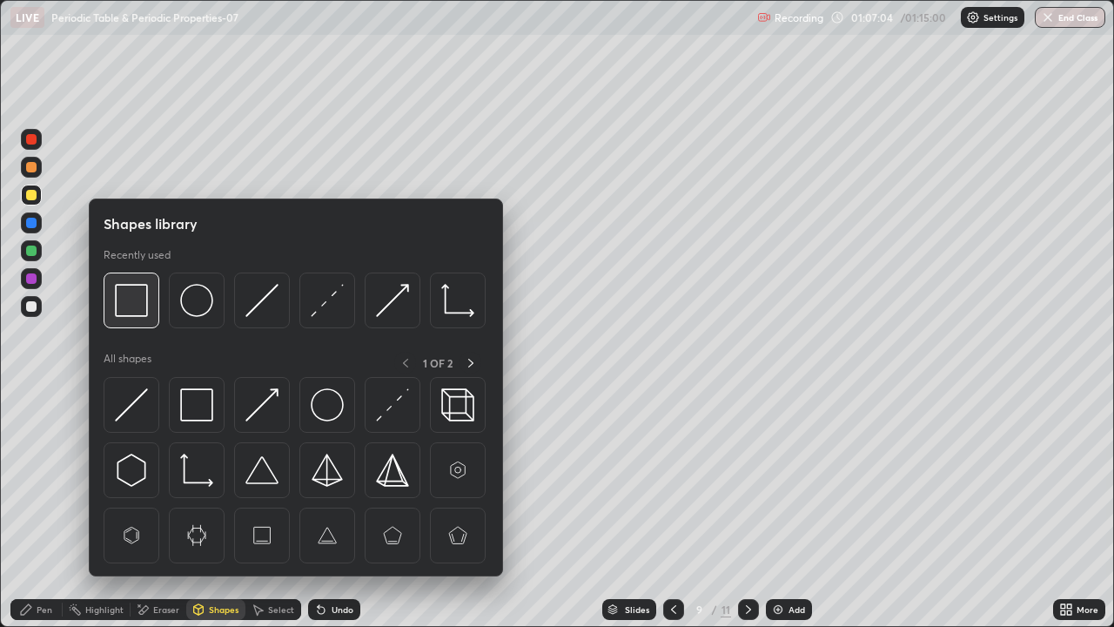
click at [135, 311] on img at bounding box center [131, 300] width 33 height 33
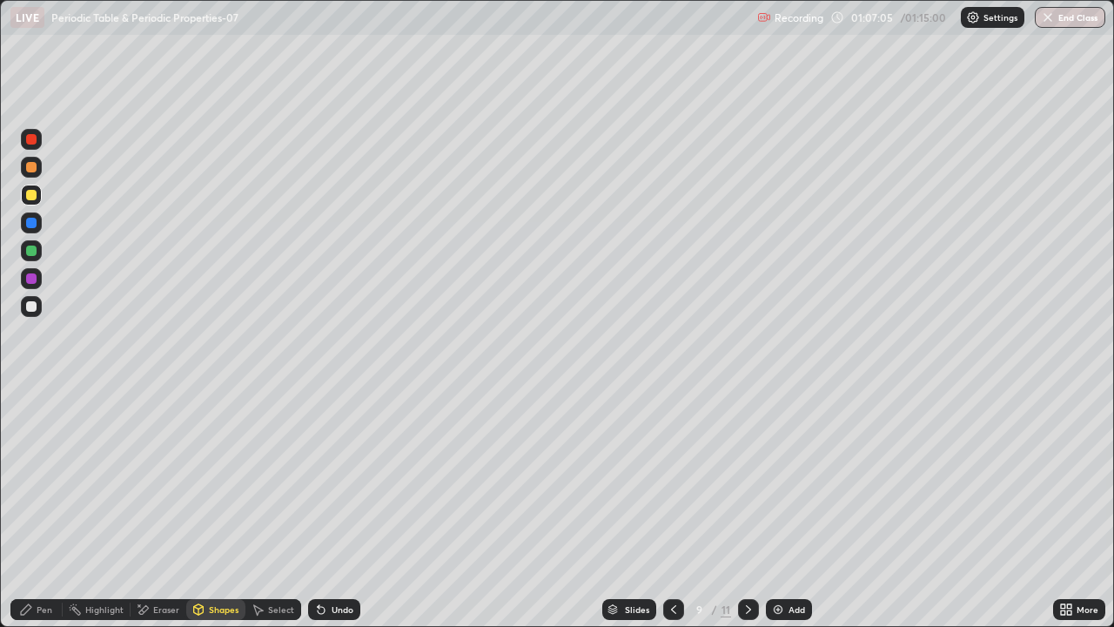
click at [30, 279] on div at bounding box center [31, 278] width 10 height 10
click at [38, 515] on div "Pen" at bounding box center [45, 609] width 16 height 9
click at [99, 515] on div "Highlight" at bounding box center [104, 609] width 38 height 9
click at [30, 167] on div at bounding box center [31, 167] width 10 height 10
click at [667, 515] on icon at bounding box center [674, 609] width 14 height 14
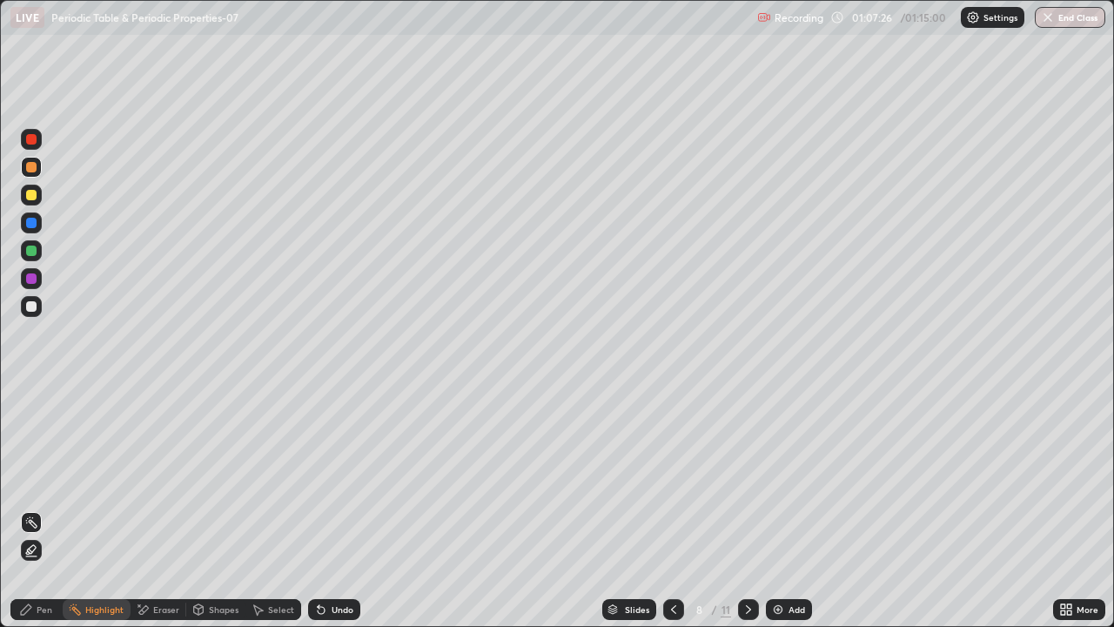
click at [743, 515] on div at bounding box center [748, 609] width 21 height 21
click at [1061, 20] on button "End Class" at bounding box center [1070, 17] width 71 height 21
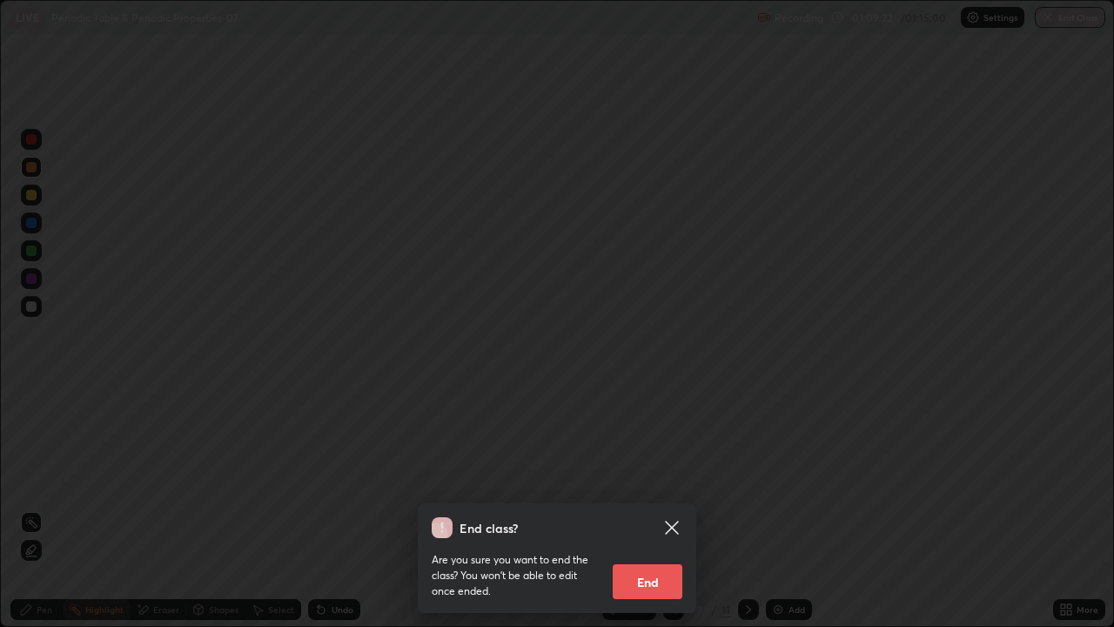
click at [670, 515] on button "End" at bounding box center [648, 581] width 70 height 35
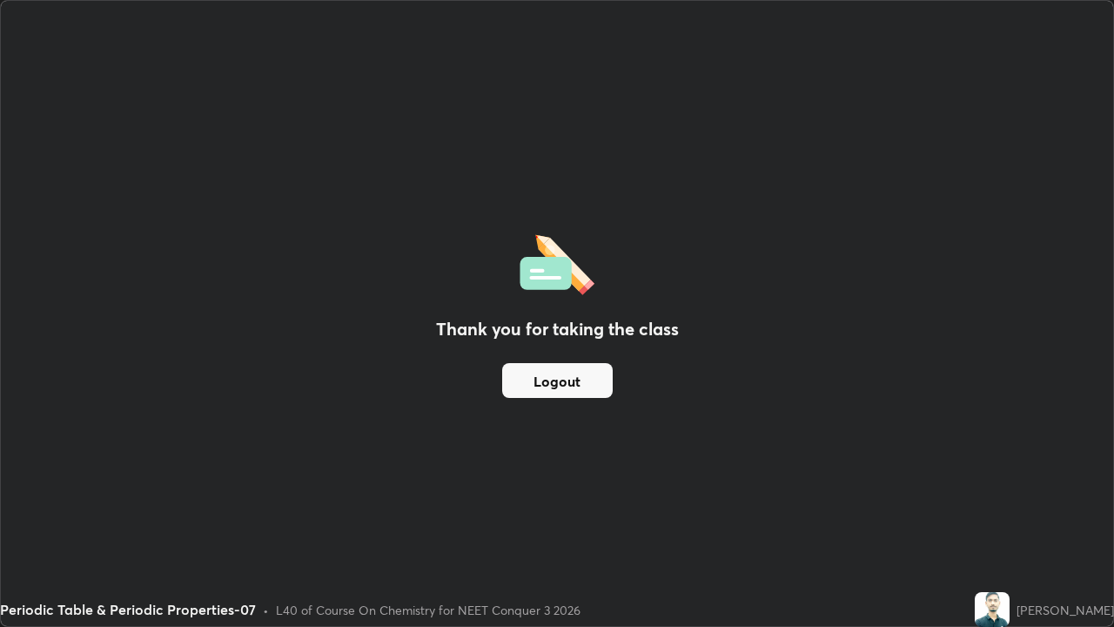
click at [585, 374] on button "Logout" at bounding box center [557, 380] width 111 height 35
